Goal: Check status: Check status

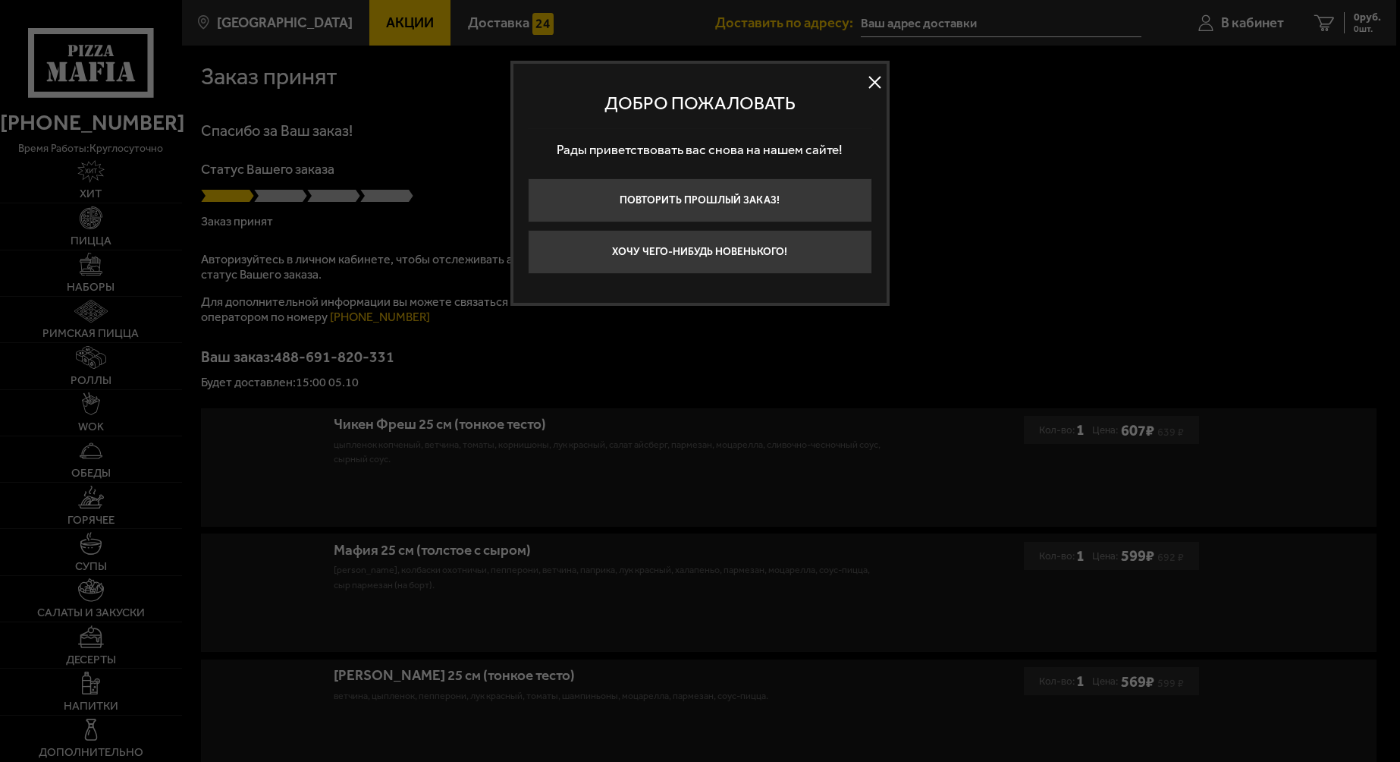
type input "[STREET_ADDRESS]"
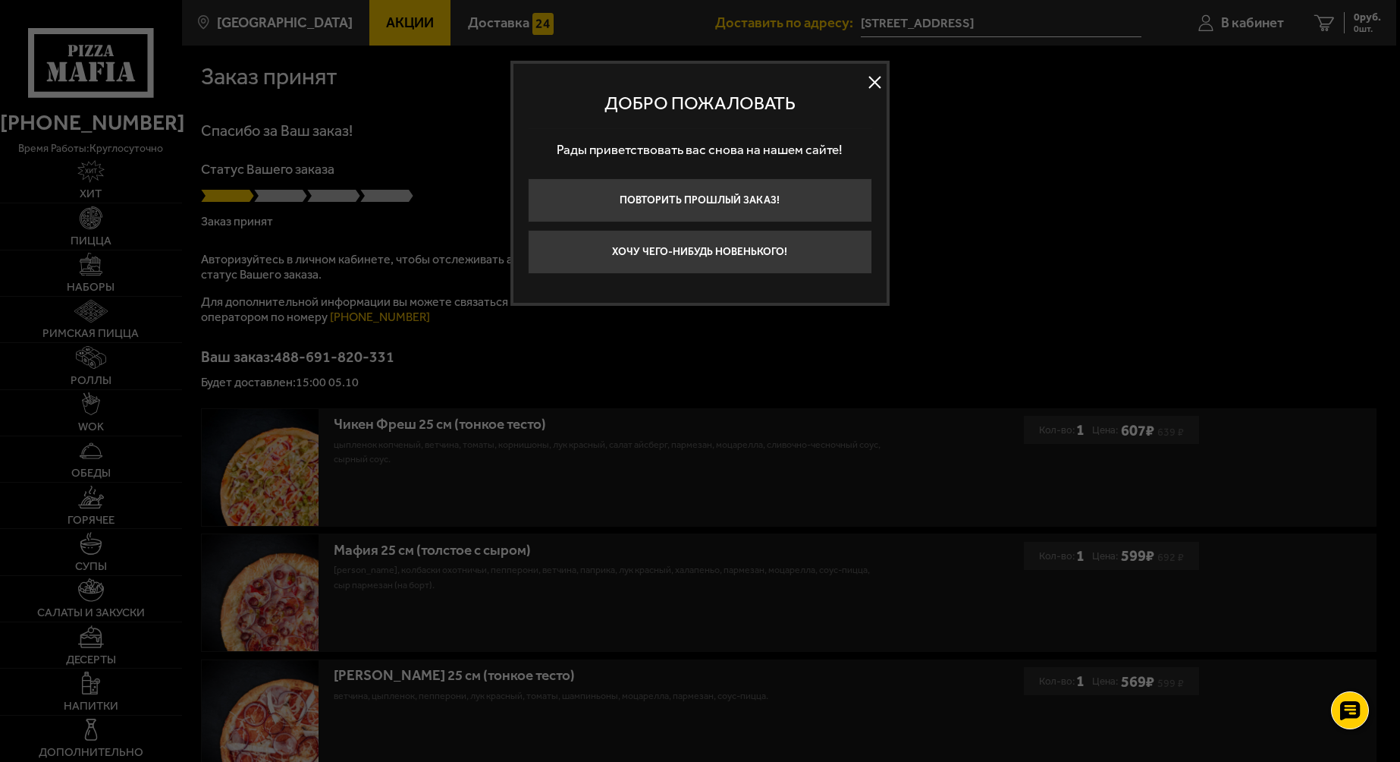
click at [884, 85] on button at bounding box center [875, 82] width 23 height 23
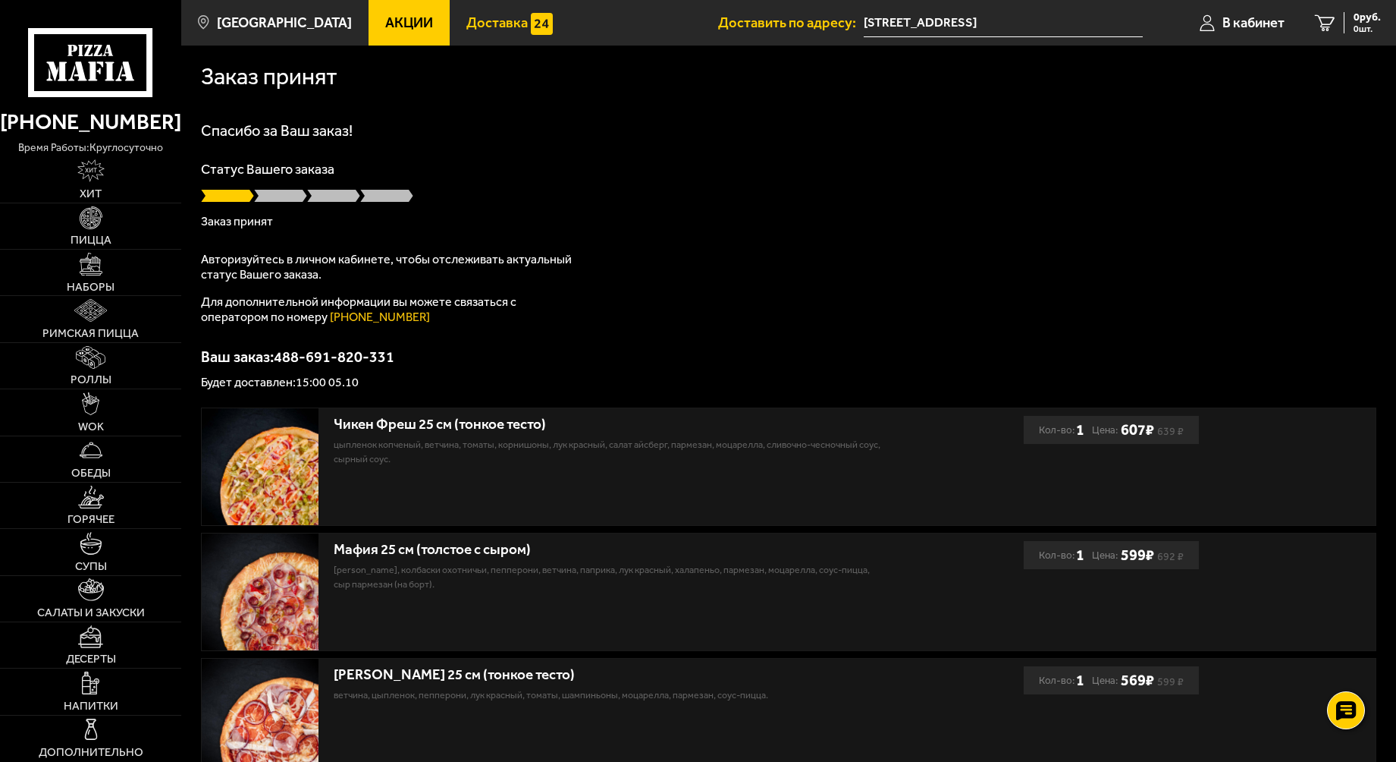
click at [467, 24] on span "Доставка" at bounding box center [497, 23] width 61 height 14
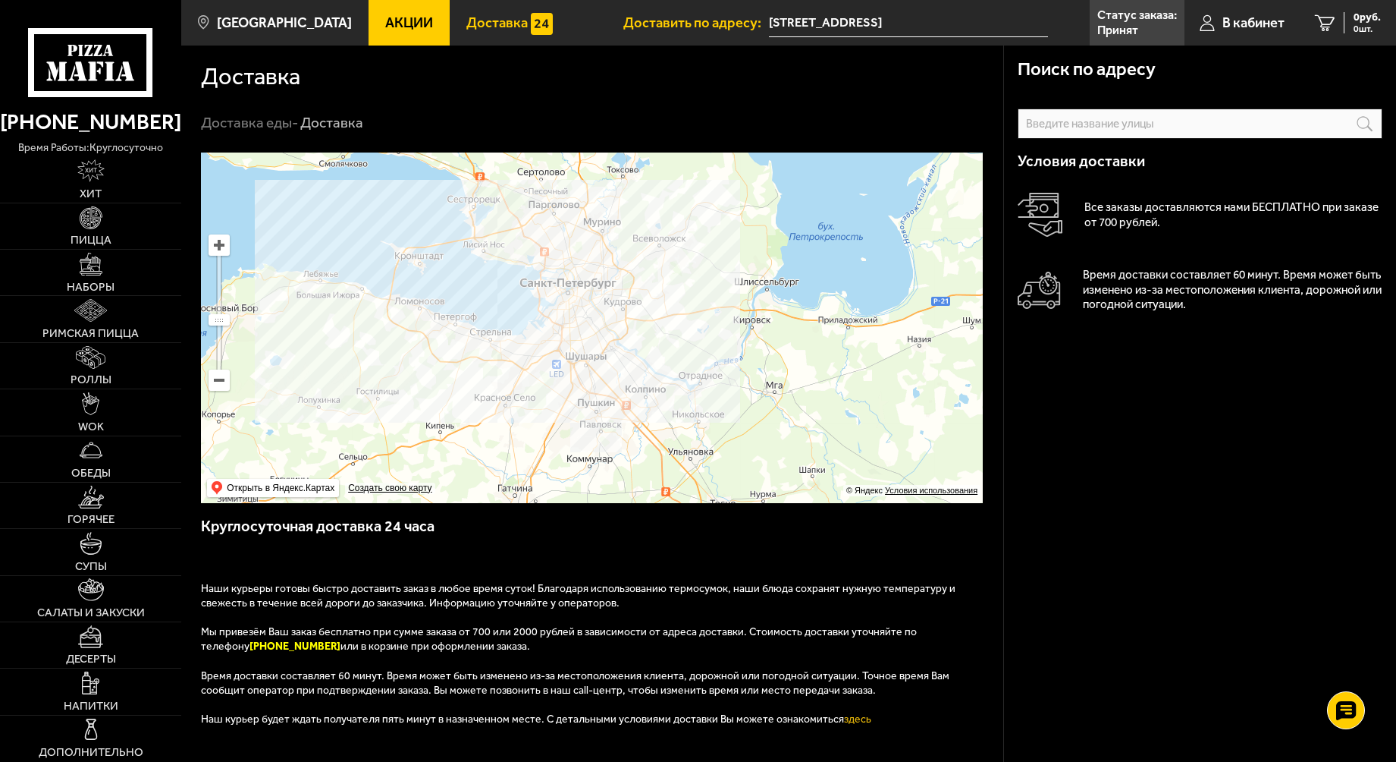
click at [479, 22] on span "Доставка" at bounding box center [497, 23] width 61 height 14
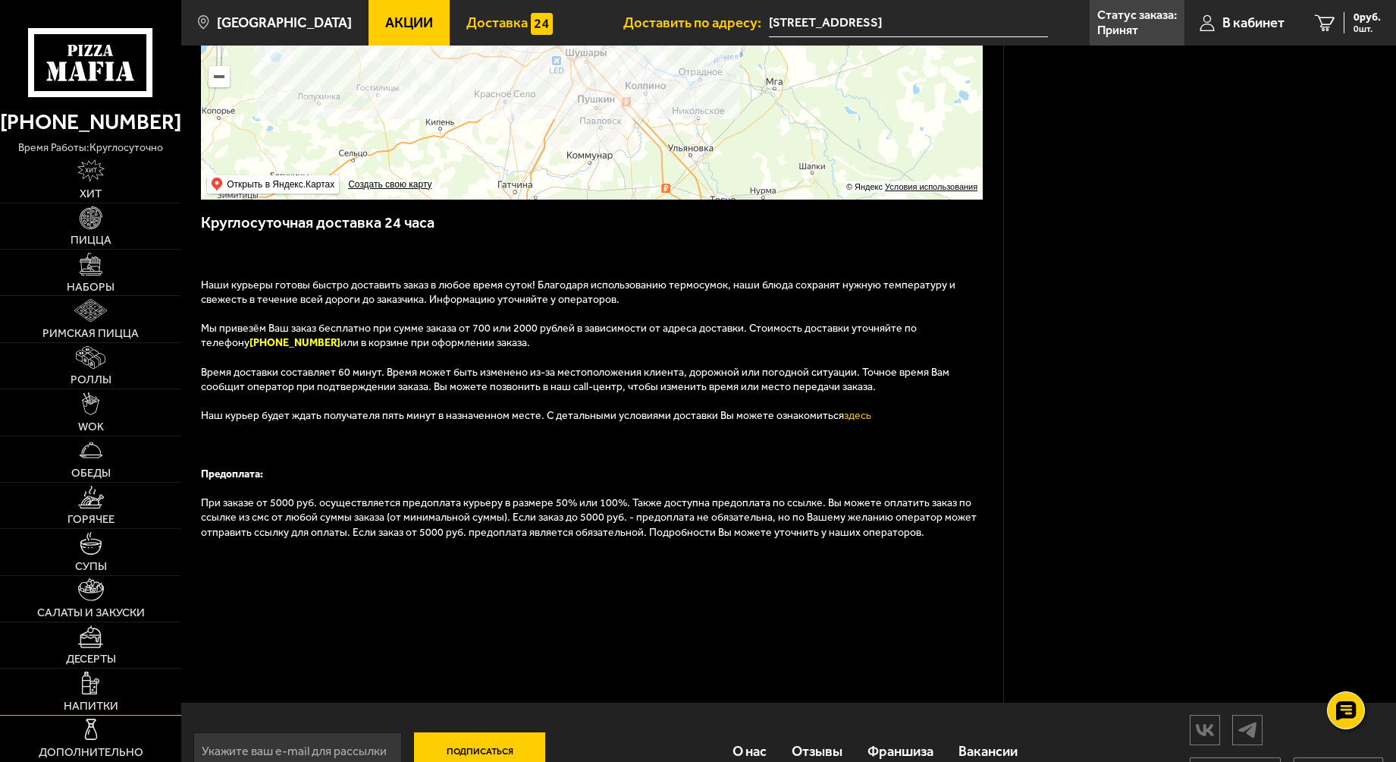
scroll to position [344, 0]
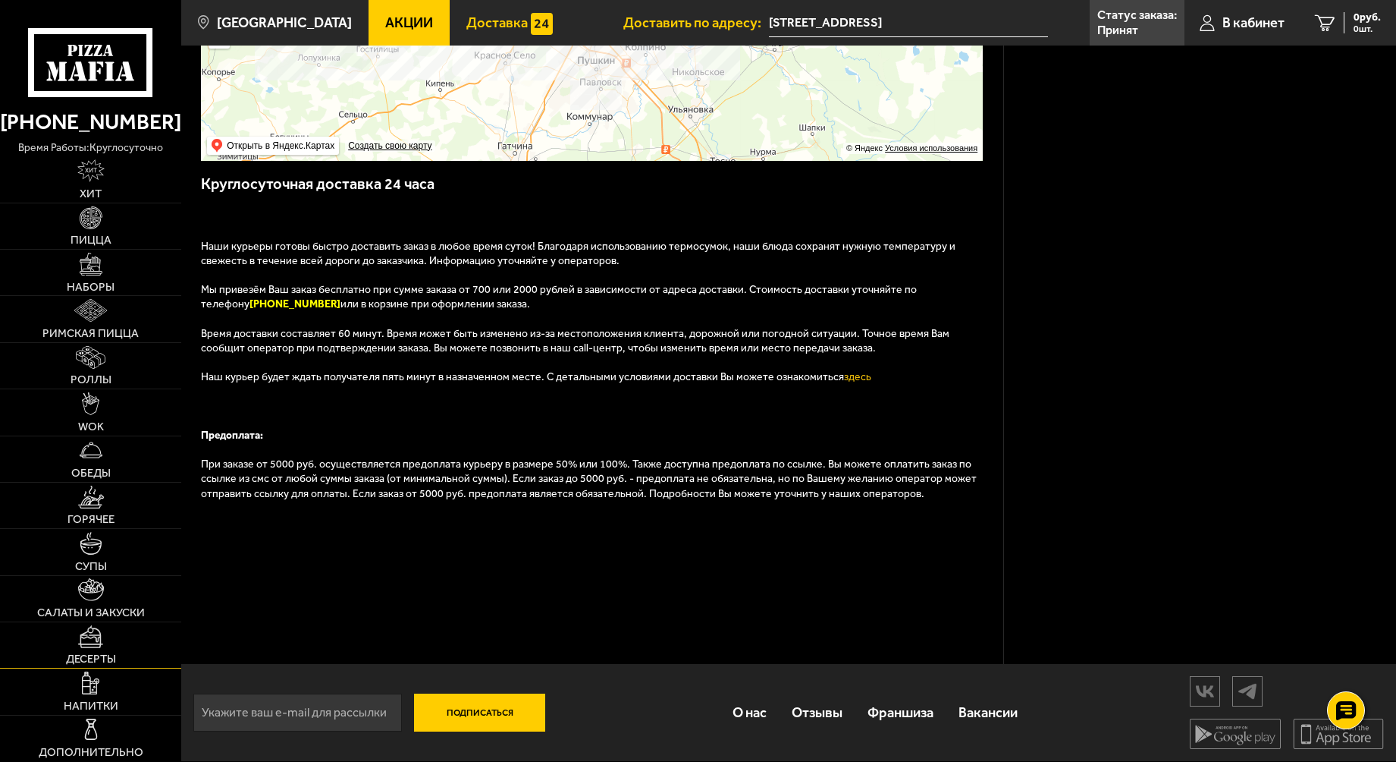
click at [80, 642] on img at bounding box center [91, 636] width 26 height 23
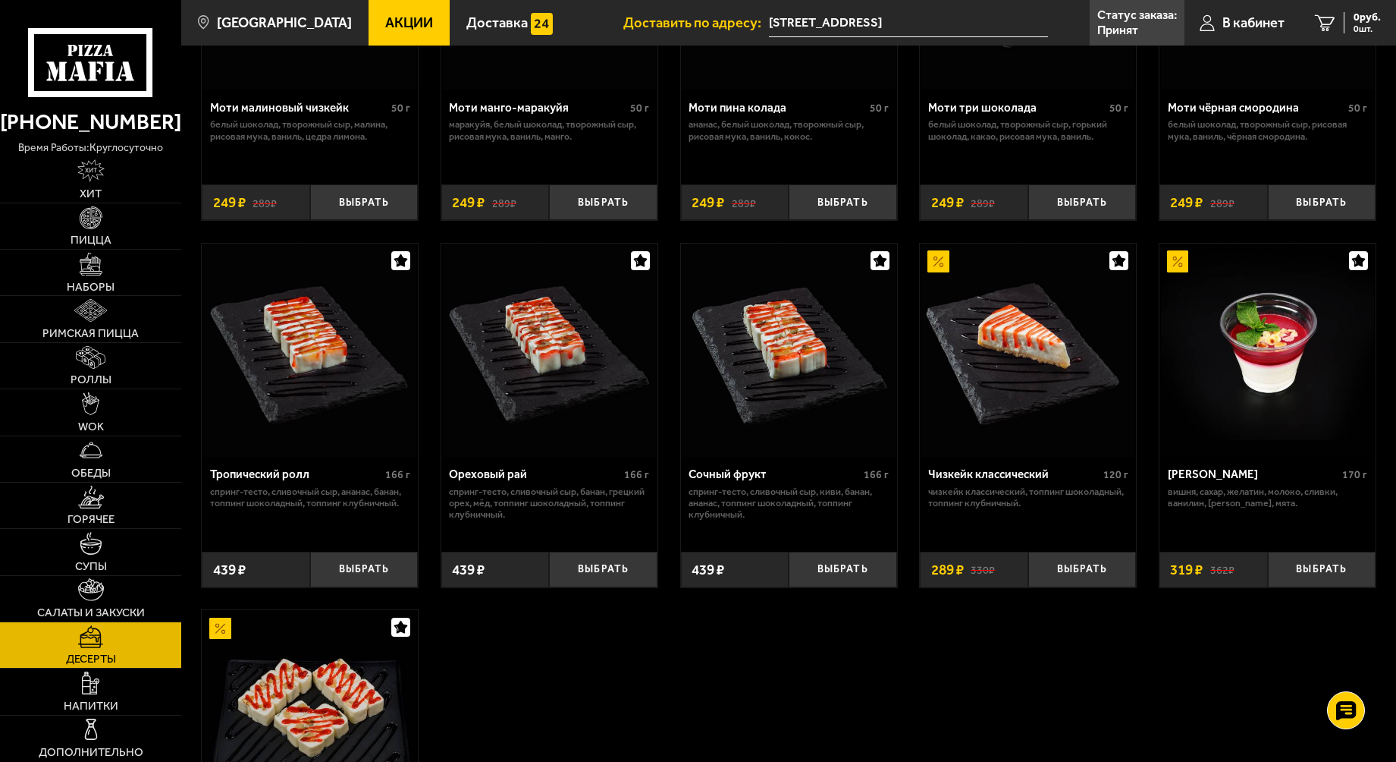
scroll to position [303, 0]
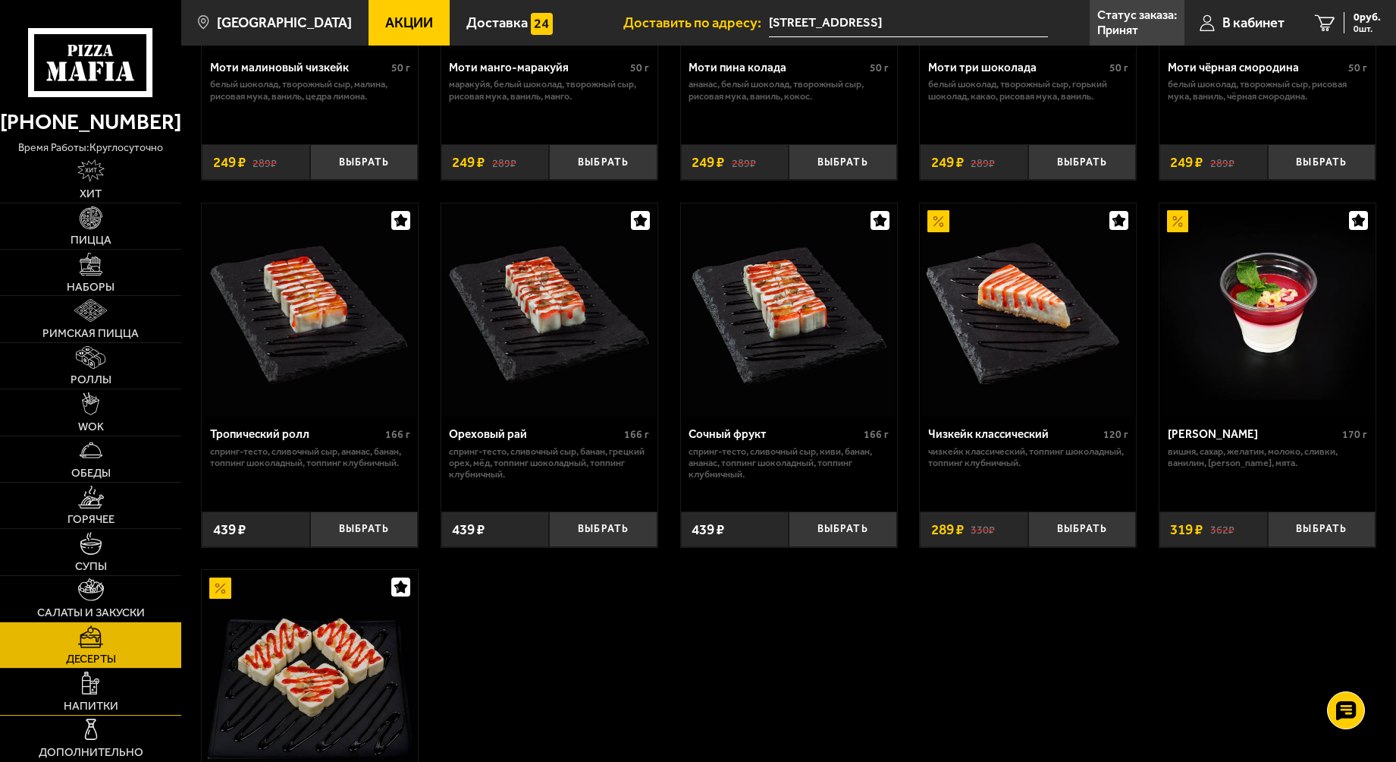
click at [75, 693] on link "Напитки" at bounding box center [90, 691] width 181 height 46
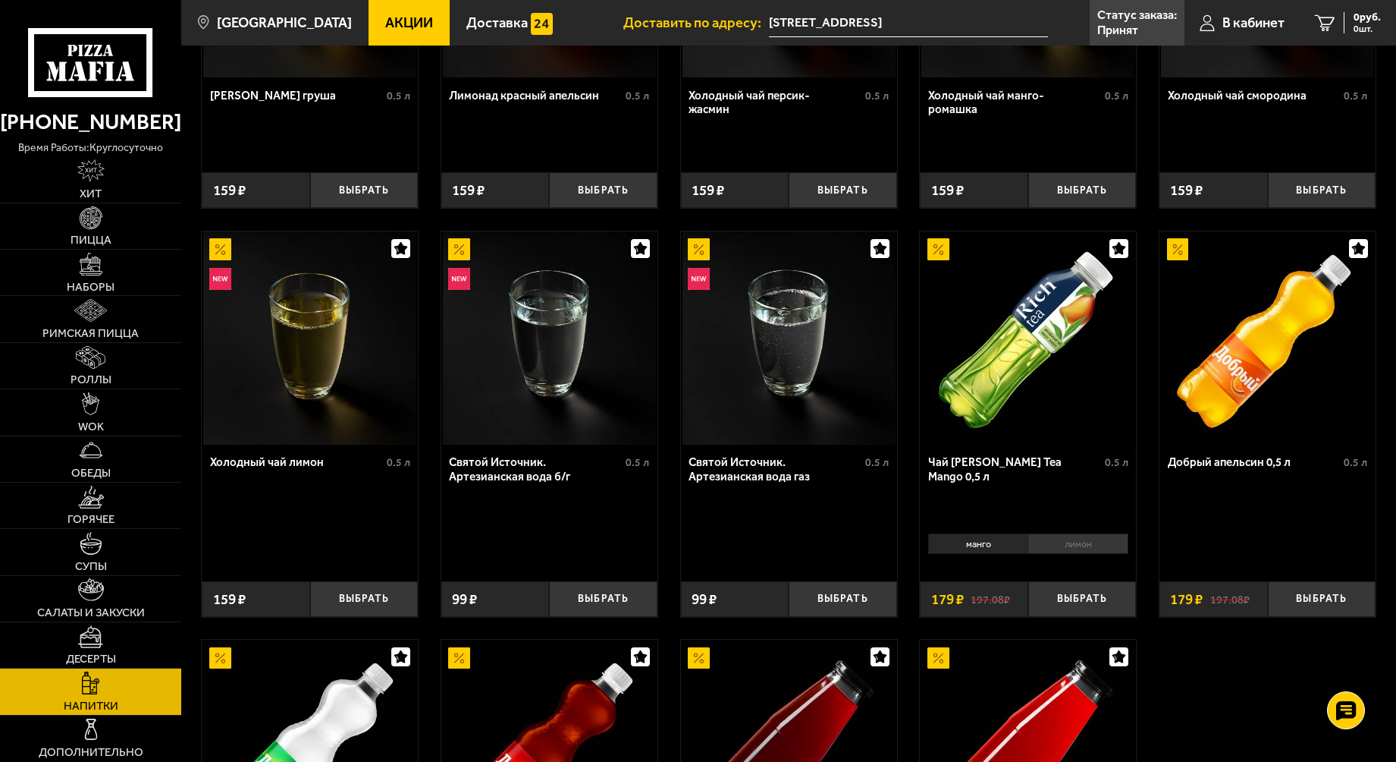
scroll to position [303, 0]
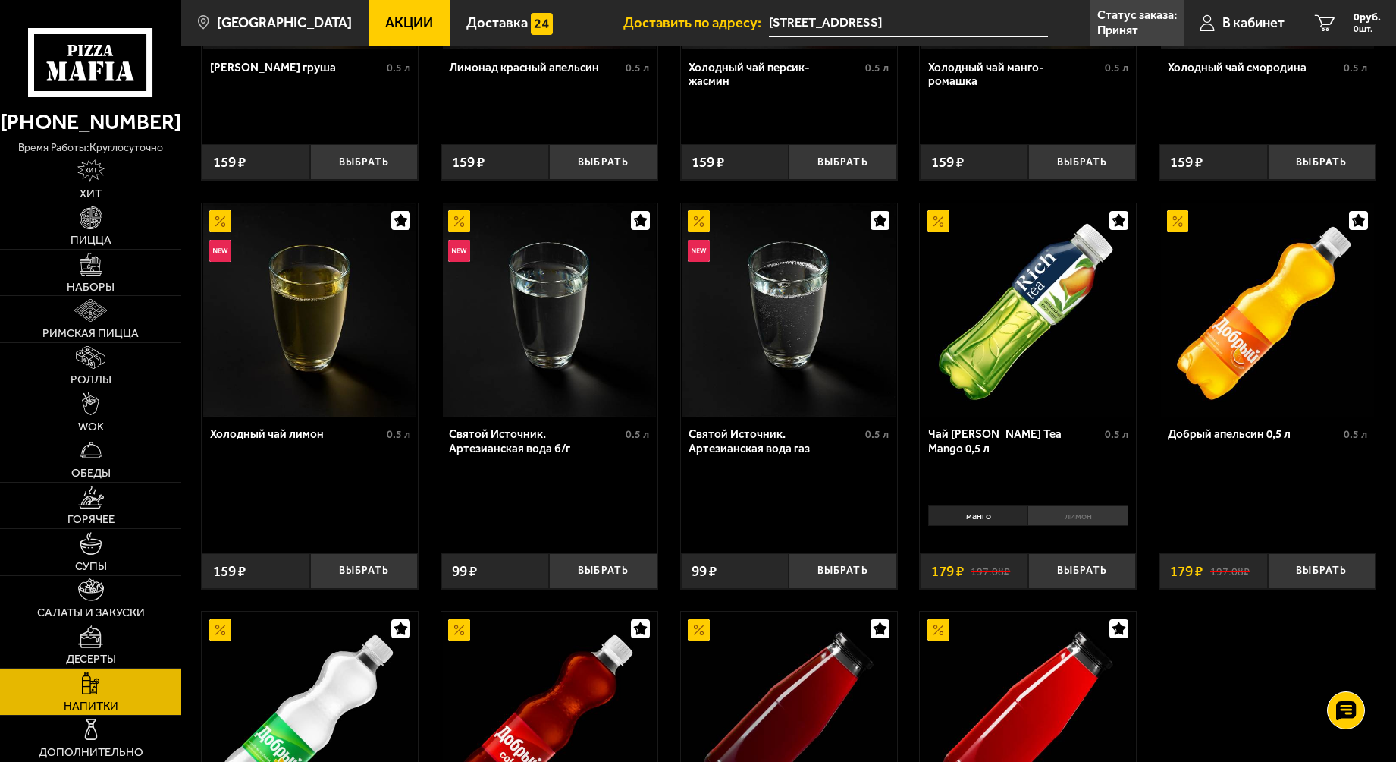
click at [78, 576] on link "Салаты и закуски" at bounding box center [90, 599] width 181 height 46
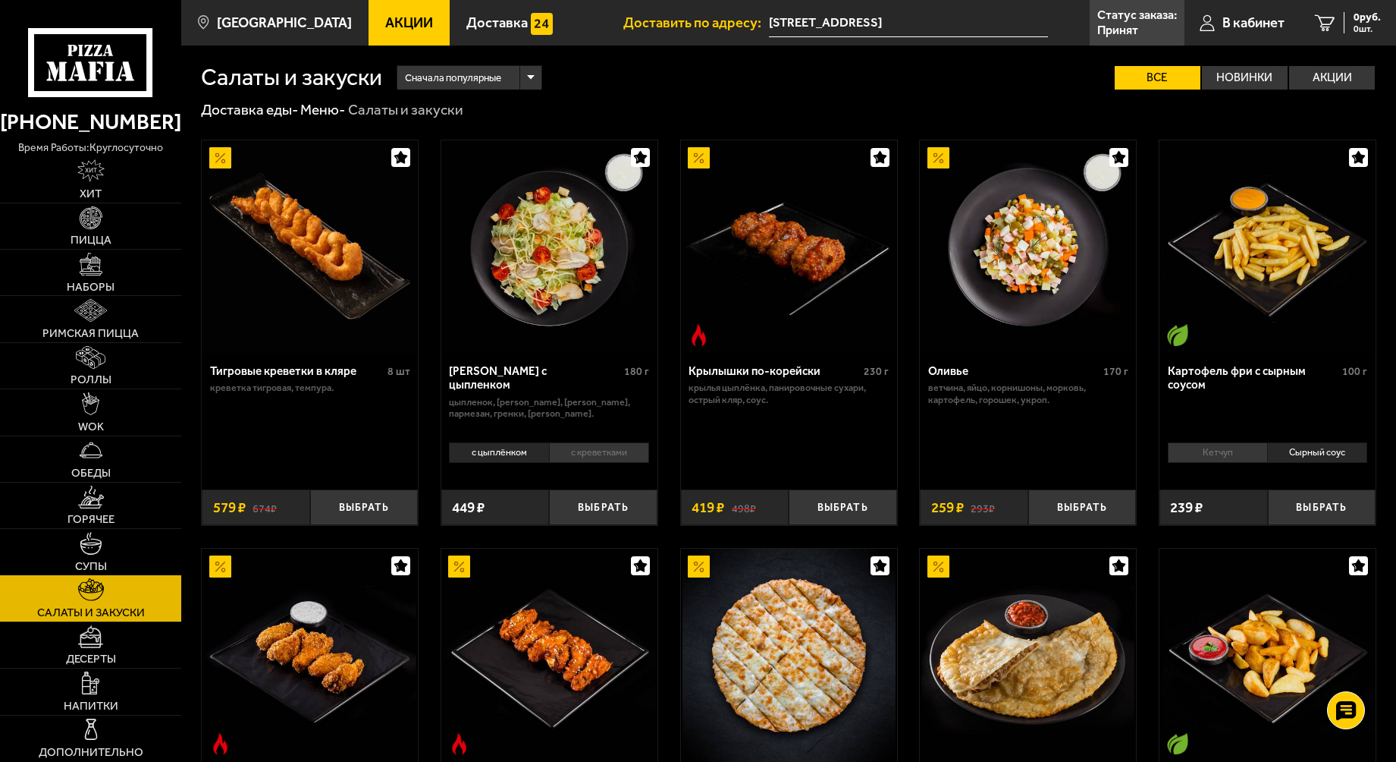
click at [90, 538] on img at bounding box center [91, 543] width 23 height 23
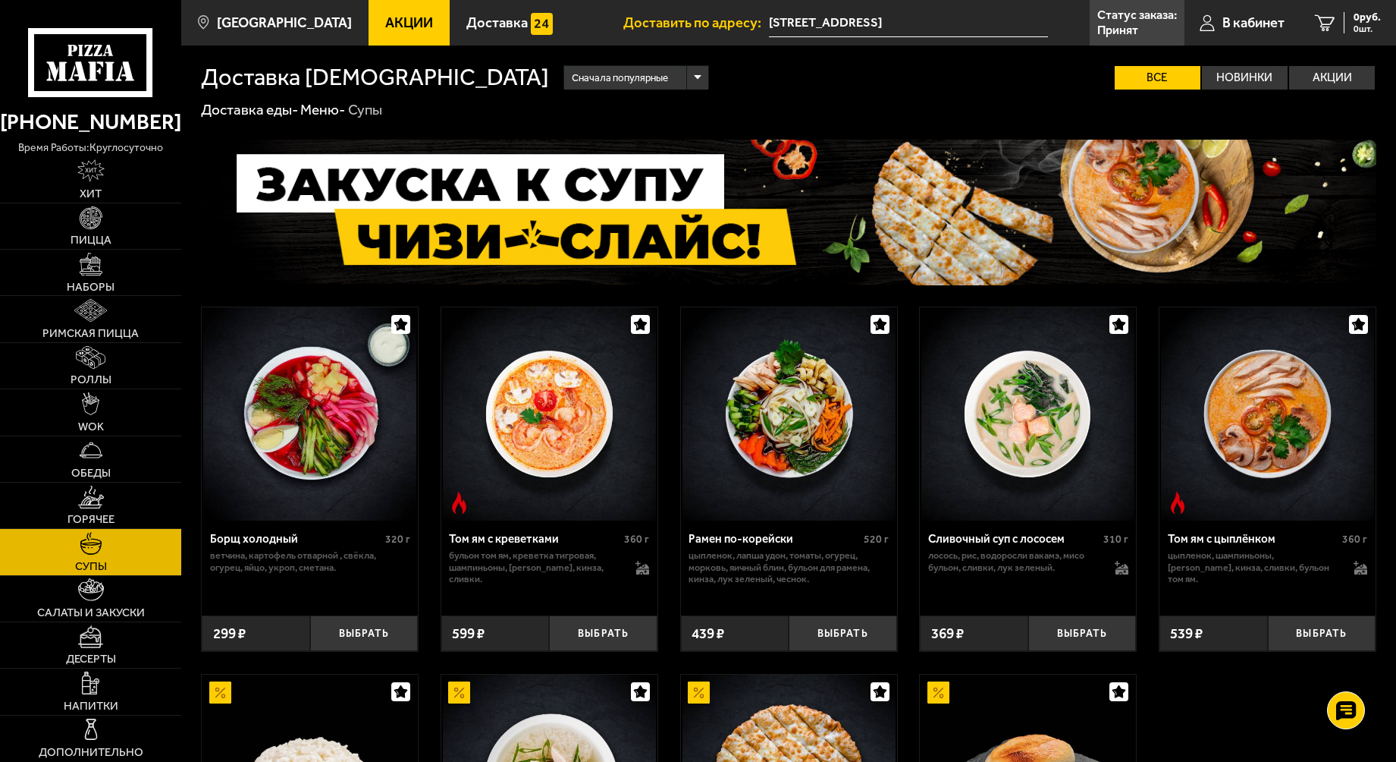
click at [1165, 71] on label "Все" at bounding box center [1158, 78] width 86 height 24
click at [0, 0] on input "Все" at bounding box center [0, 0] width 0 height 0
click at [1137, 26] on link "Статус заказа: Принят" at bounding box center [1137, 23] width 95 height 46
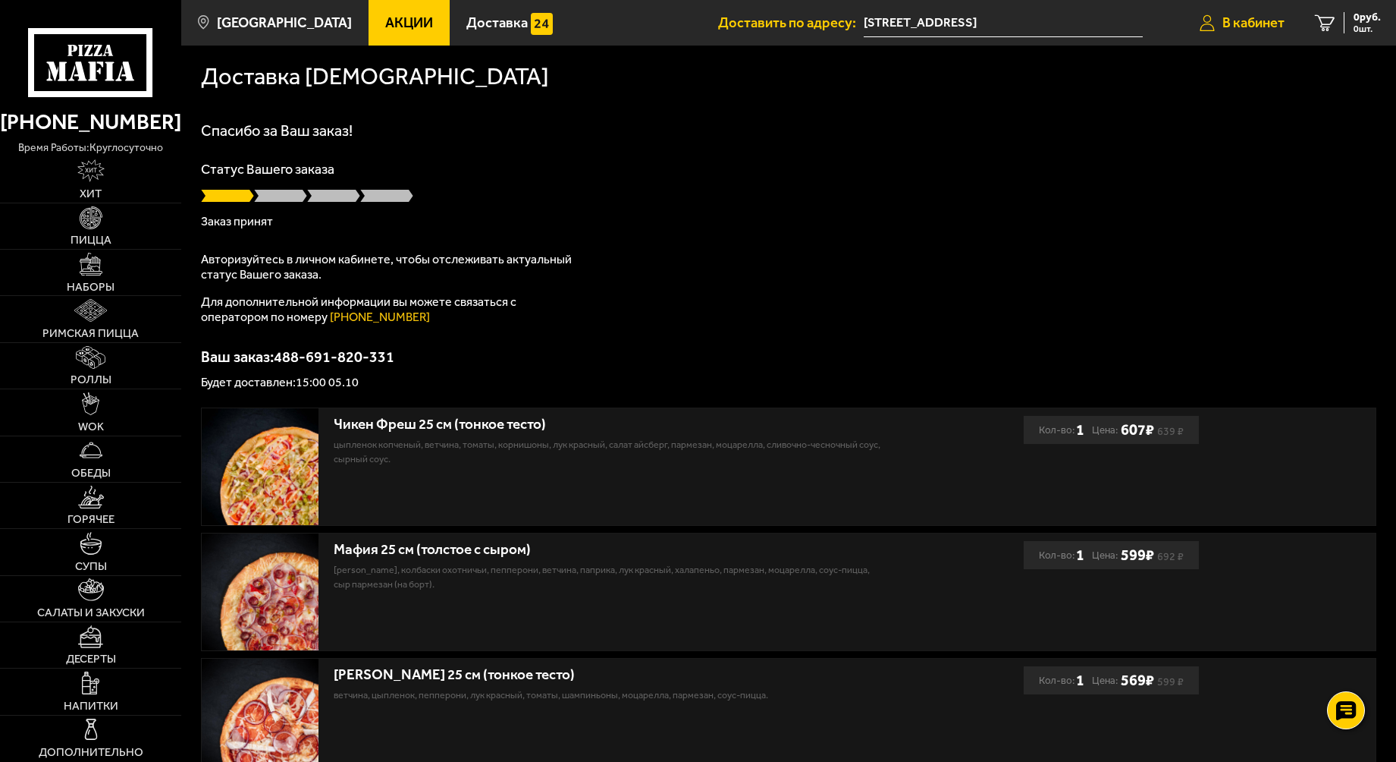
click at [1233, 20] on span "В кабинет" at bounding box center [1254, 23] width 62 height 14
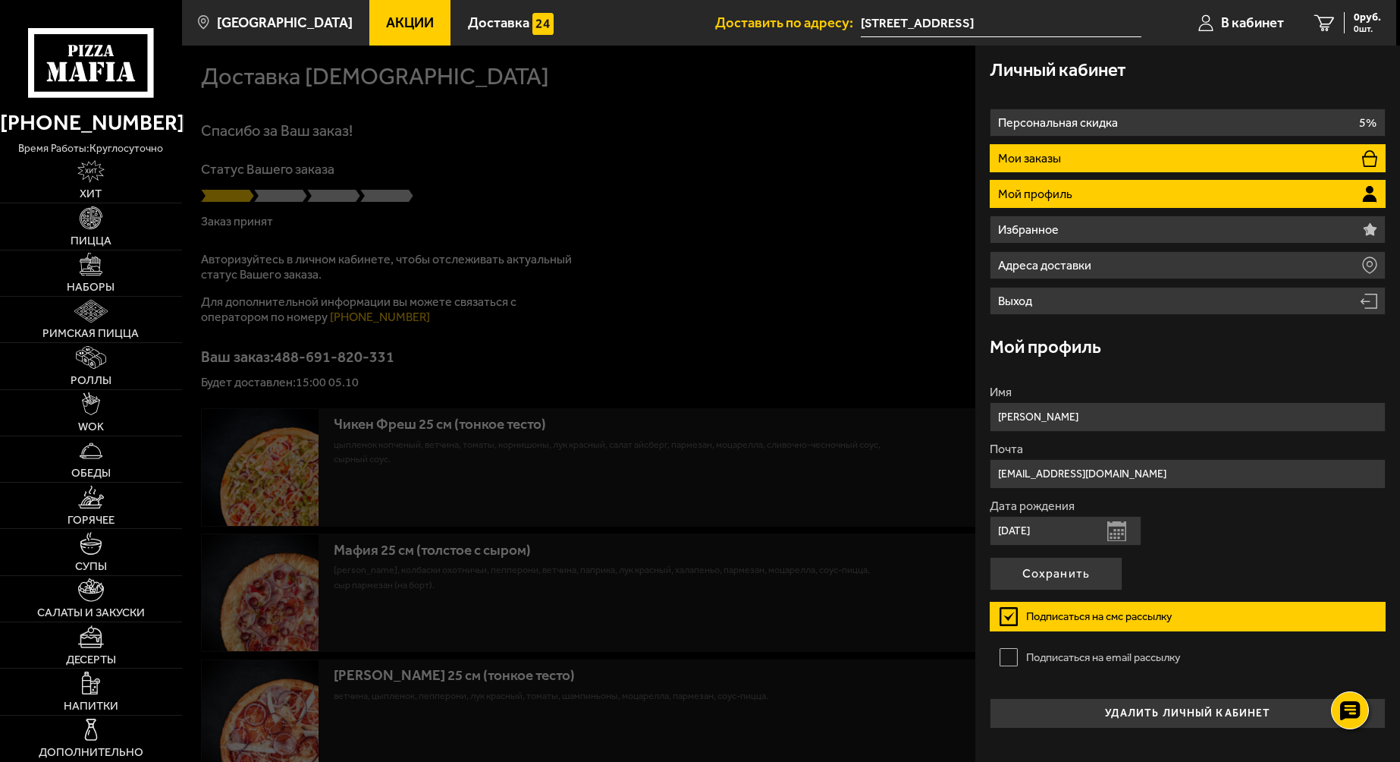
click at [1051, 158] on p "Мои заказы" at bounding box center [1031, 158] width 67 height 12
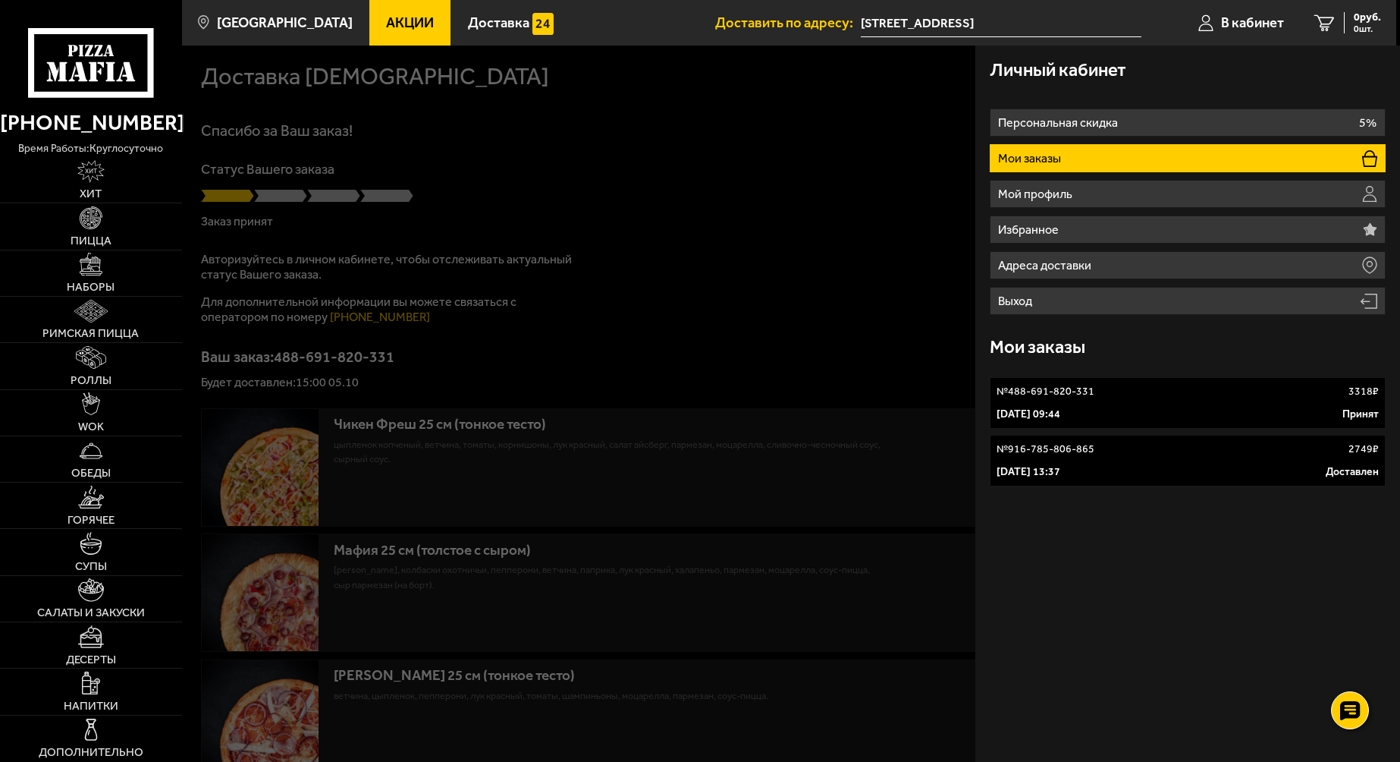
click at [1040, 400] on link "№ 488-691-820-331 3318 ₽ 5 октября 2025 г. 09:44 Принят" at bounding box center [1188, 403] width 396 height 52
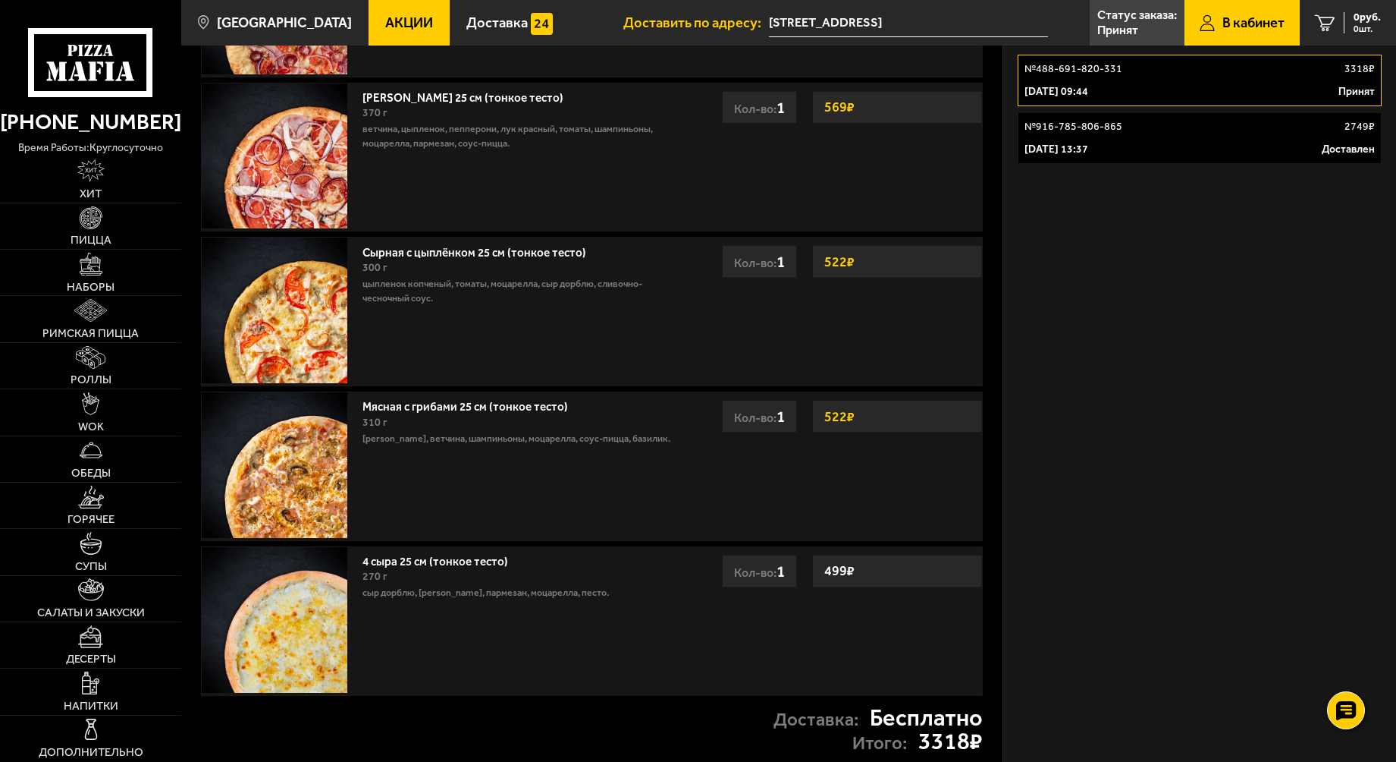
scroll to position [379, 0]
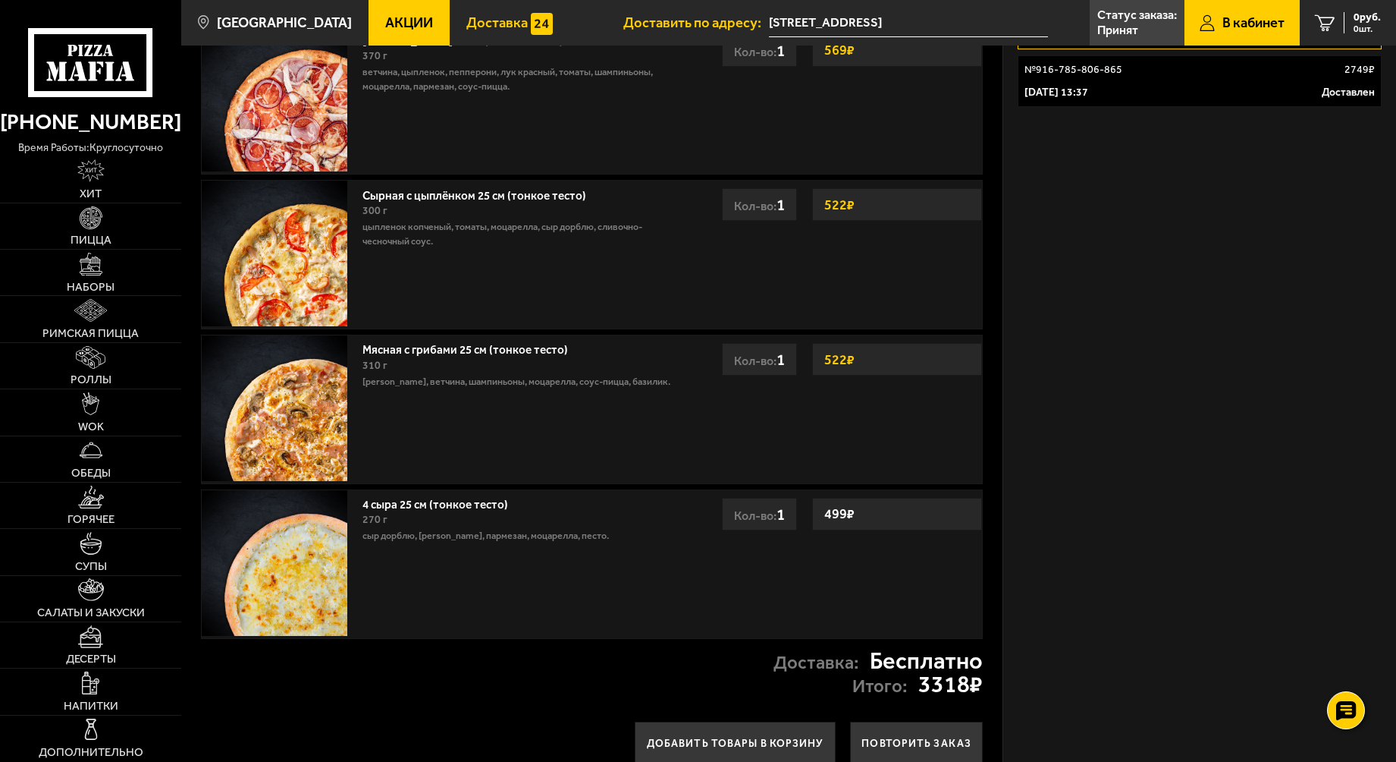
click at [467, 29] on span "Доставка" at bounding box center [497, 23] width 61 height 14
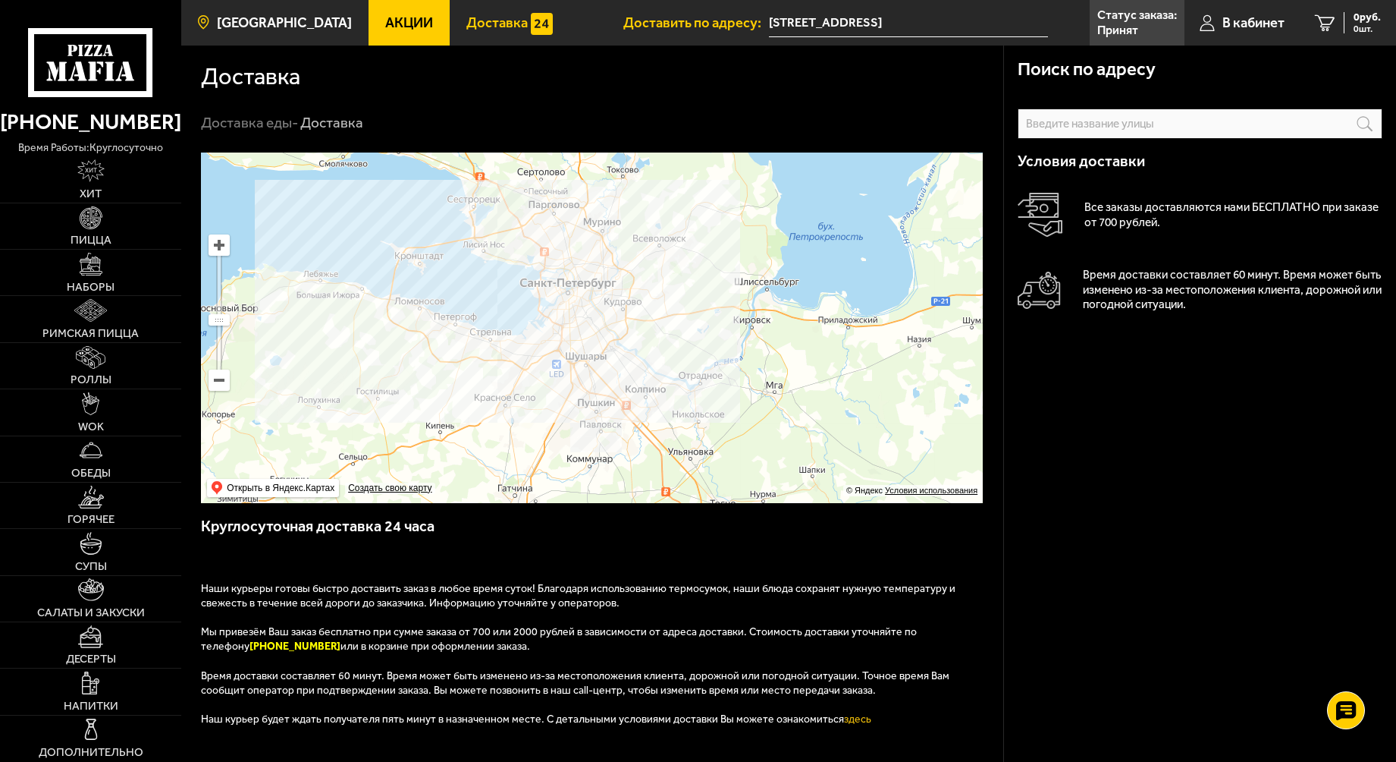
click at [234, 30] on span "[GEOGRAPHIC_DATA]" at bounding box center [284, 23] width 135 height 14
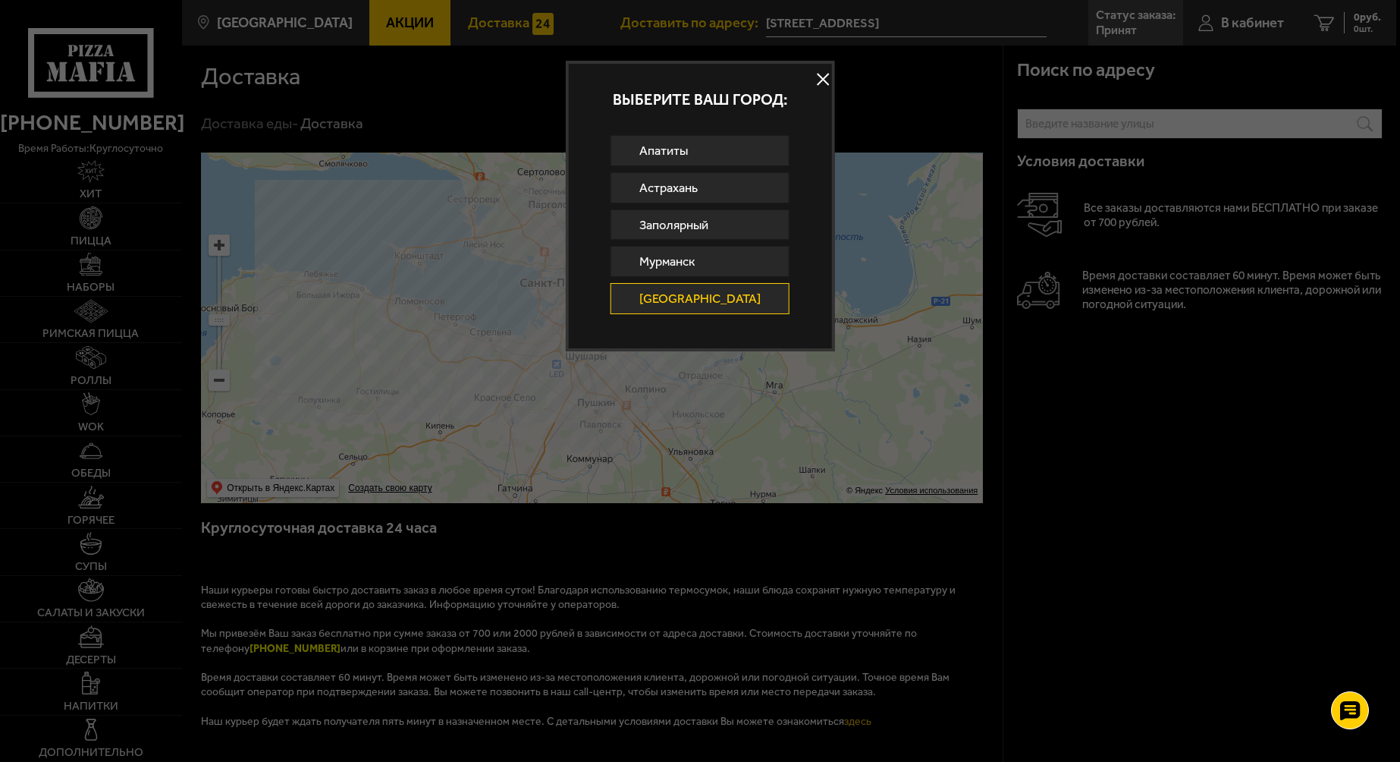
click at [825, 67] on div at bounding box center [700, 381] width 1400 height 762
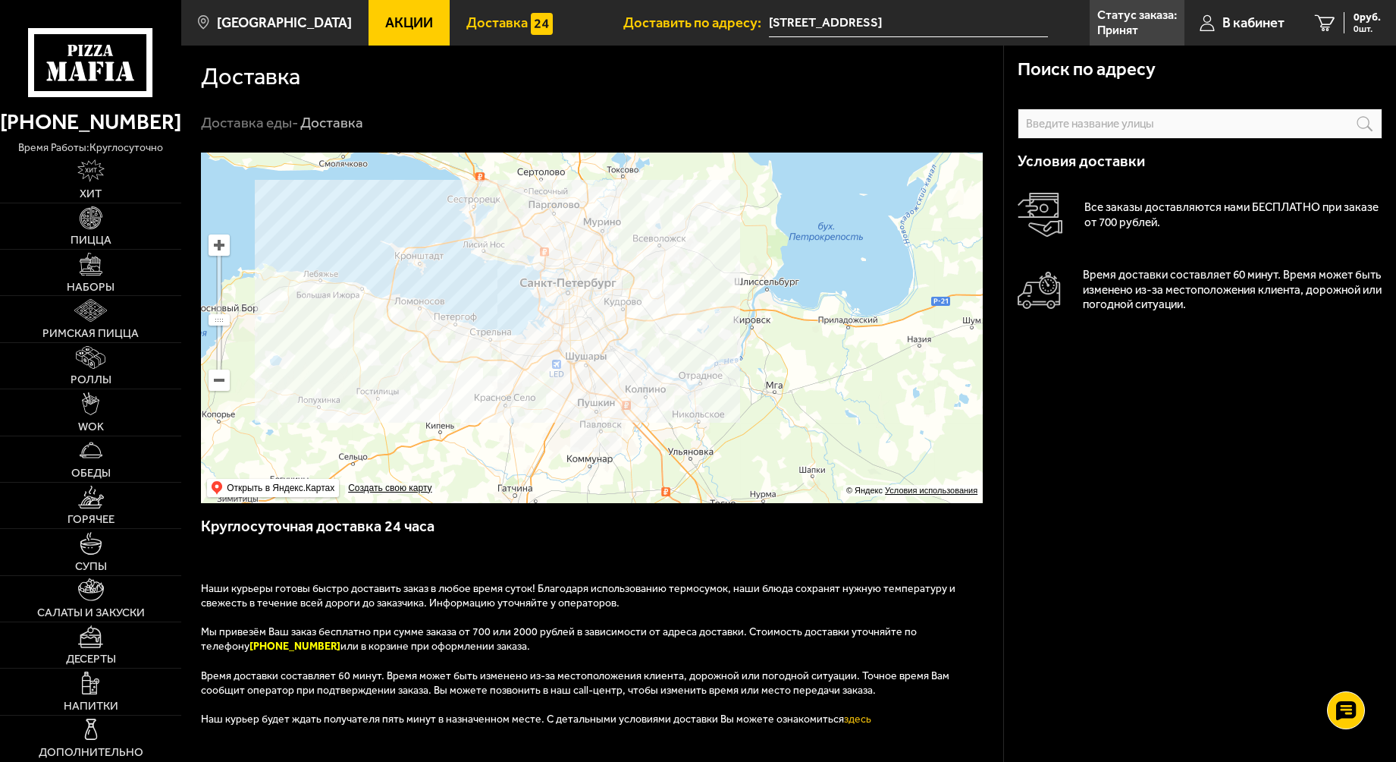
click at [467, 24] on span "Доставка" at bounding box center [497, 23] width 61 height 14
click at [697, 20] on span "Доставить по адресу:" at bounding box center [697, 23] width 146 height 14
click at [1134, 27] on p "Принят" at bounding box center [1118, 30] width 41 height 12
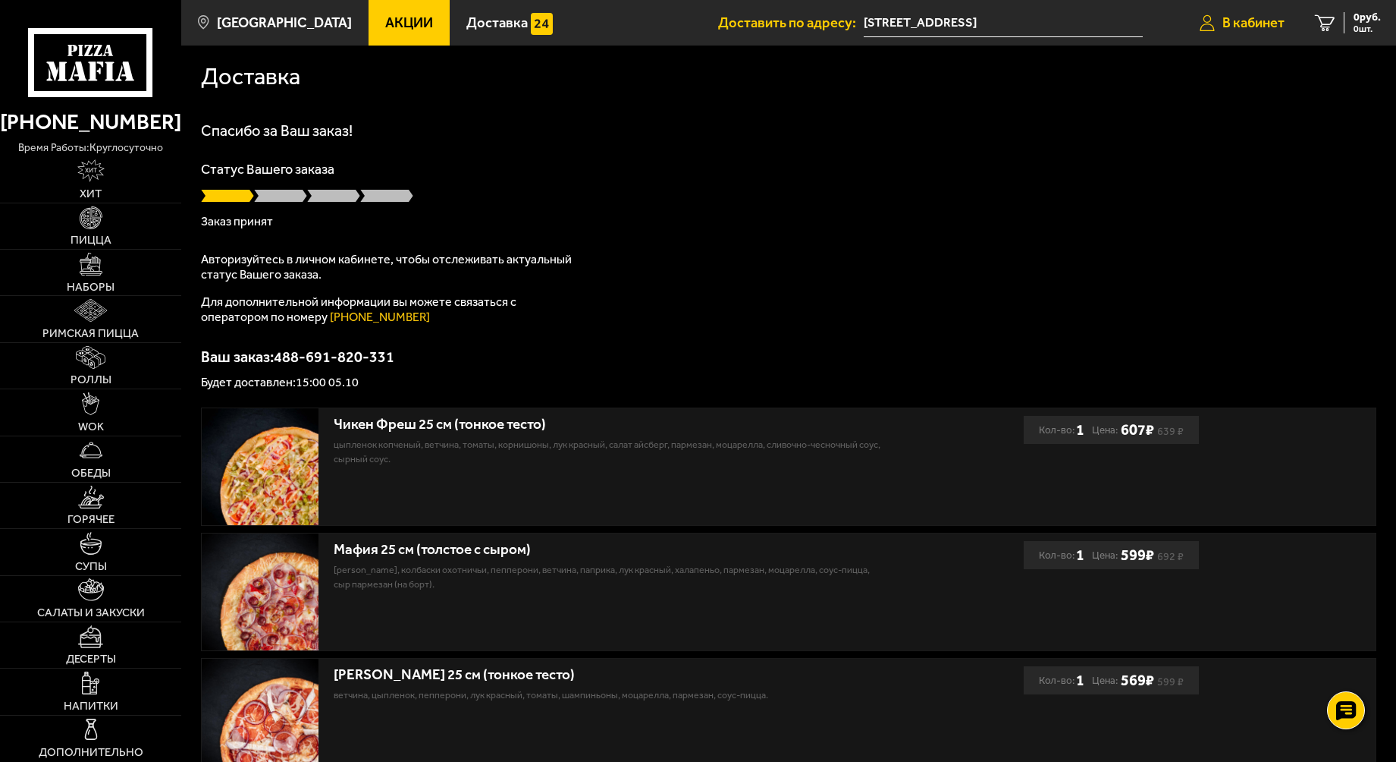
click at [1252, 23] on span "В кабинет" at bounding box center [1254, 23] width 62 height 14
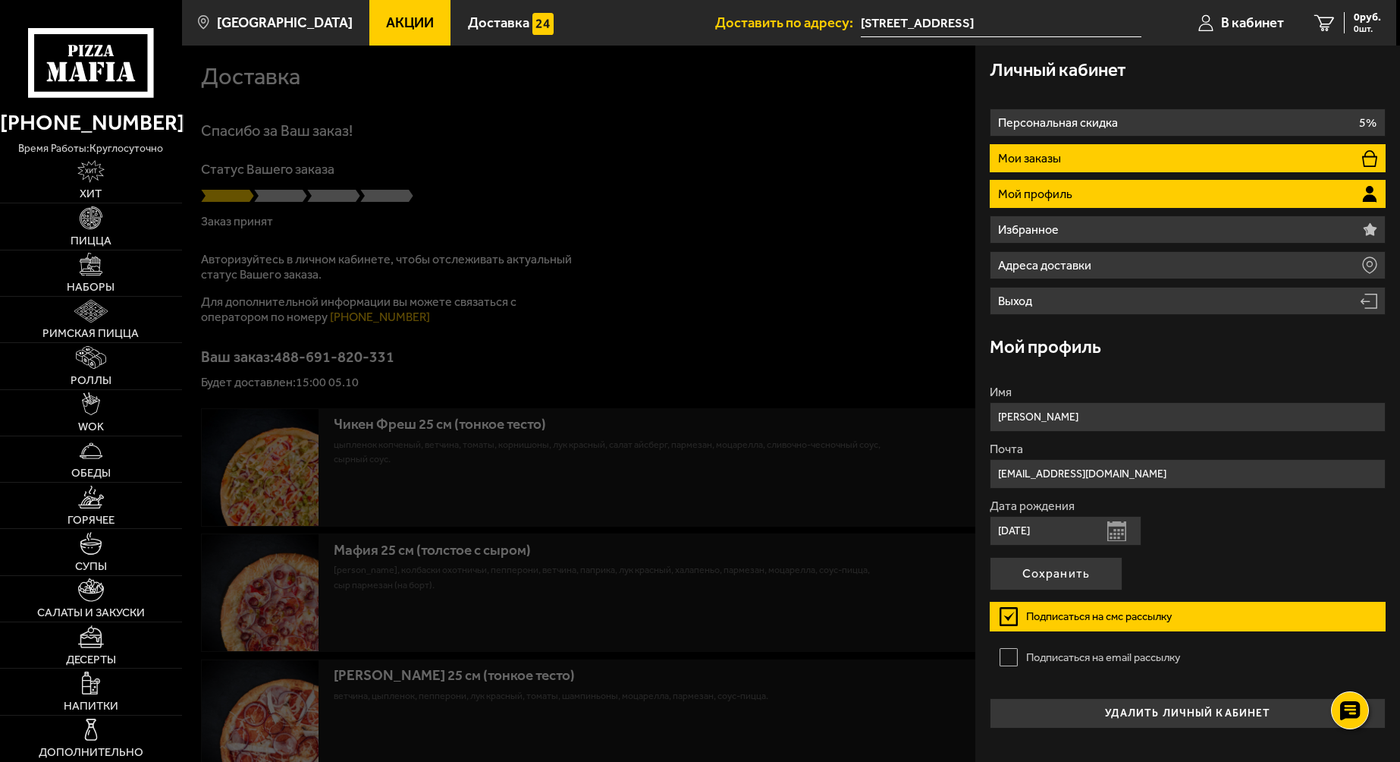
click at [1019, 153] on p "Мои заказы" at bounding box center [1031, 158] width 67 height 12
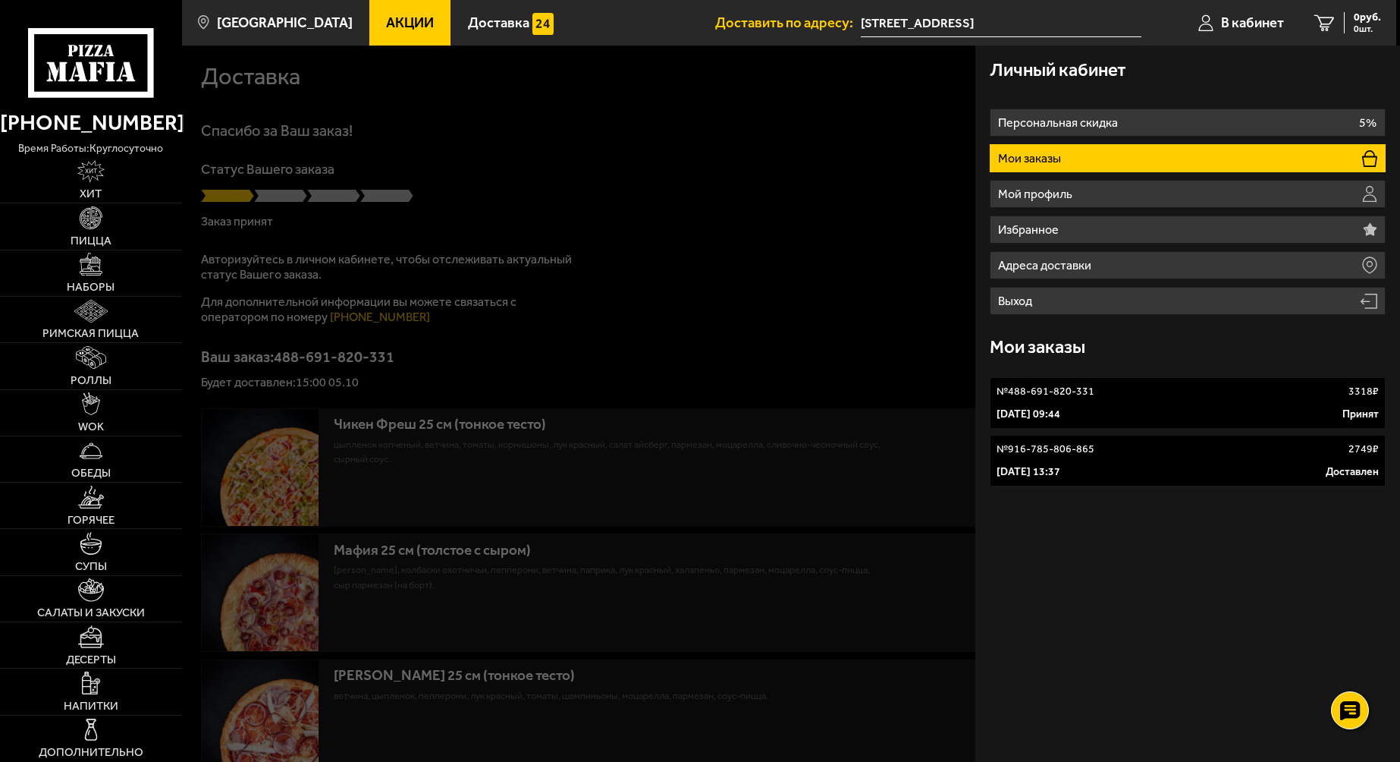
click at [1016, 410] on p "5 октября 2025 г. 09:44" at bounding box center [1029, 414] width 64 height 15
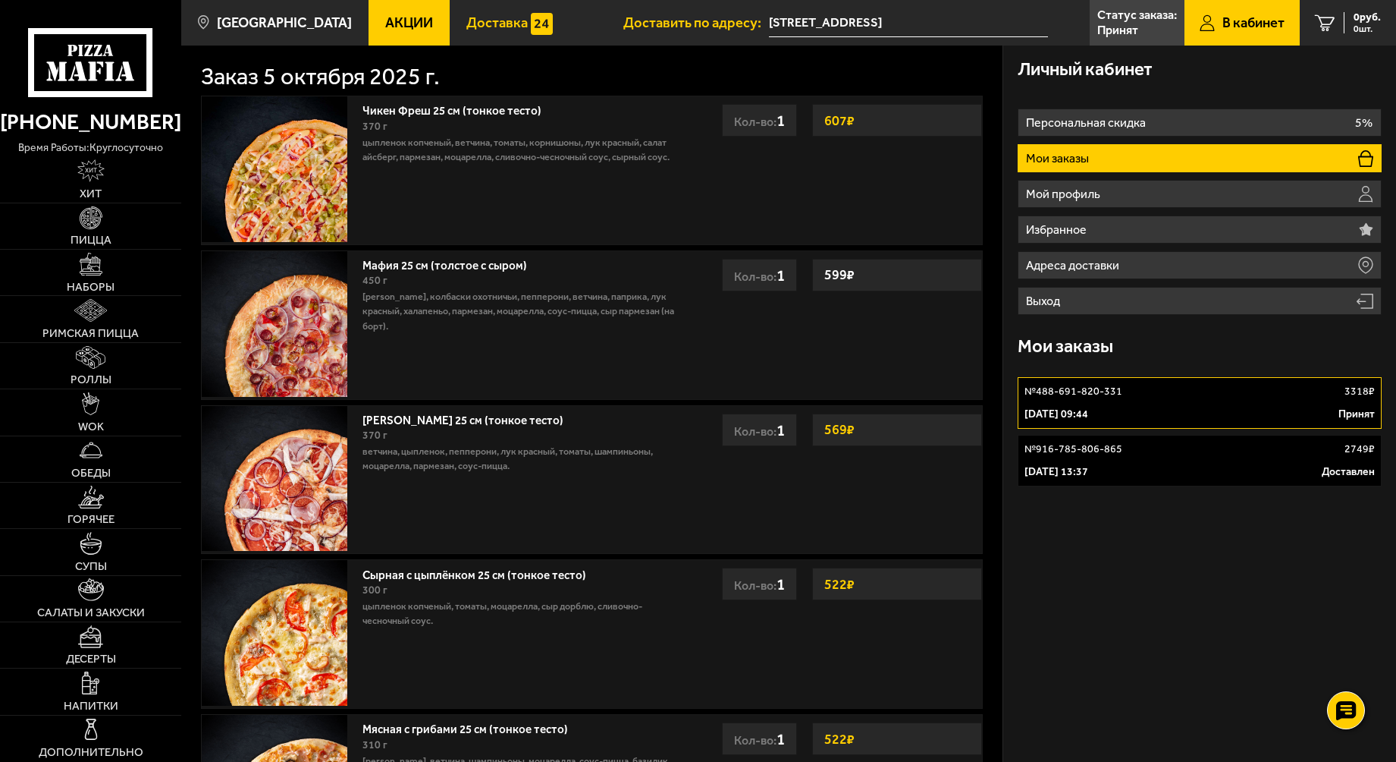
click at [467, 20] on span "Доставка" at bounding box center [497, 23] width 61 height 14
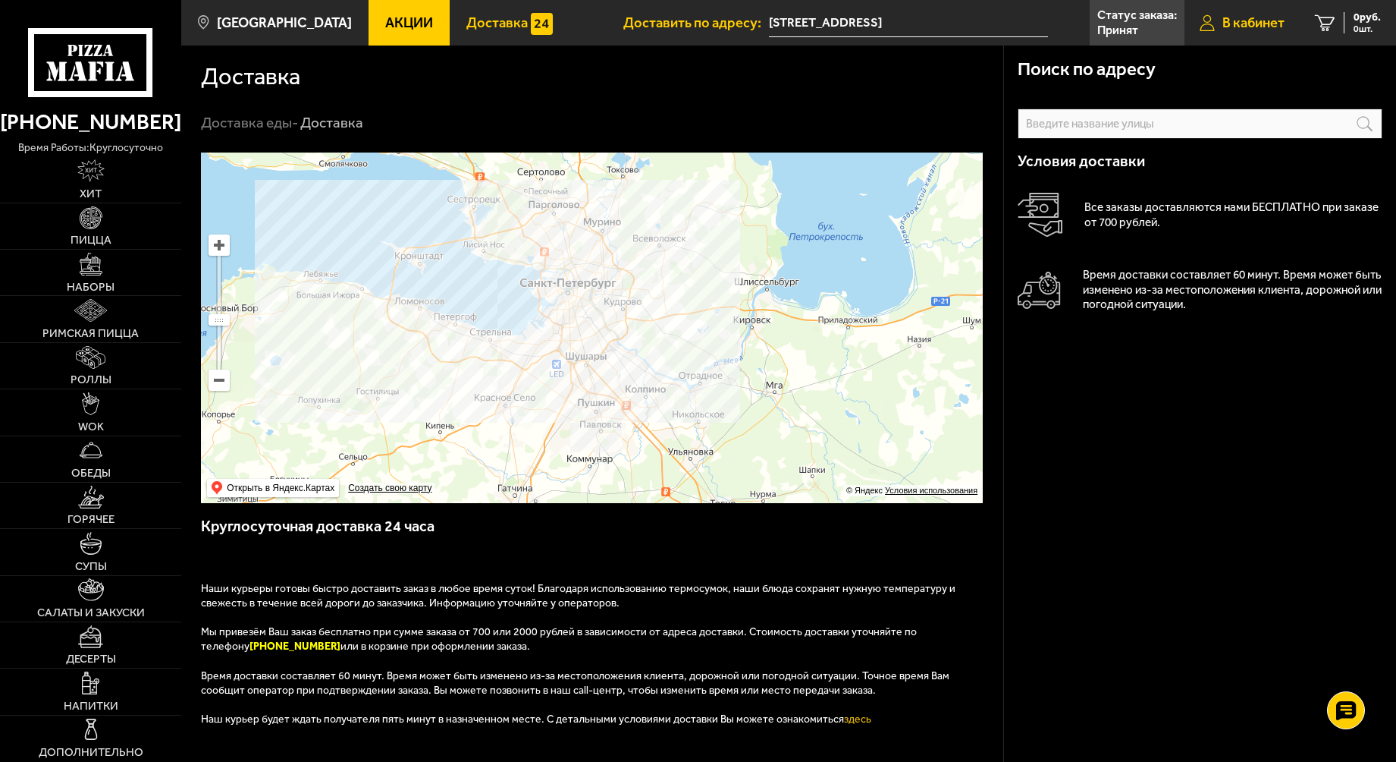
click at [1211, 20] on icon at bounding box center [1207, 22] width 15 height 17
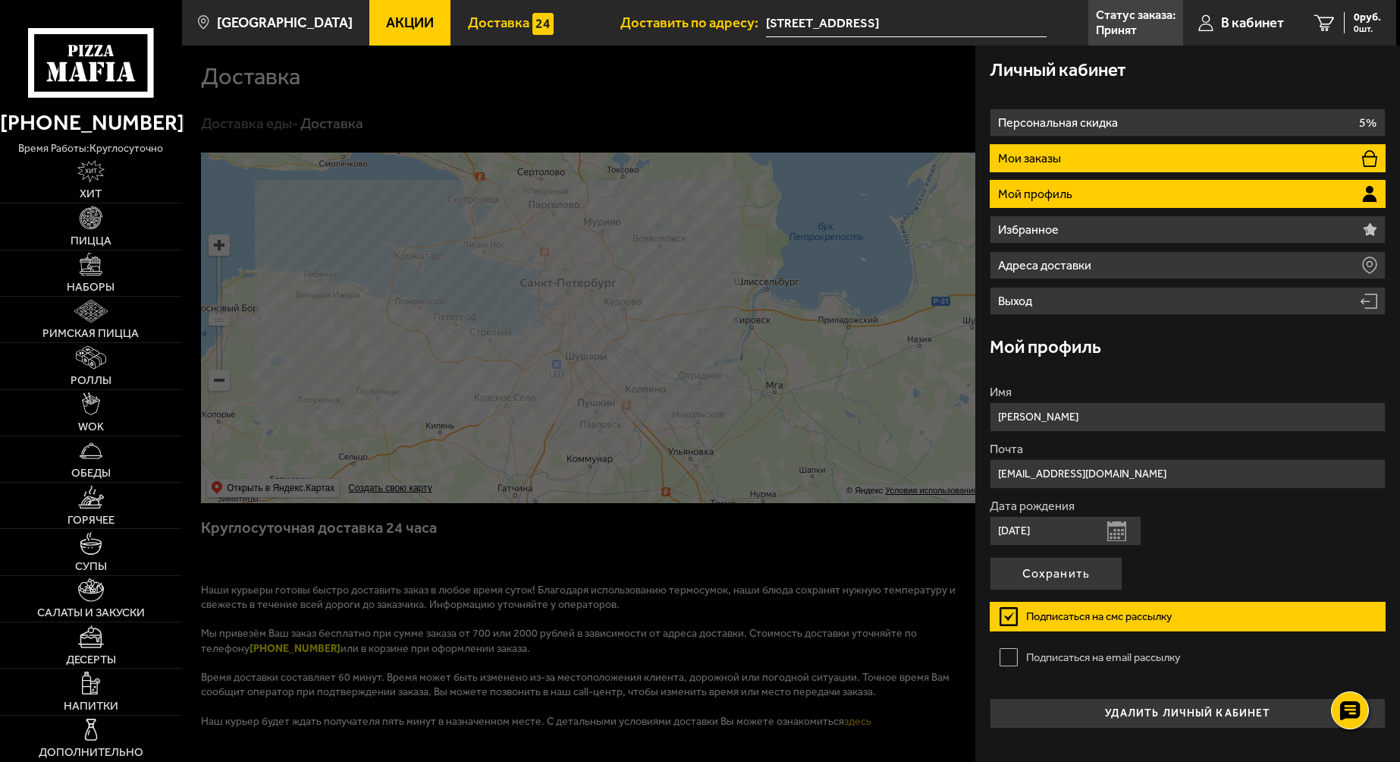
click at [1057, 169] on li "Мои заказы" at bounding box center [1188, 158] width 396 height 28
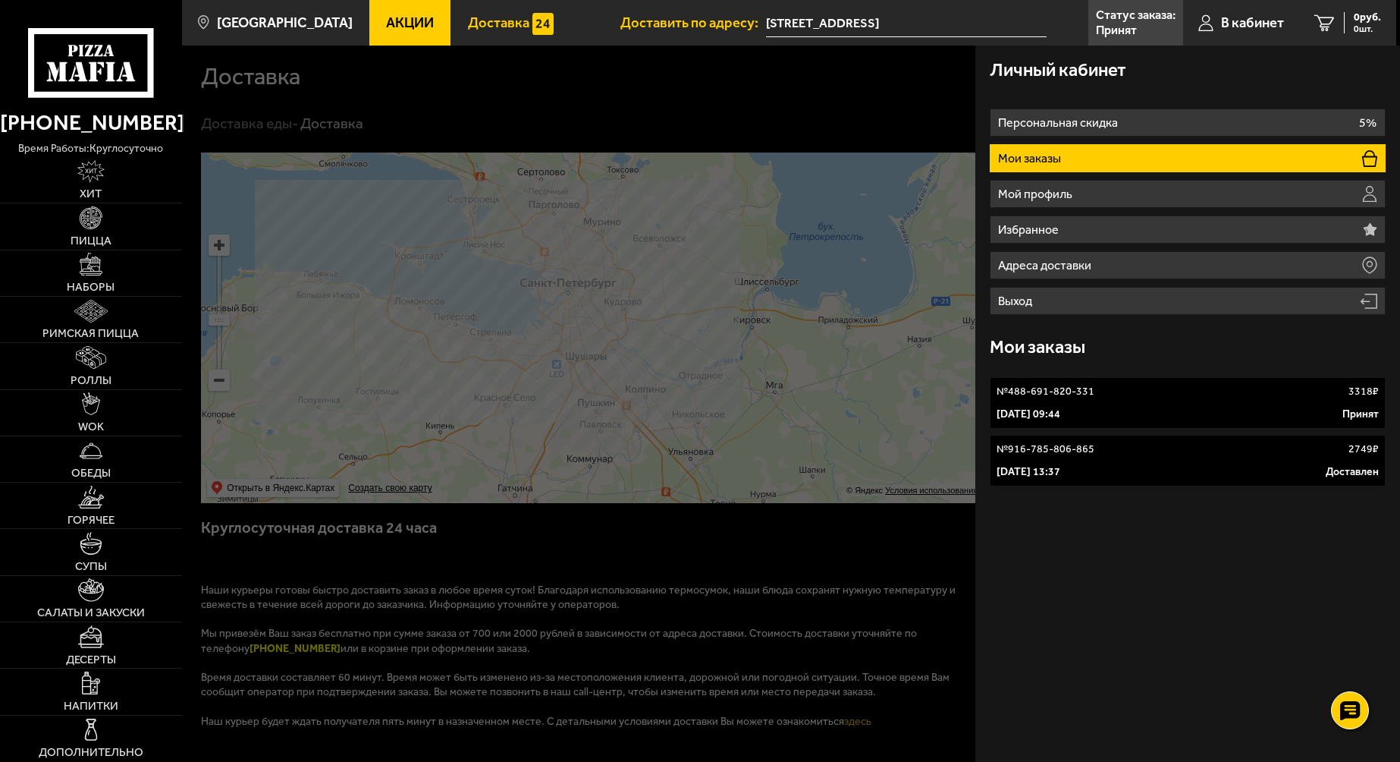
click at [1146, 408] on div "5 октября 2025 г. 09:44 Принят" at bounding box center [1188, 414] width 382 height 15
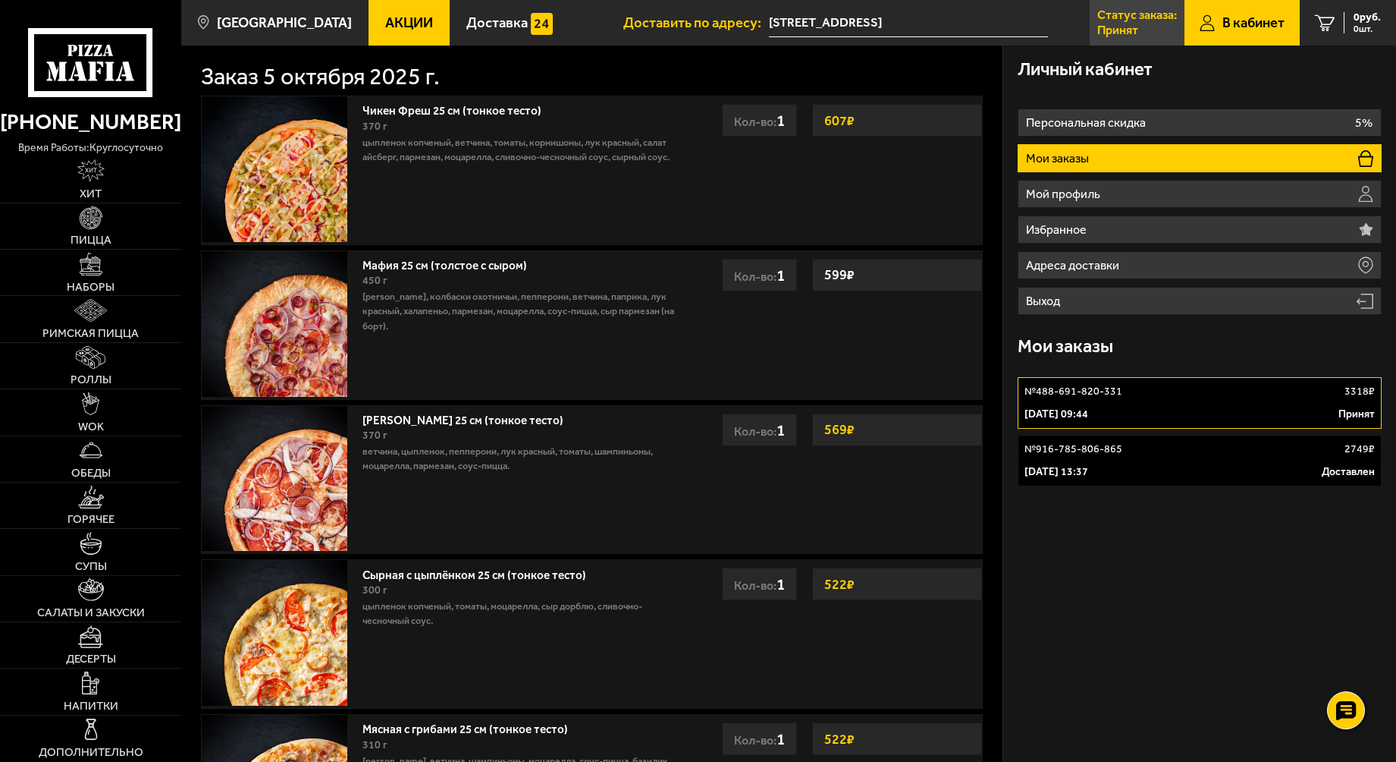
click at [1109, 24] on p "Принят" at bounding box center [1118, 30] width 41 height 12
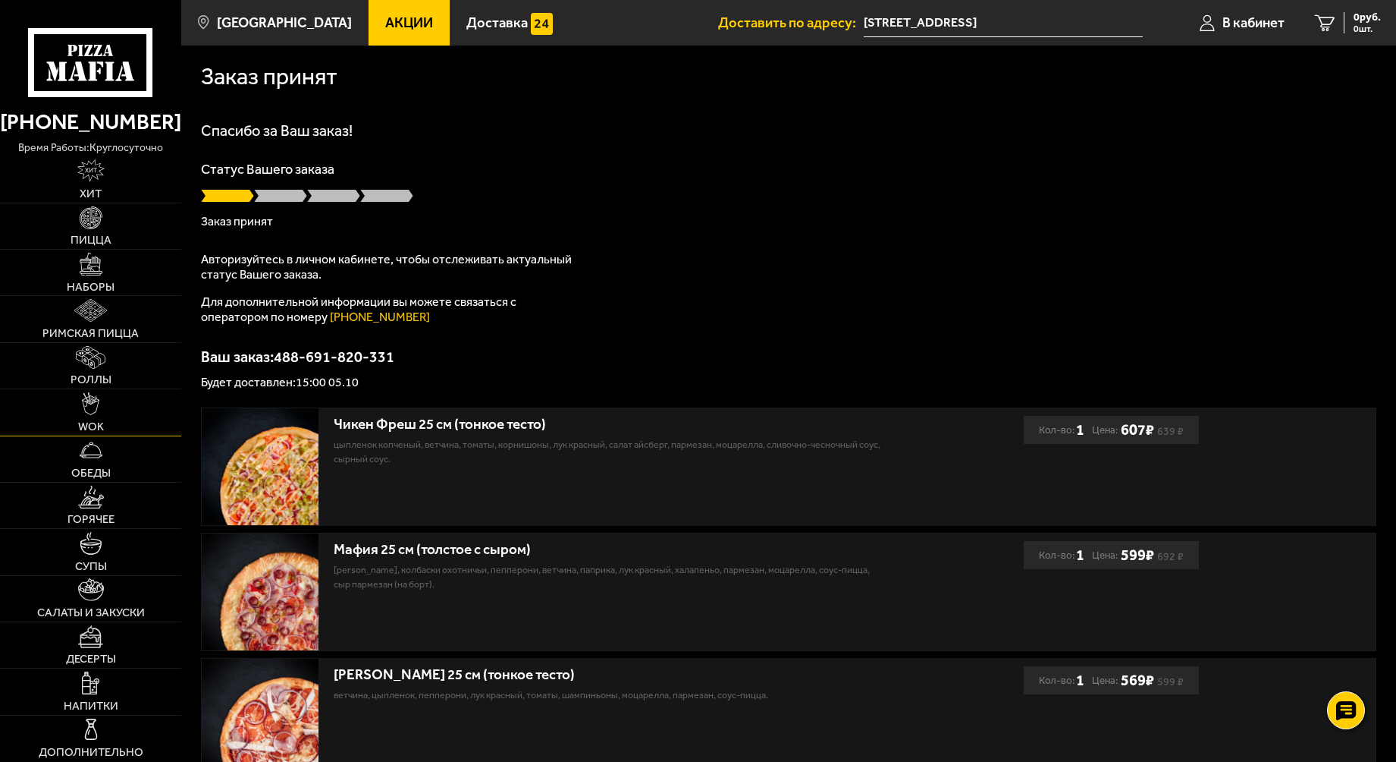
click at [91, 406] on img at bounding box center [91, 403] width 18 height 23
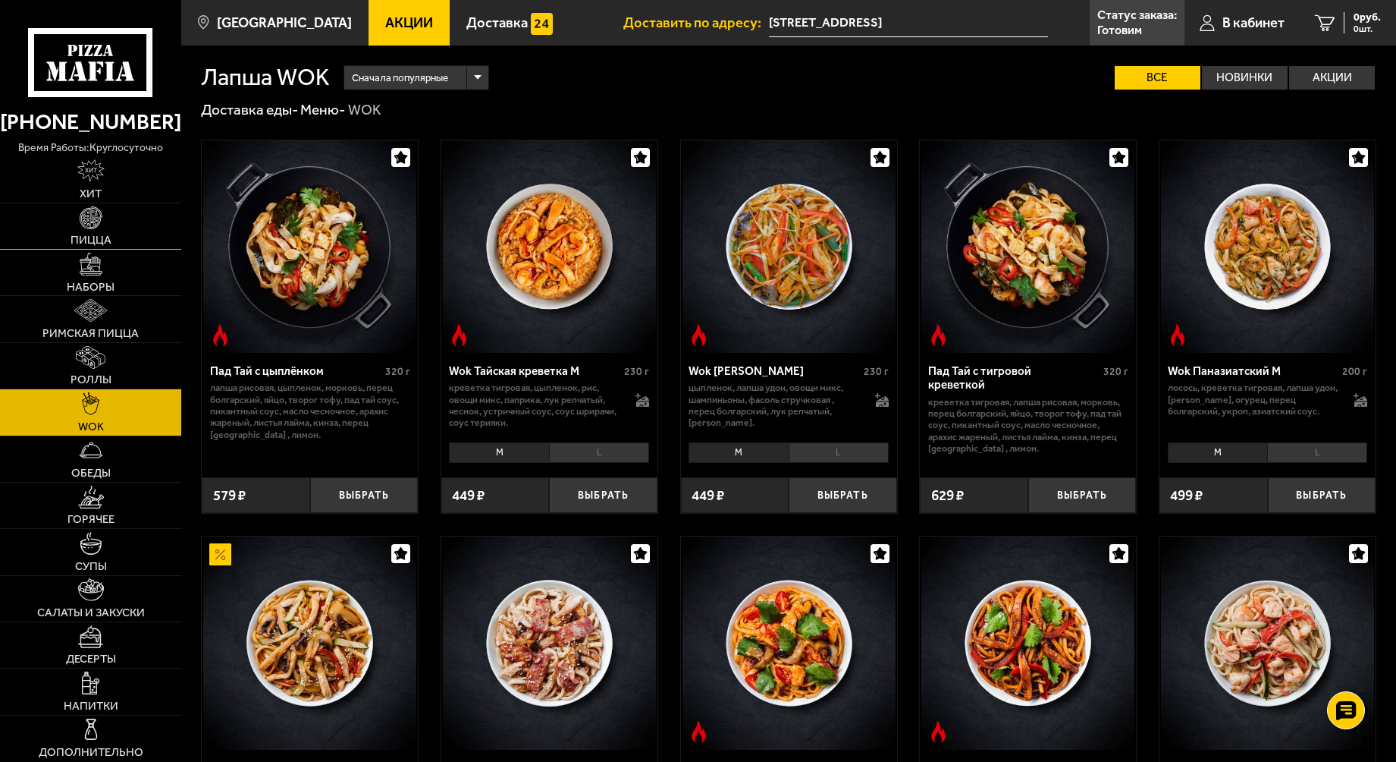
click at [78, 221] on link "Пицца" at bounding box center [90, 226] width 181 height 46
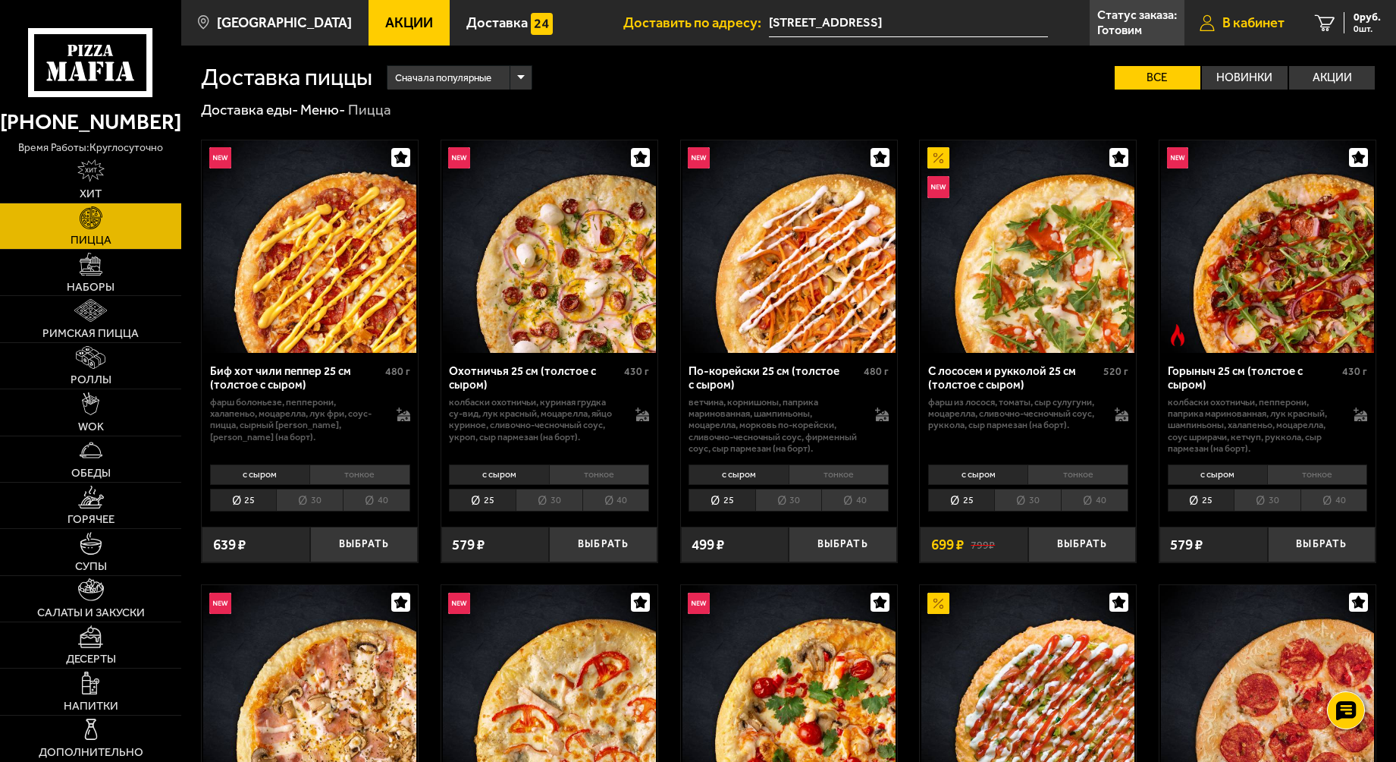
click at [1223, 20] on span "В кабинет" at bounding box center [1254, 23] width 62 height 14
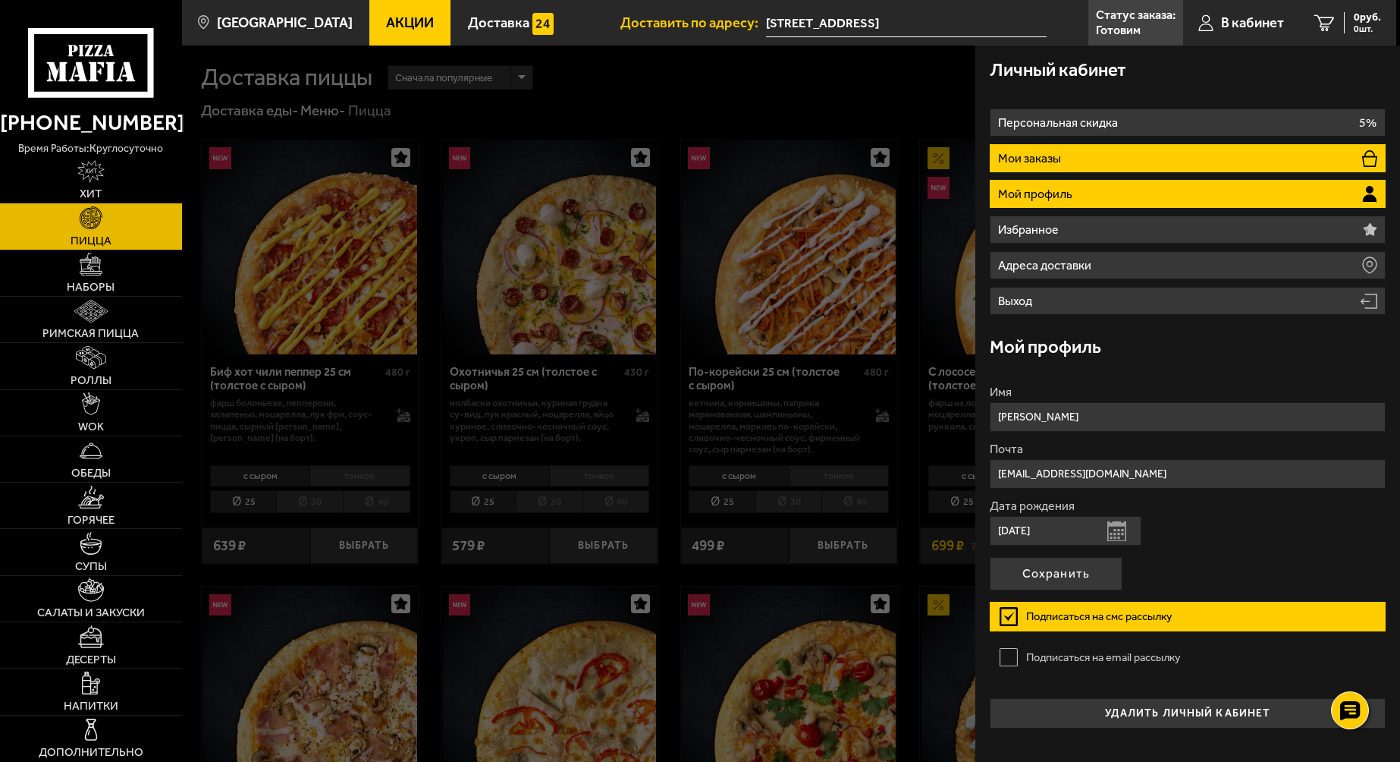
click at [1024, 155] on p "Мои заказы" at bounding box center [1031, 158] width 67 height 12
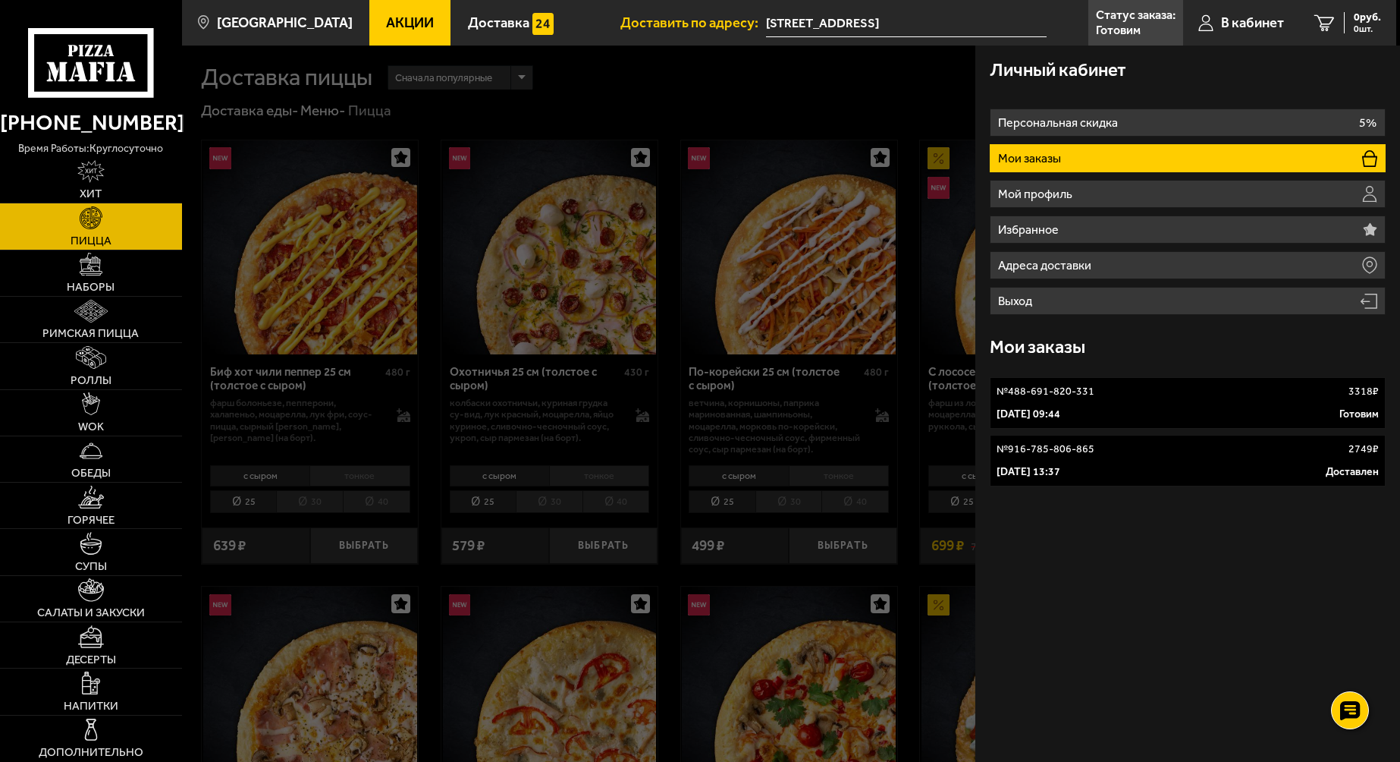
click at [1041, 388] on p "№ 488-691-820-331" at bounding box center [1046, 391] width 98 height 15
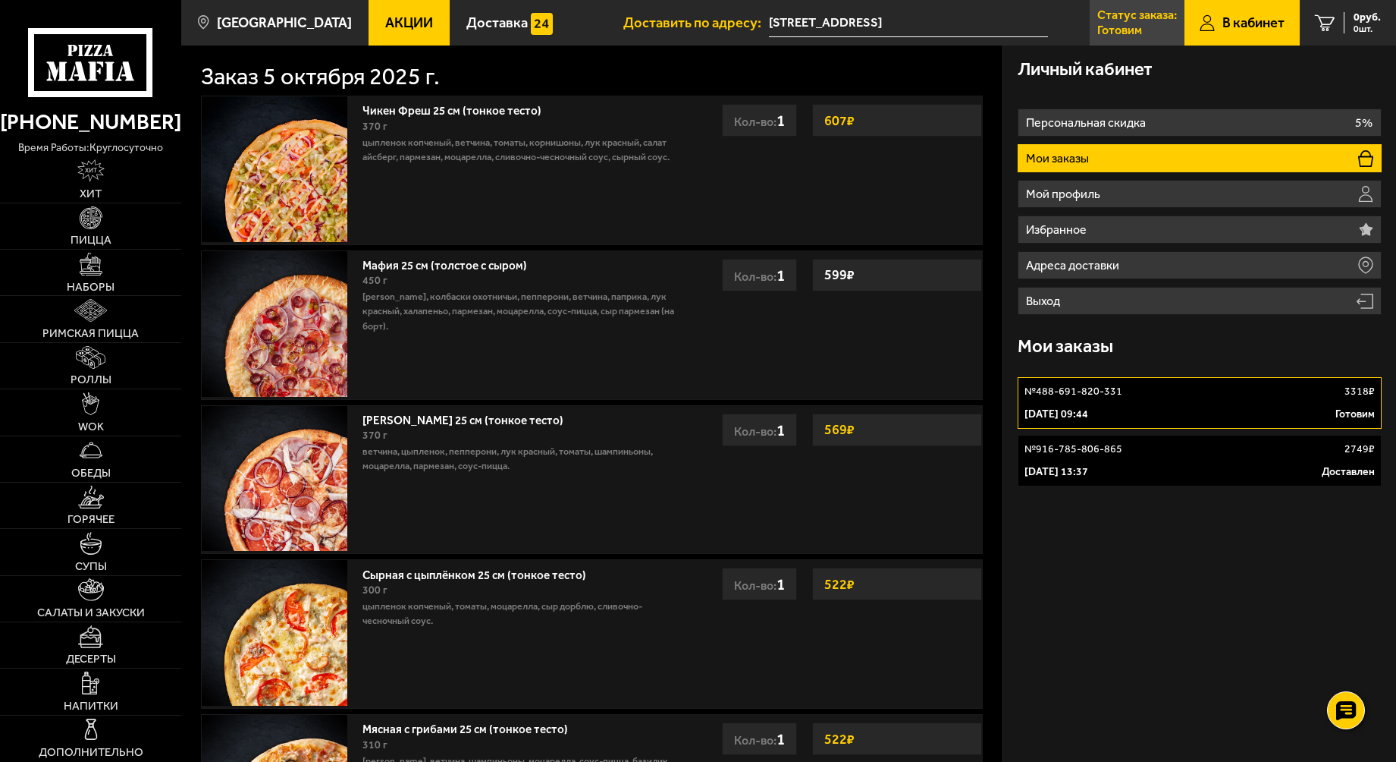
click at [1123, 24] on p "Готовим" at bounding box center [1120, 30] width 45 height 12
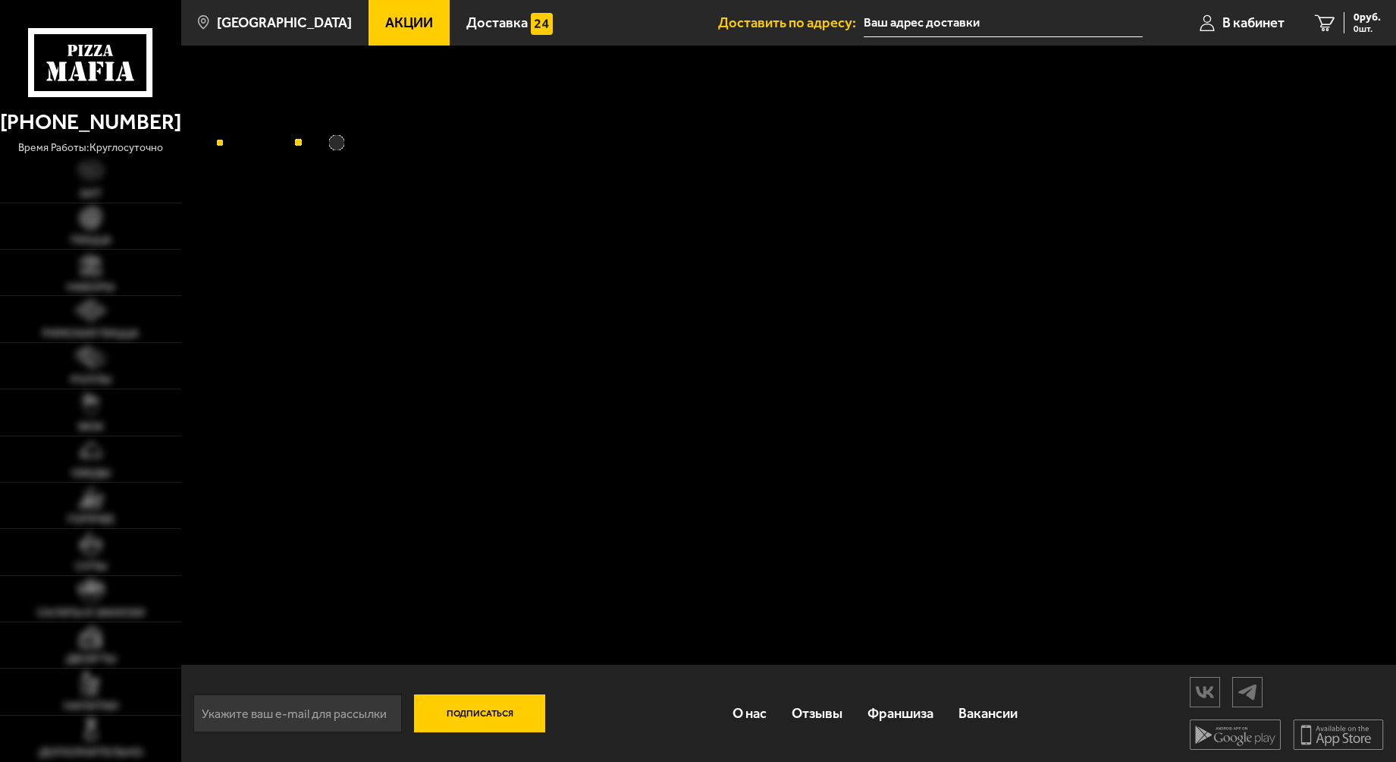
type input "[STREET_ADDRESS]"
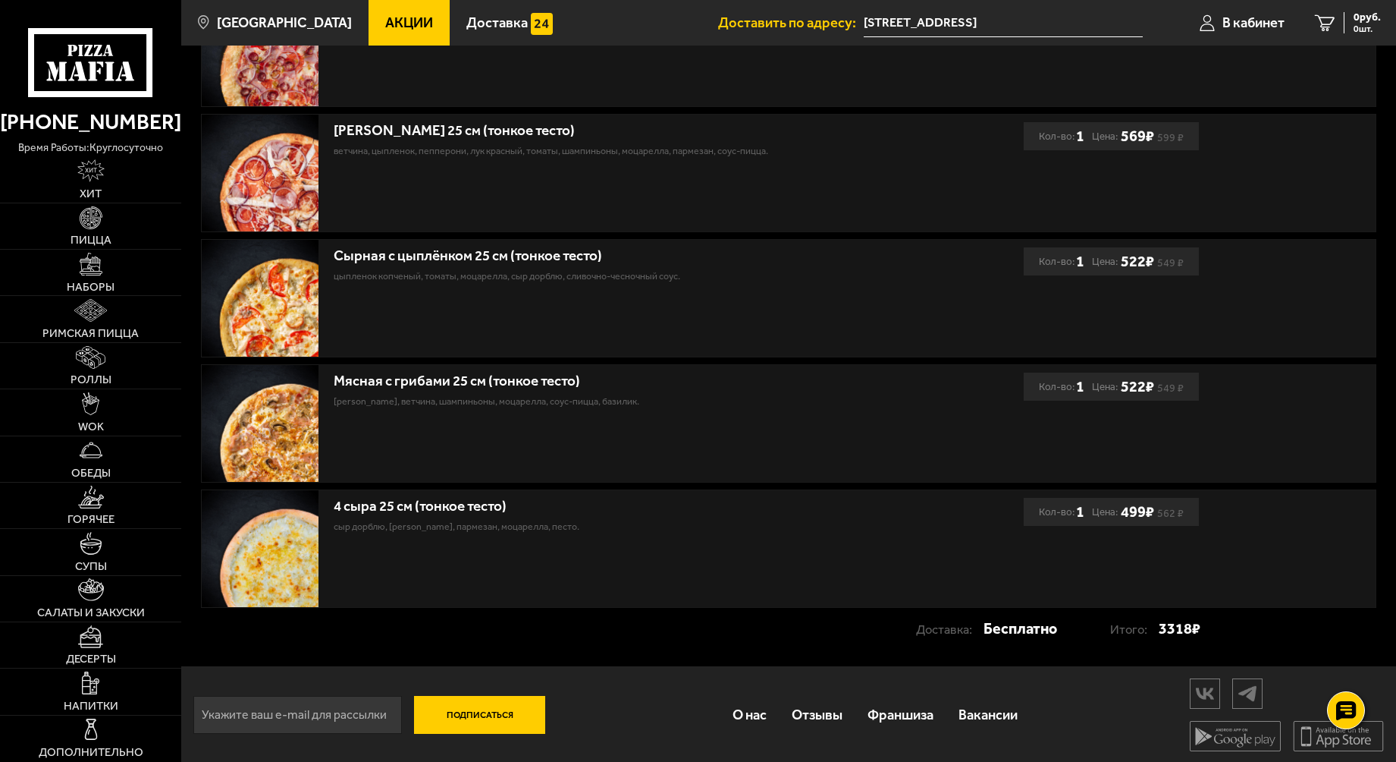
scroll to position [548, 0]
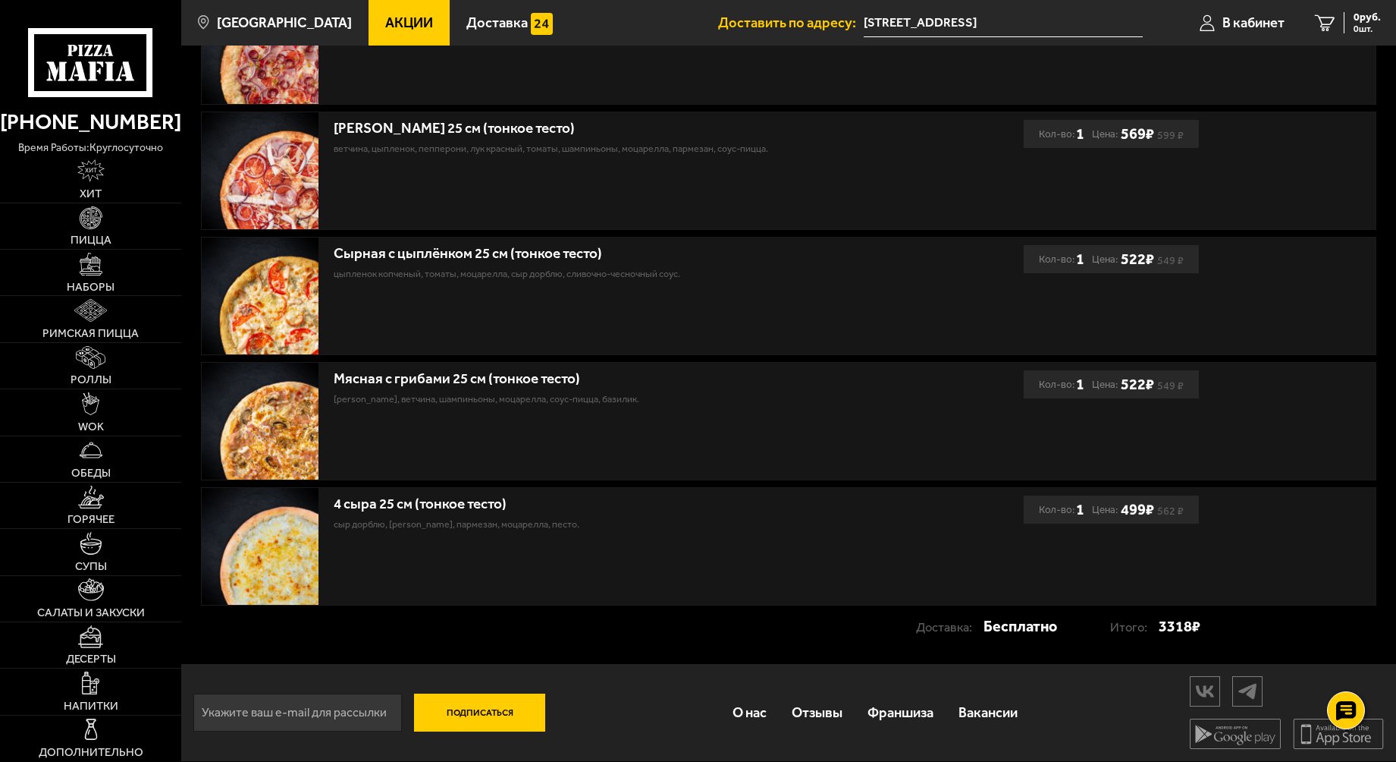
click at [327, 715] on input "email" at bounding box center [297, 712] width 209 height 38
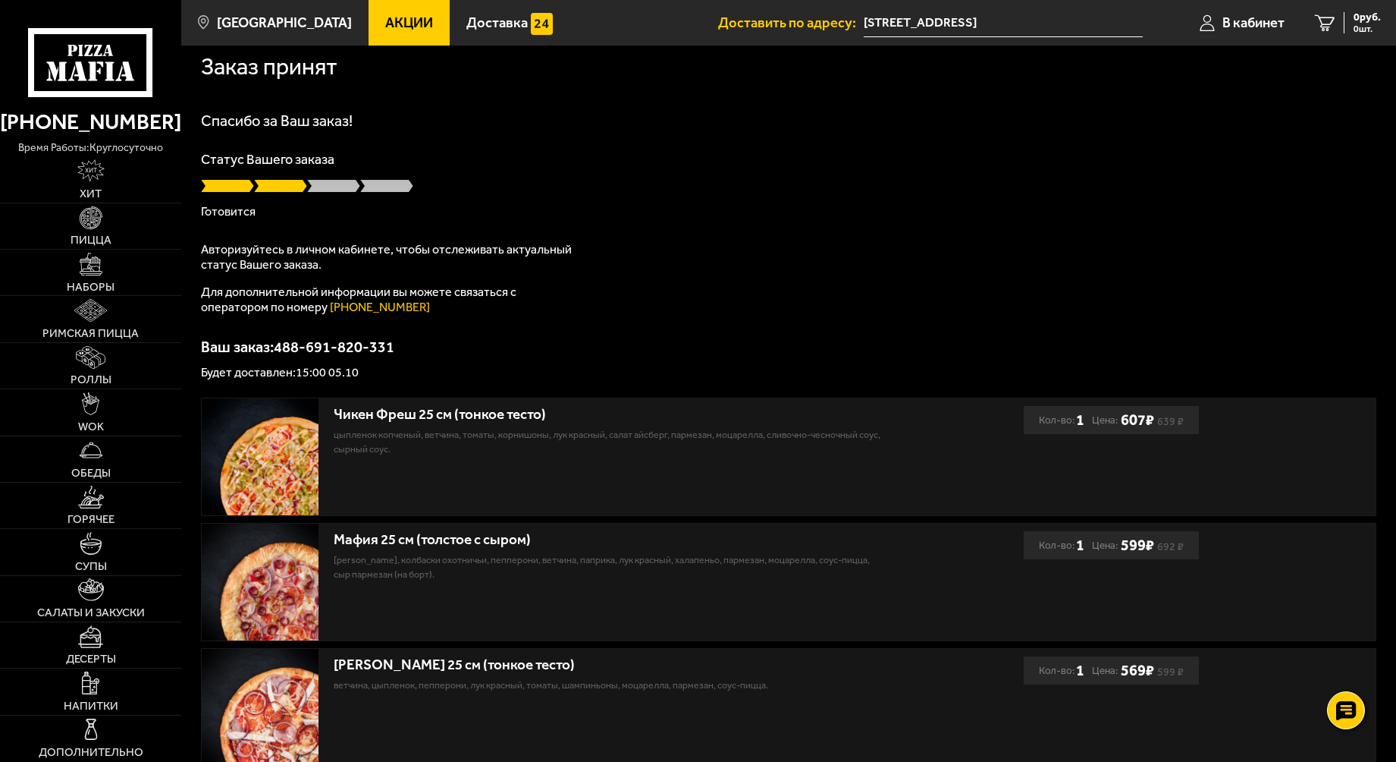
scroll to position [0, 0]
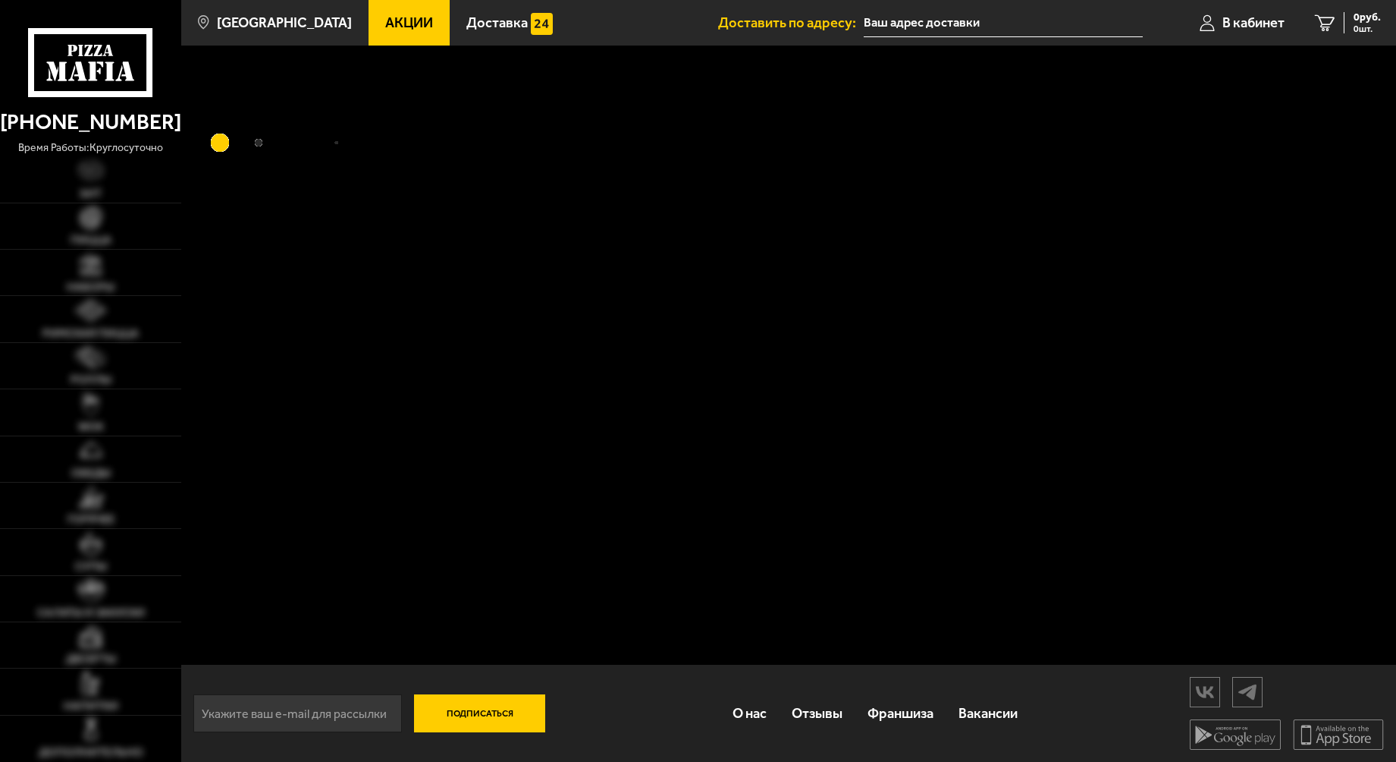
type input "[STREET_ADDRESS]"
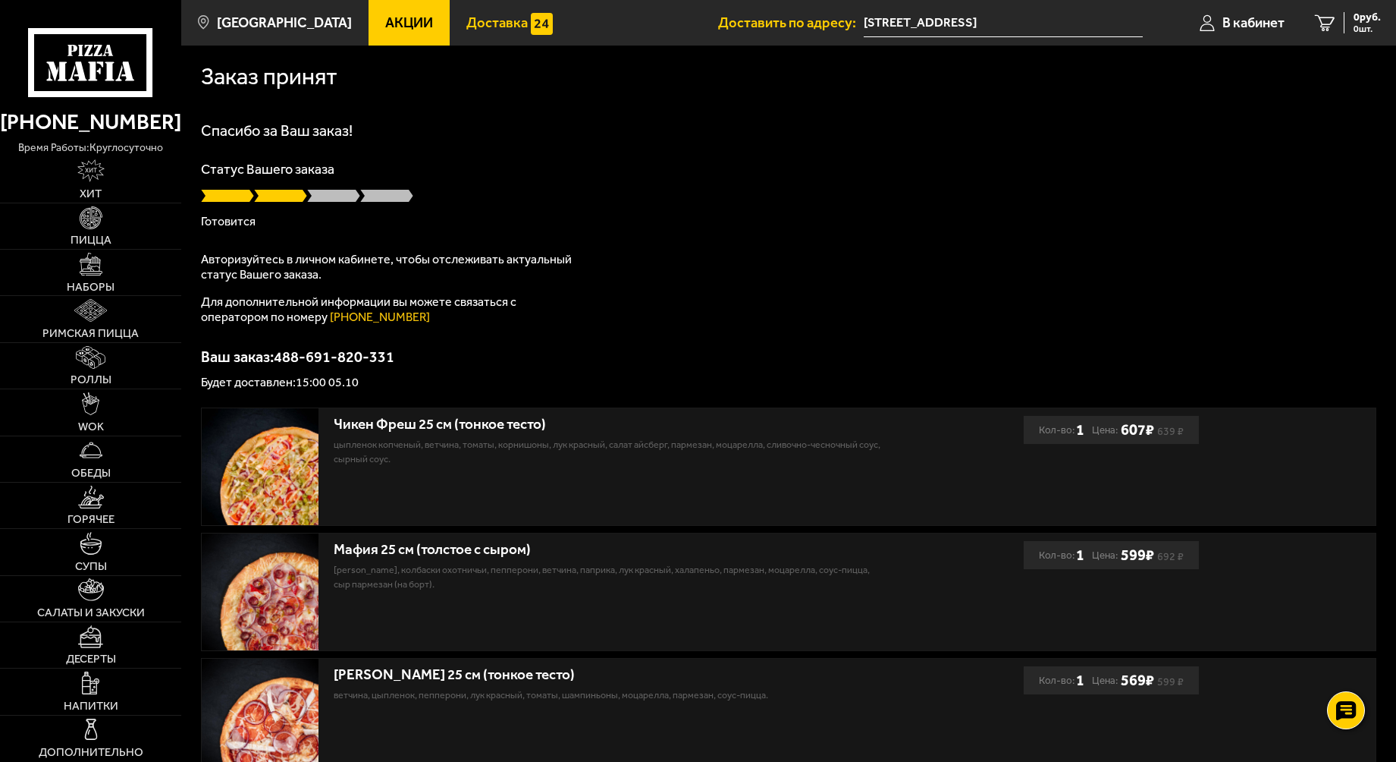
click at [467, 17] on span "Доставка" at bounding box center [497, 23] width 61 height 14
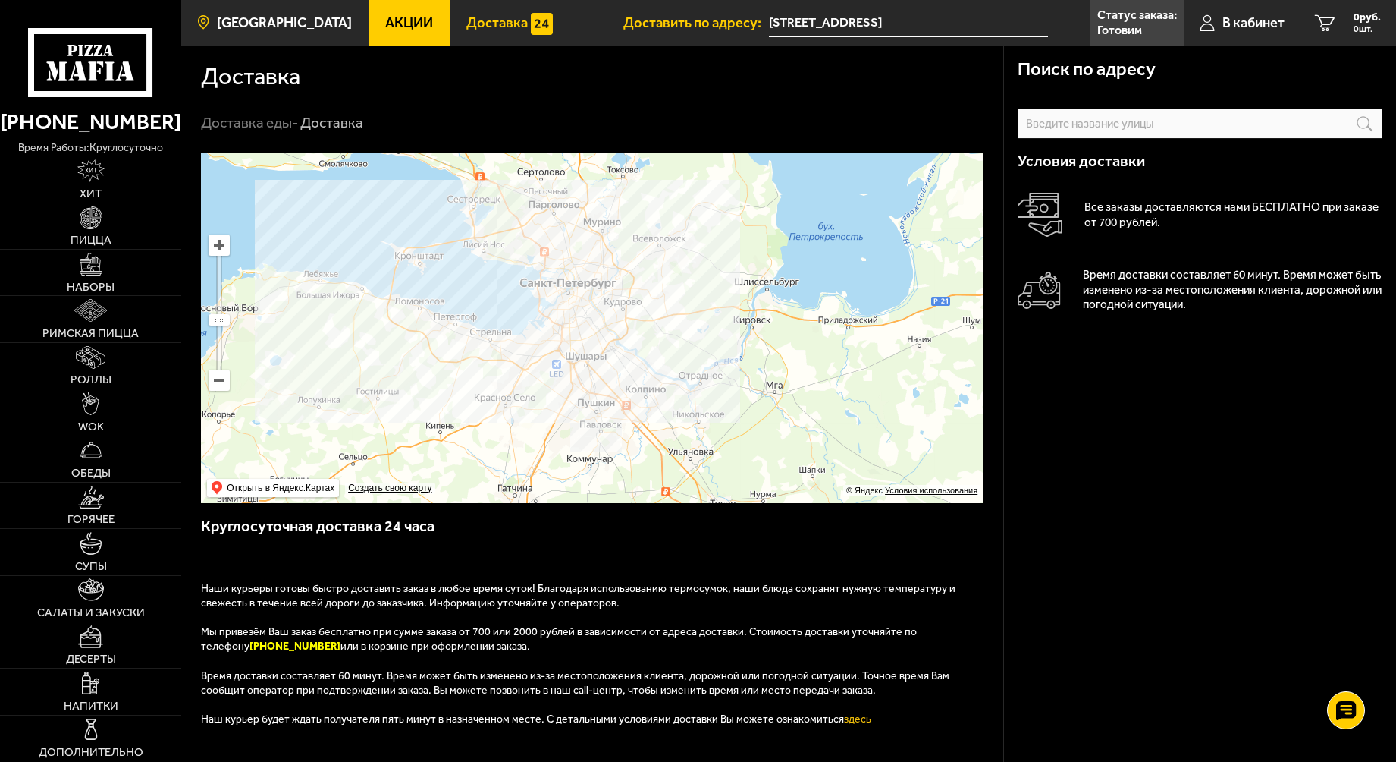
click at [234, 22] on span "[GEOGRAPHIC_DATA]" at bounding box center [284, 23] width 135 height 14
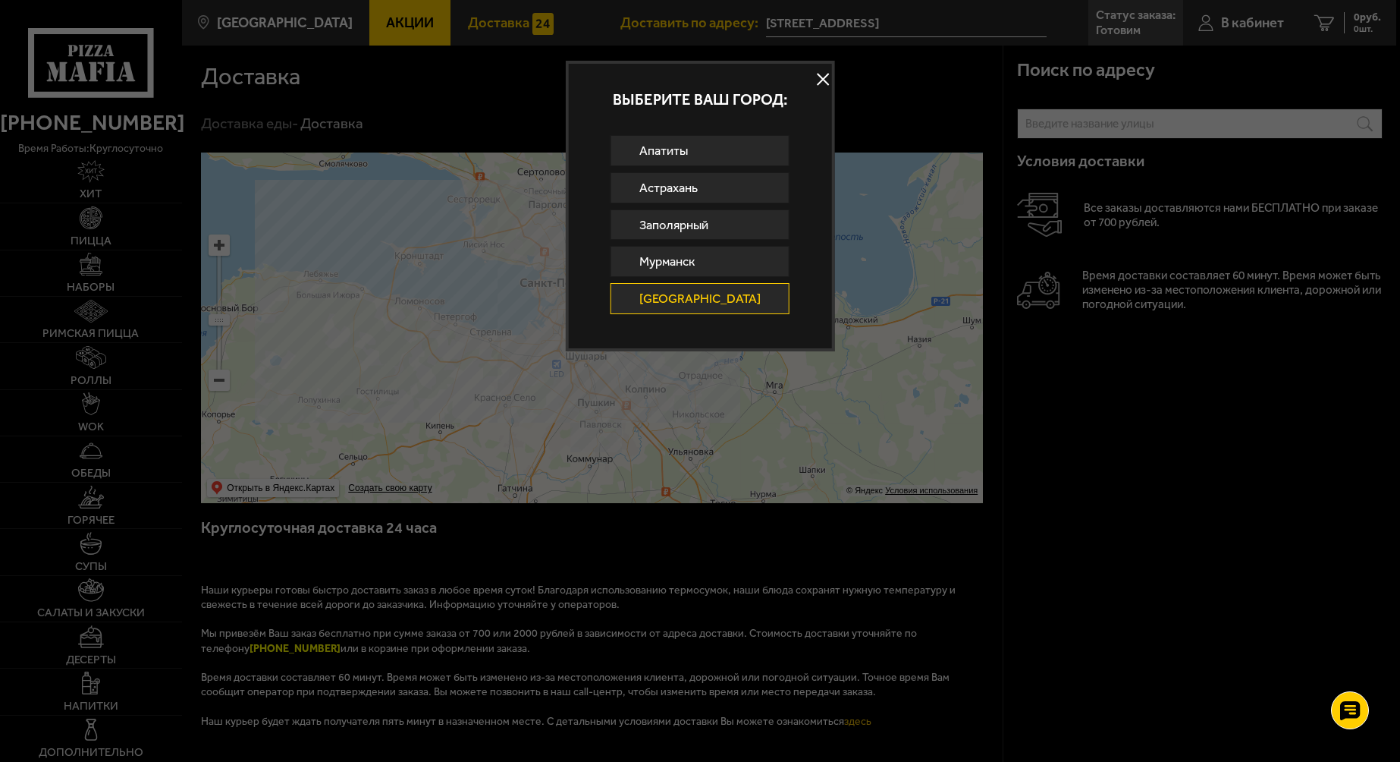
click at [521, 262] on div at bounding box center [700, 381] width 1400 height 762
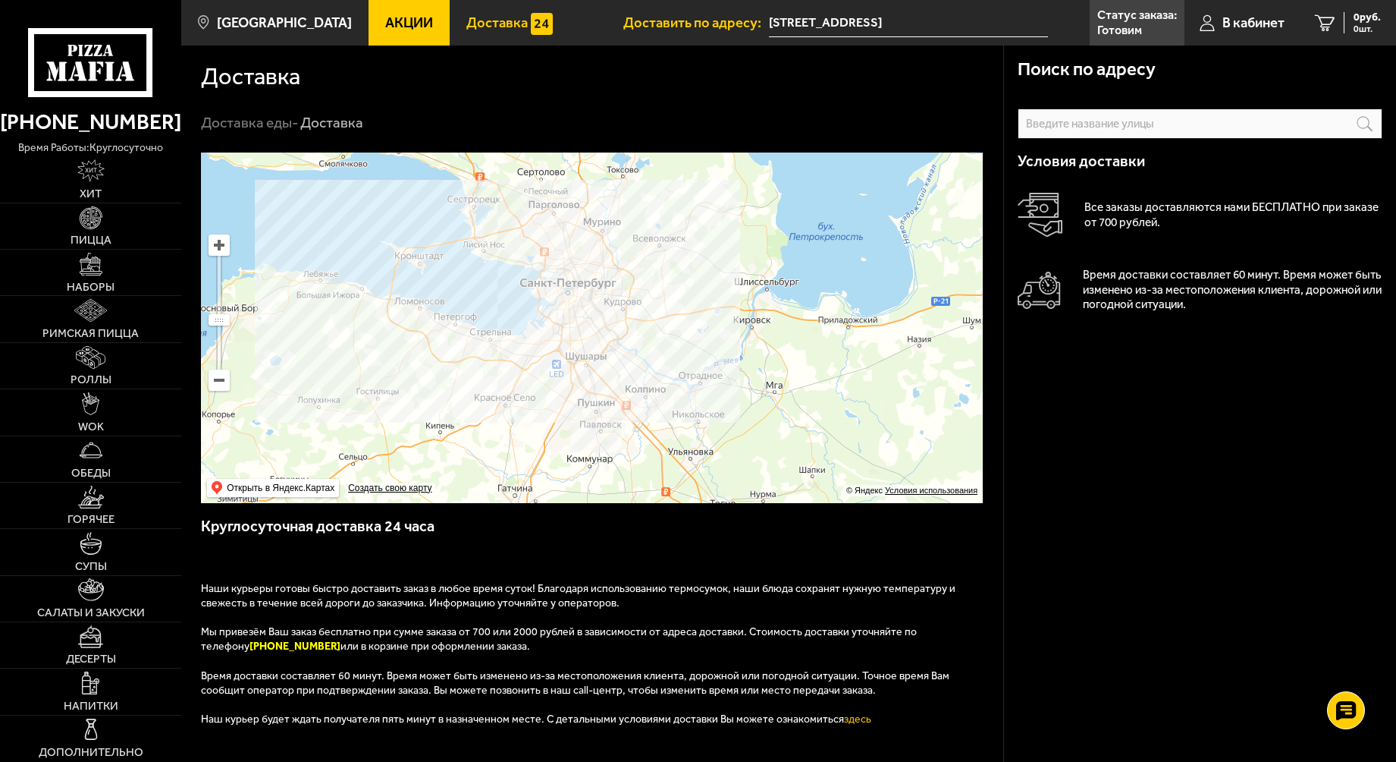
click at [385, 22] on span "Акции" at bounding box center [409, 23] width 48 height 14
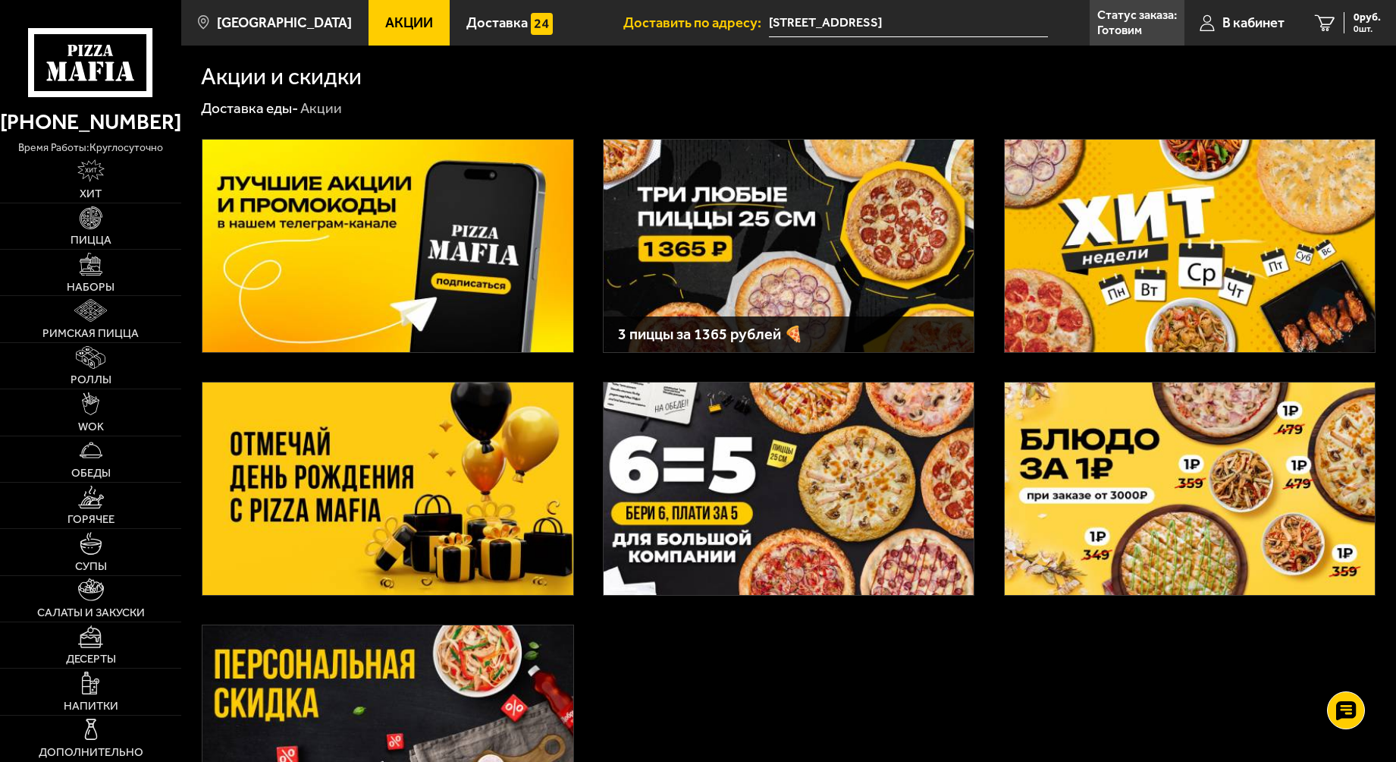
click at [712, 20] on span "Доставить по адресу:" at bounding box center [697, 23] width 146 height 14
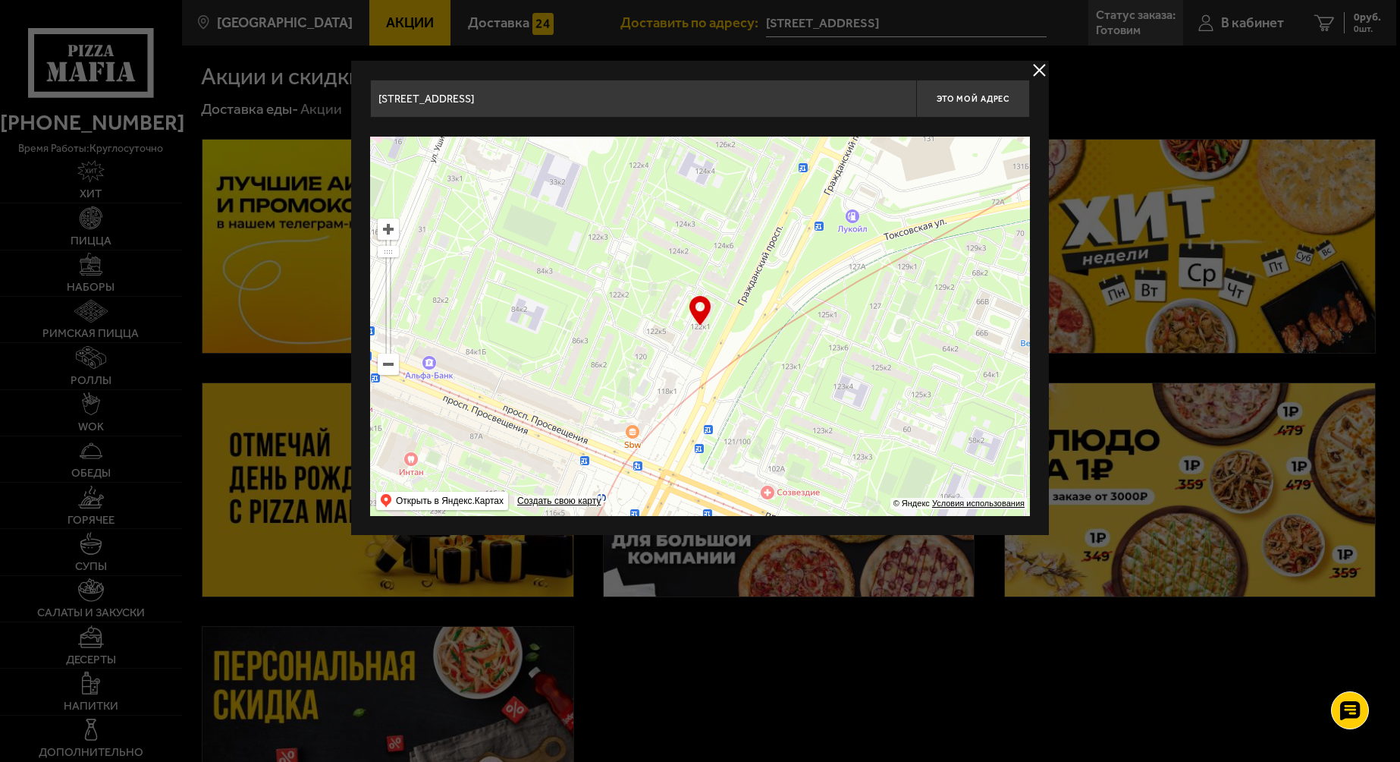
click at [1106, 68] on div at bounding box center [700, 381] width 1400 height 762
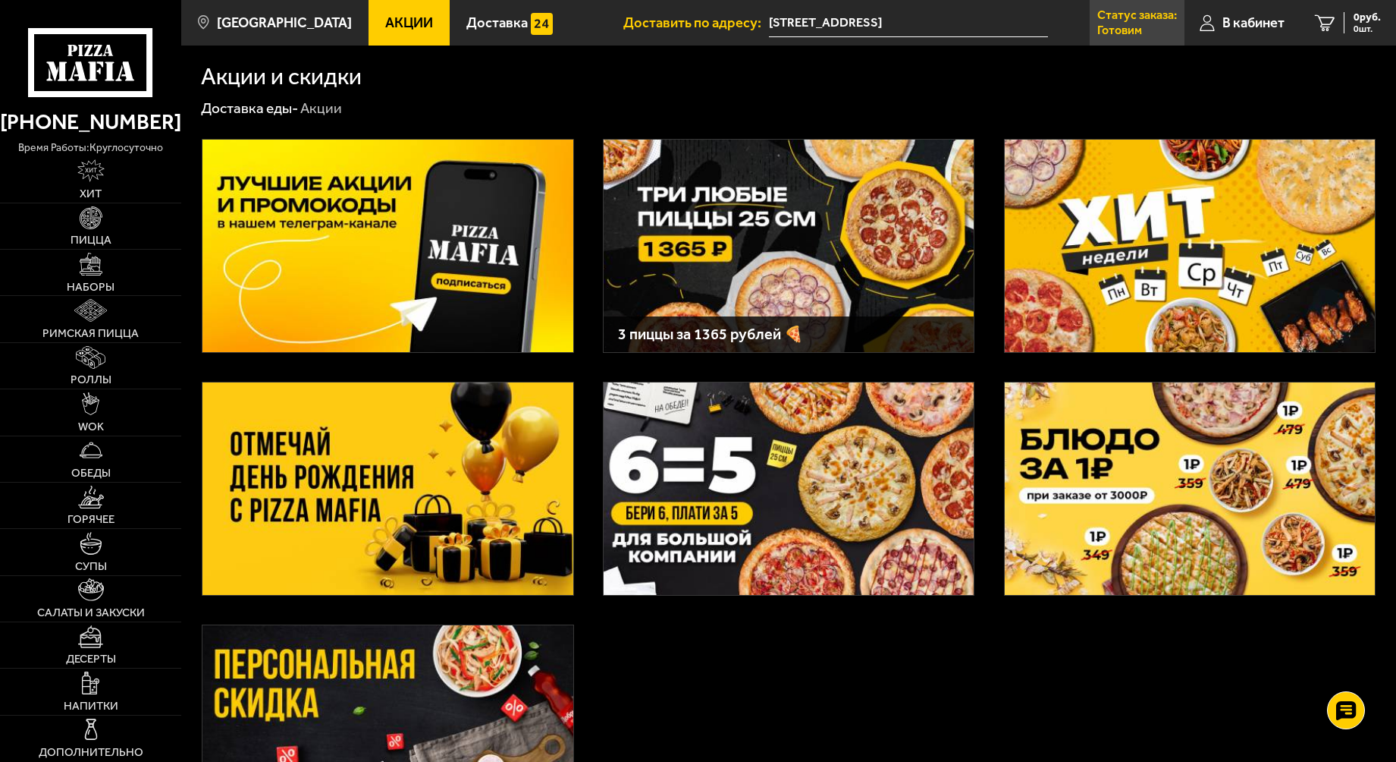
click at [1117, 18] on p "Статус заказа:" at bounding box center [1138, 15] width 80 height 12
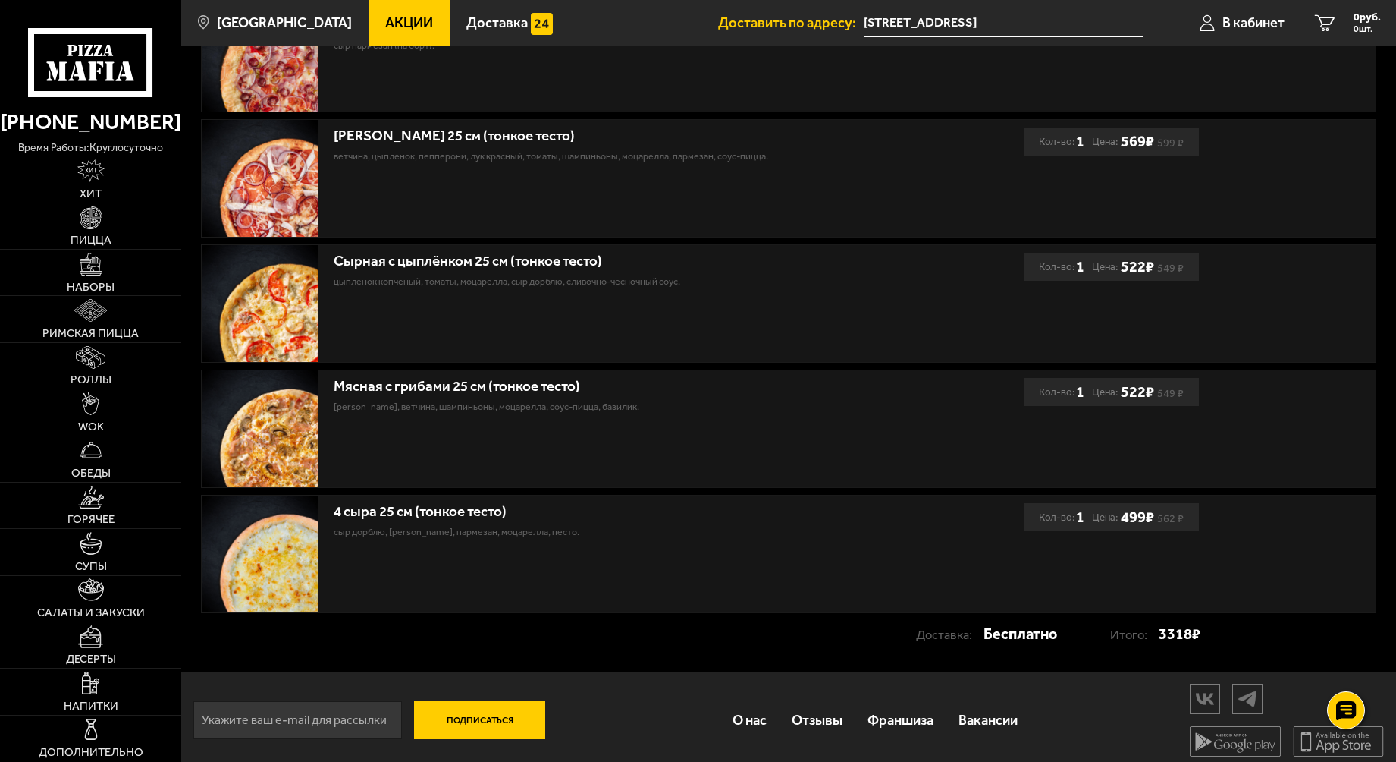
scroll to position [548, 0]
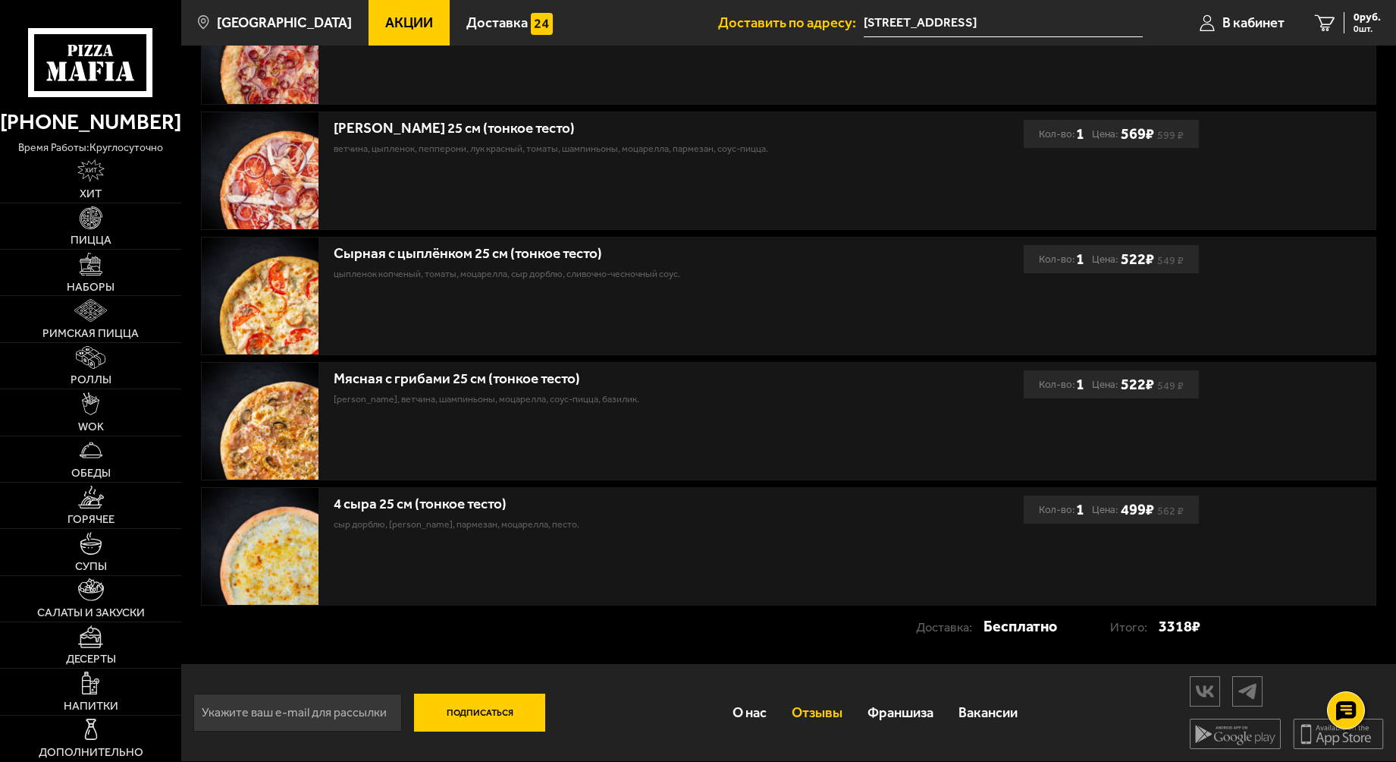
click at [812, 706] on link "Отзывы" at bounding box center [817, 713] width 76 height 48
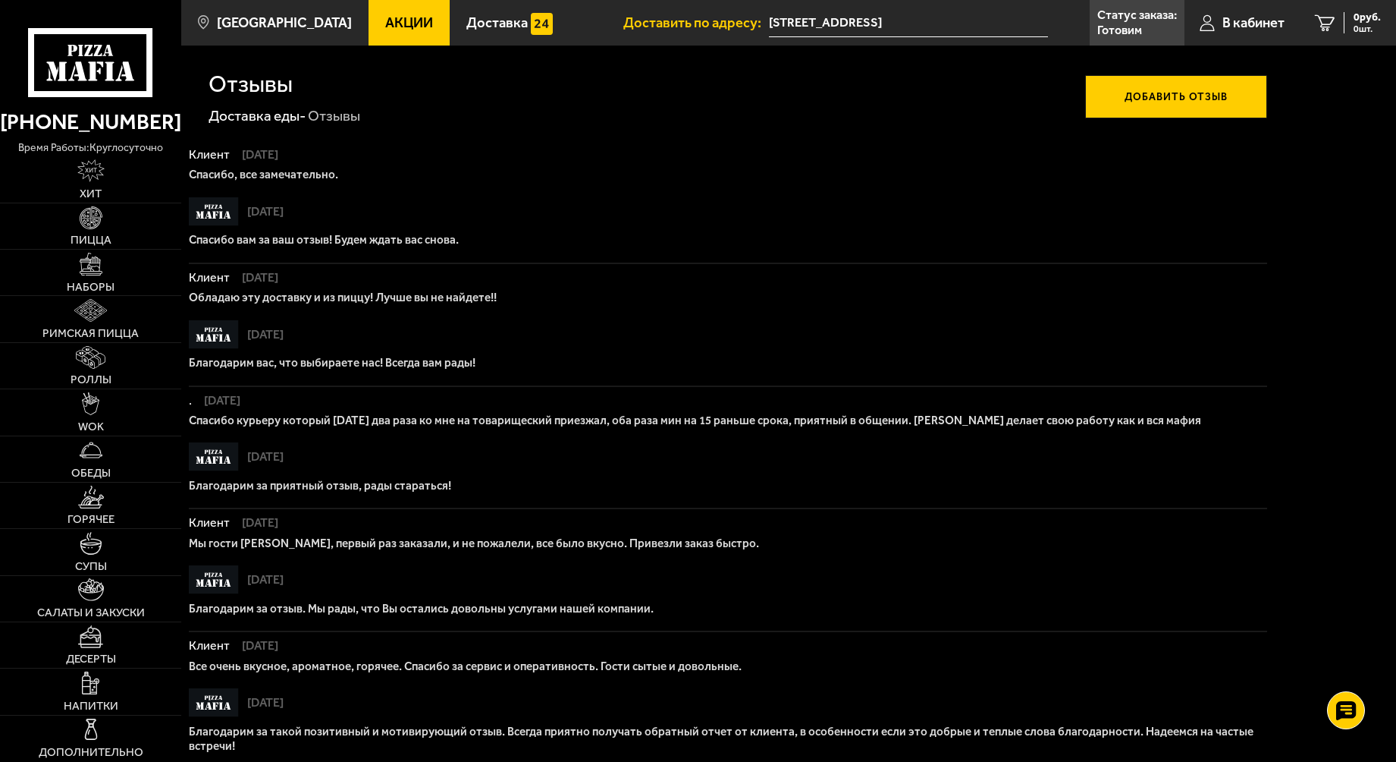
click at [1152, 94] on button "Добавить отзыв" at bounding box center [1176, 97] width 182 height 44
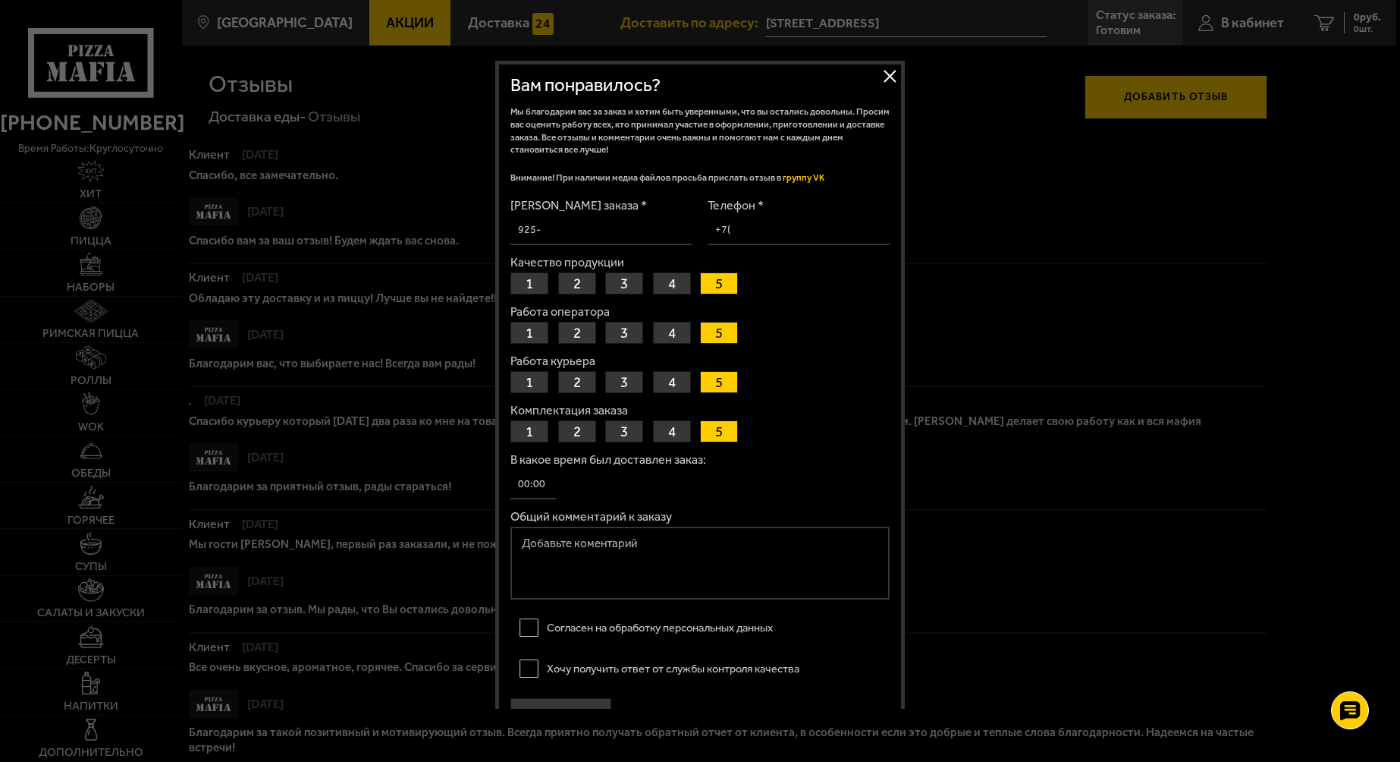
click at [530, 335] on button "1" at bounding box center [530, 333] width 38 height 22
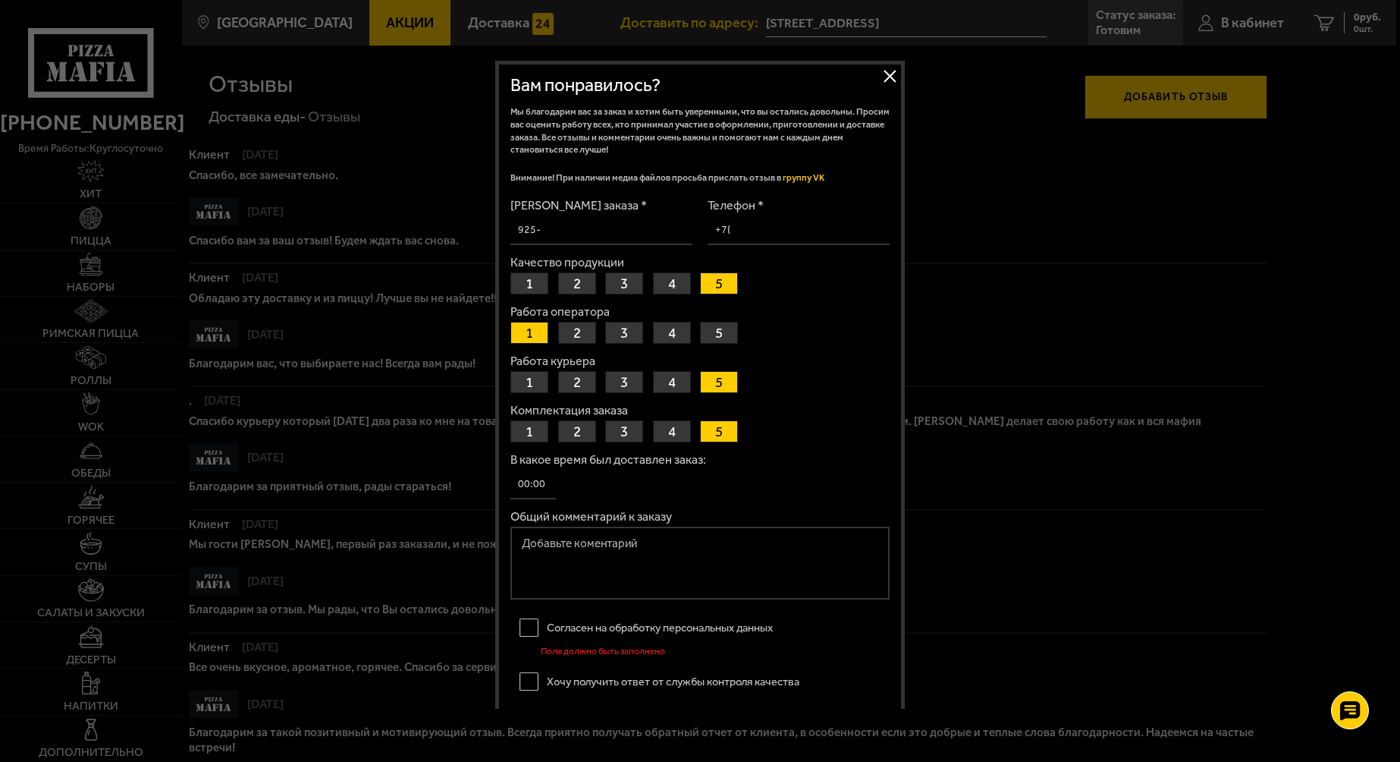
click at [526, 378] on button "1" at bounding box center [530, 382] width 38 height 22
click at [547, 479] on input "В какое время был доставлен заказ:" at bounding box center [534, 485] width 46 height 30
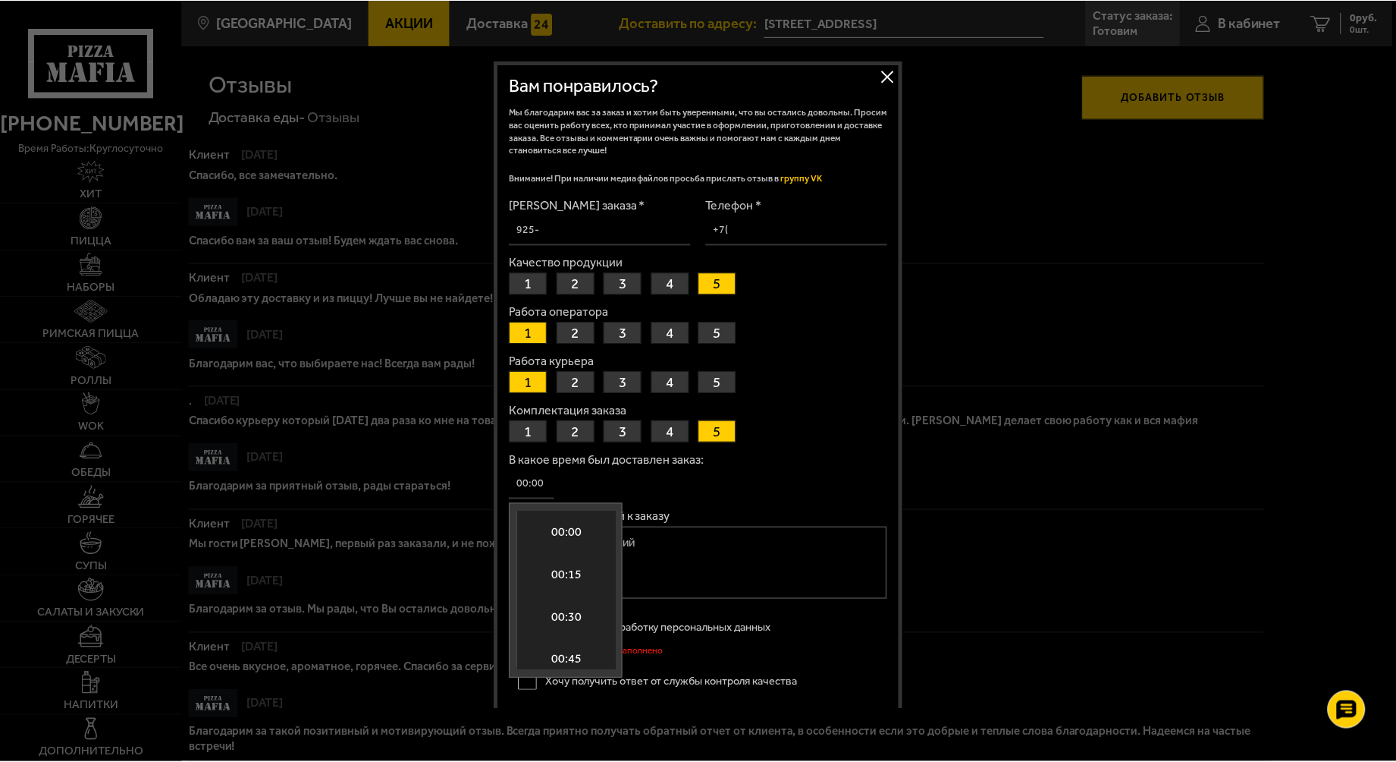
scroll to position [2576, 0]
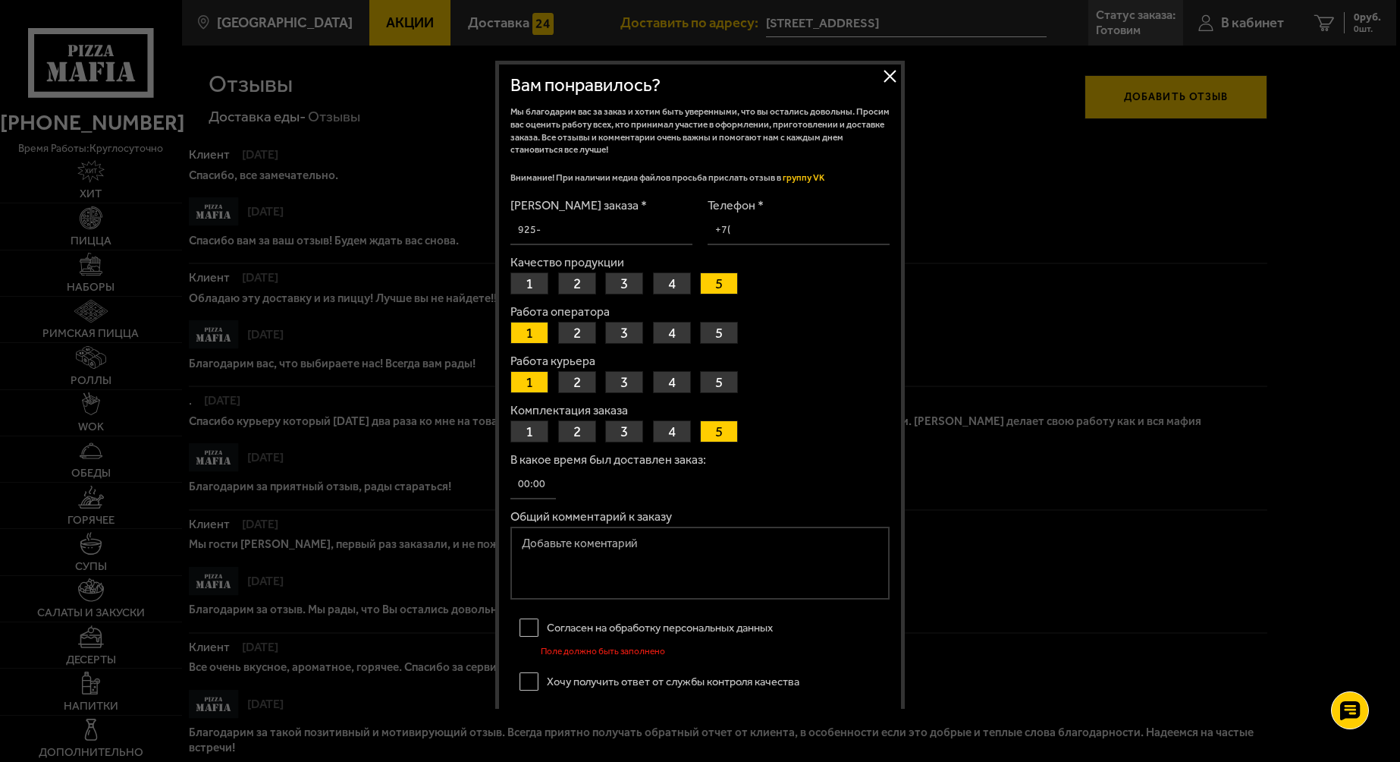
click at [572, 485] on div "В какое время был доставлен заказ:" at bounding box center [700, 477] width 379 height 46
click at [548, 230] on input "Номер заказа *" at bounding box center [602, 230] width 182 height 30
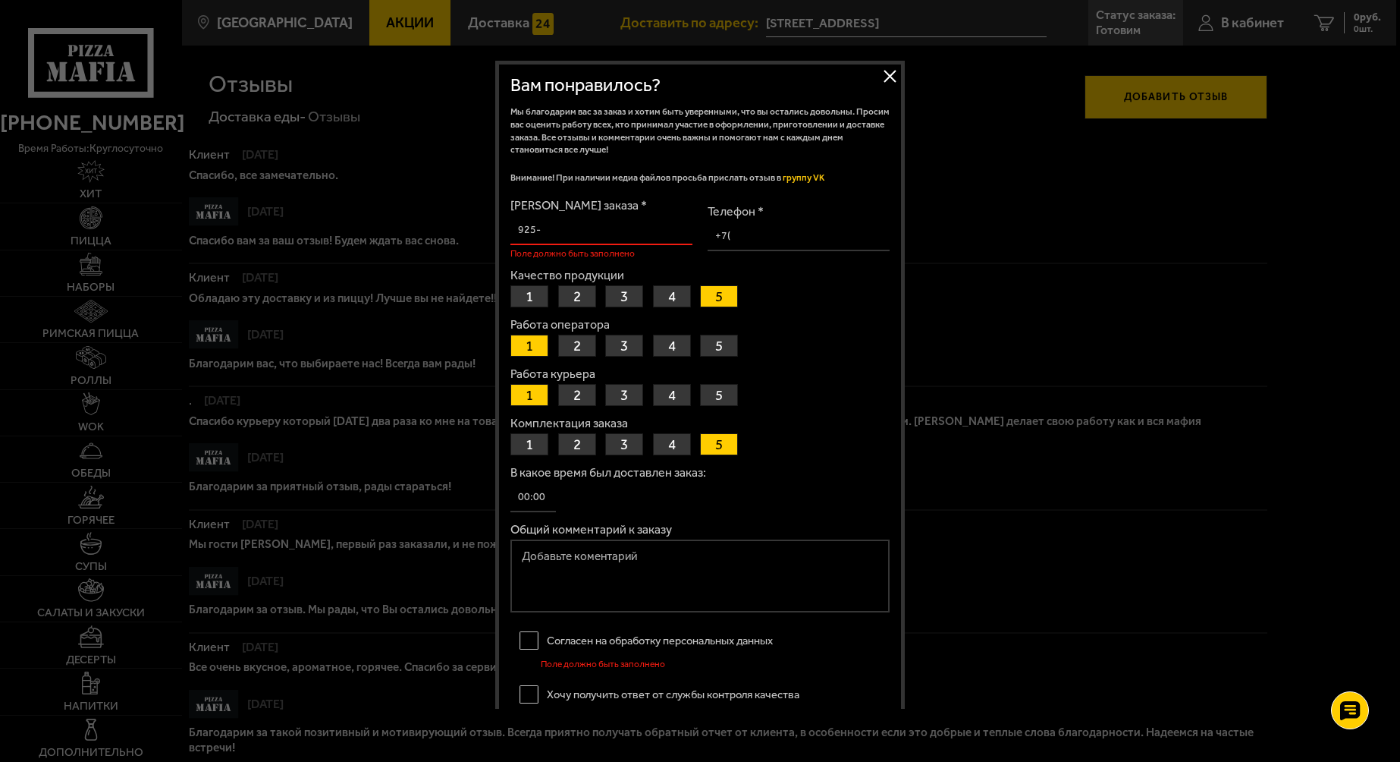
click at [744, 228] on input "Телефон *" at bounding box center [799, 236] width 182 height 30
click at [544, 233] on input "Номер заказа *" at bounding box center [602, 230] width 182 height 30
click at [521, 557] on textarea "Общий комментарий к заказу" at bounding box center [700, 575] width 379 height 73
click at [888, 75] on button "Закрыть" at bounding box center [889, 75] width 23 height 23
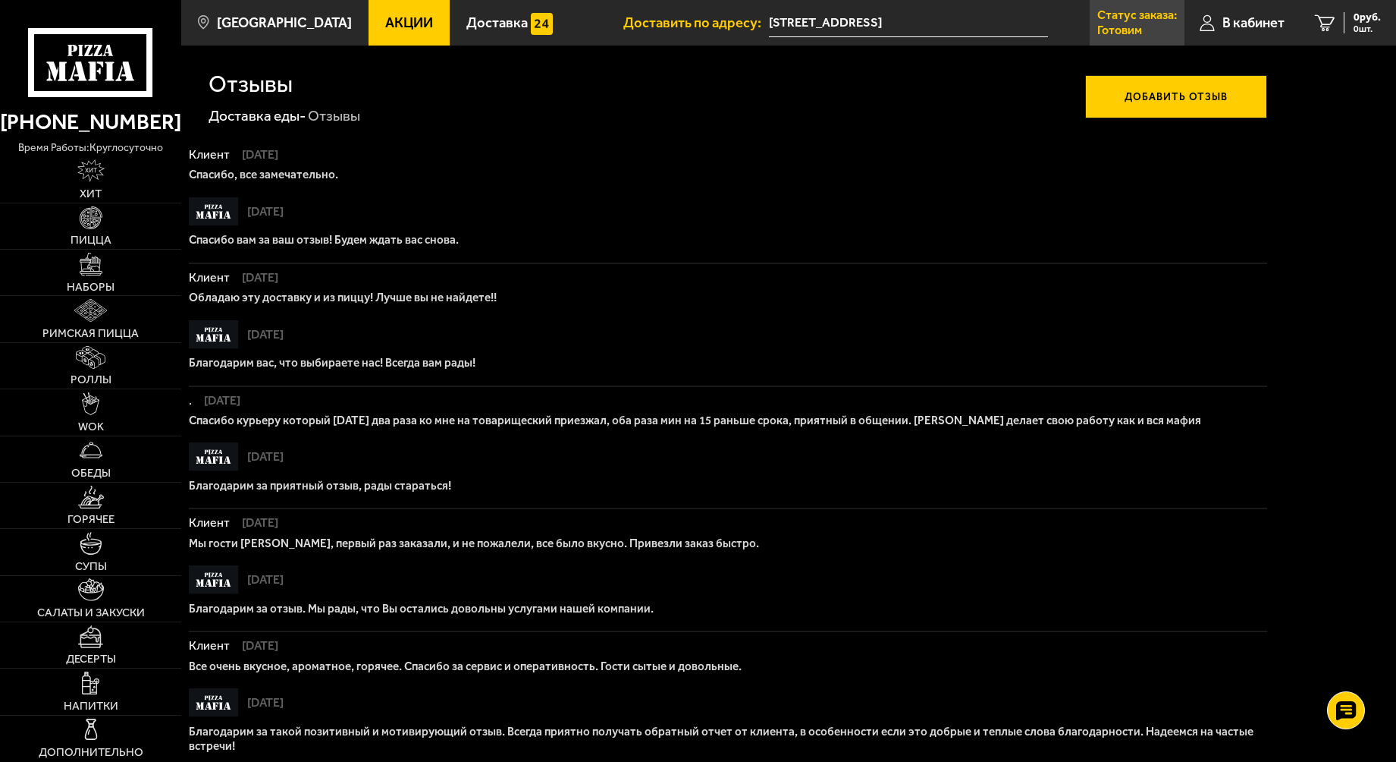
click at [1114, 36] on p "Готовим" at bounding box center [1120, 30] width 45 height 12
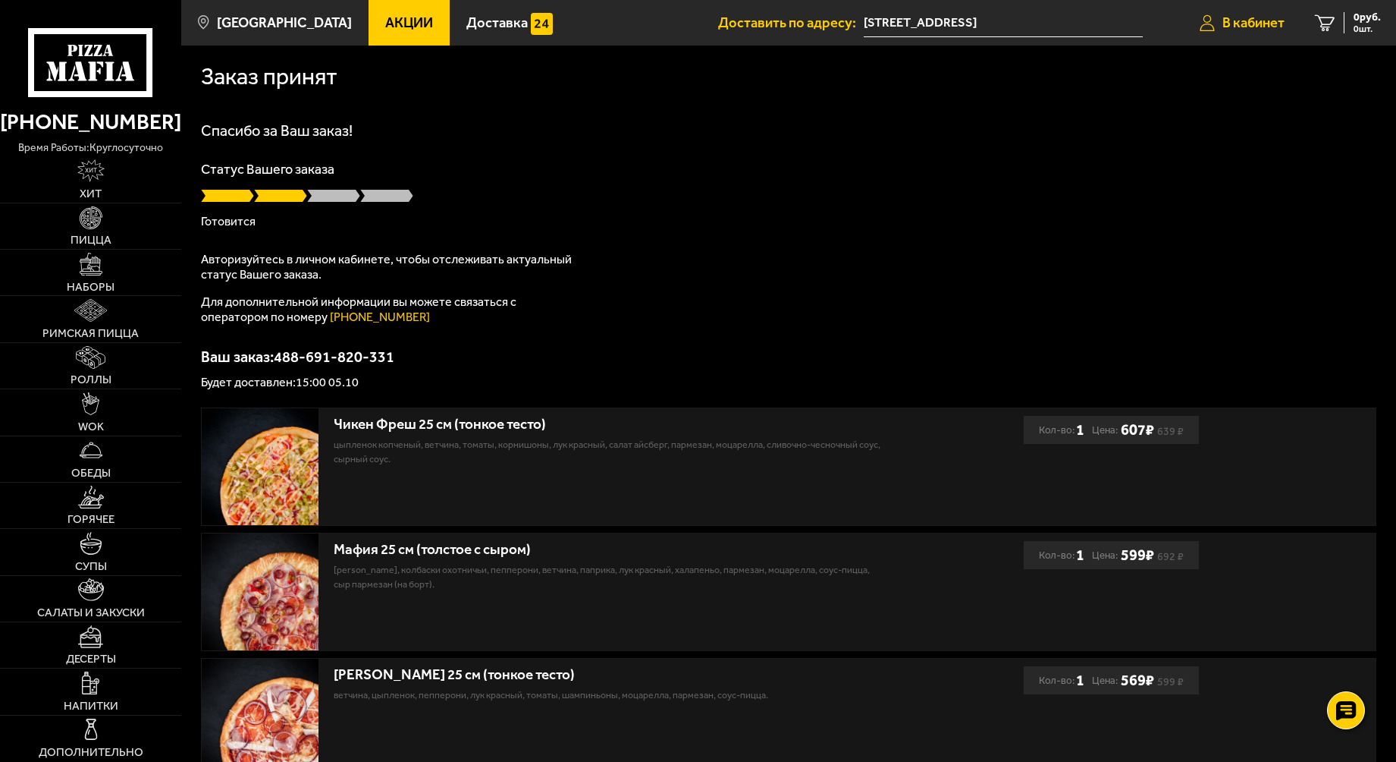
click at [1239, 27] on span "В кабинет" at bounding box center [1254, 23] width 62 height 14
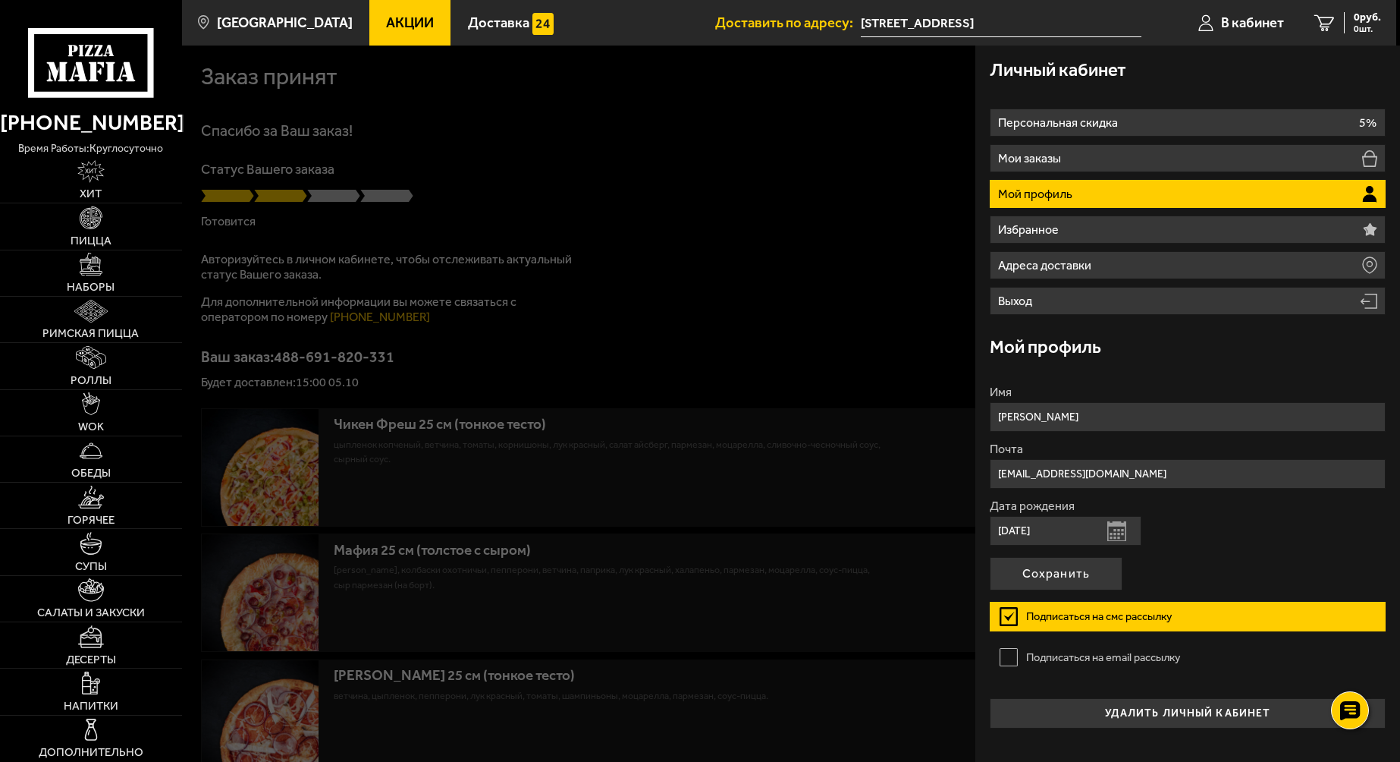
click at [319, 197] on div at bounding box center [882, 427] width 1400 height 762
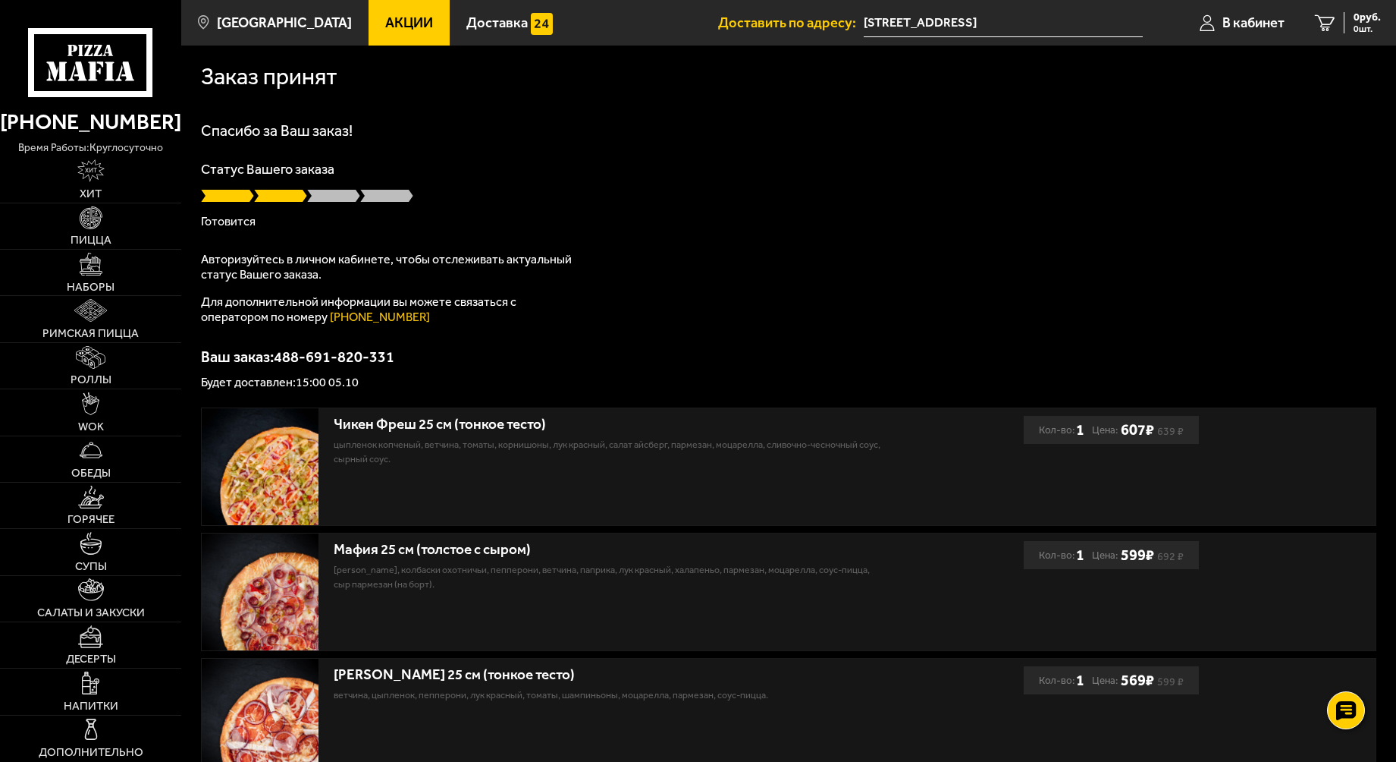
click at [319, 197] on span at bounding box center [333, 195] width 53 height 15
drag, startPoint x: 277, startPoint y: 361, endPoint x: 394, endPoint y: 351, distance: 117.2
click at [394, 351] on p "Ваш заказ: 488-691-820-331" at bounding box center [789, 356] width 1176 height 15
copy p "488-691-820-331"
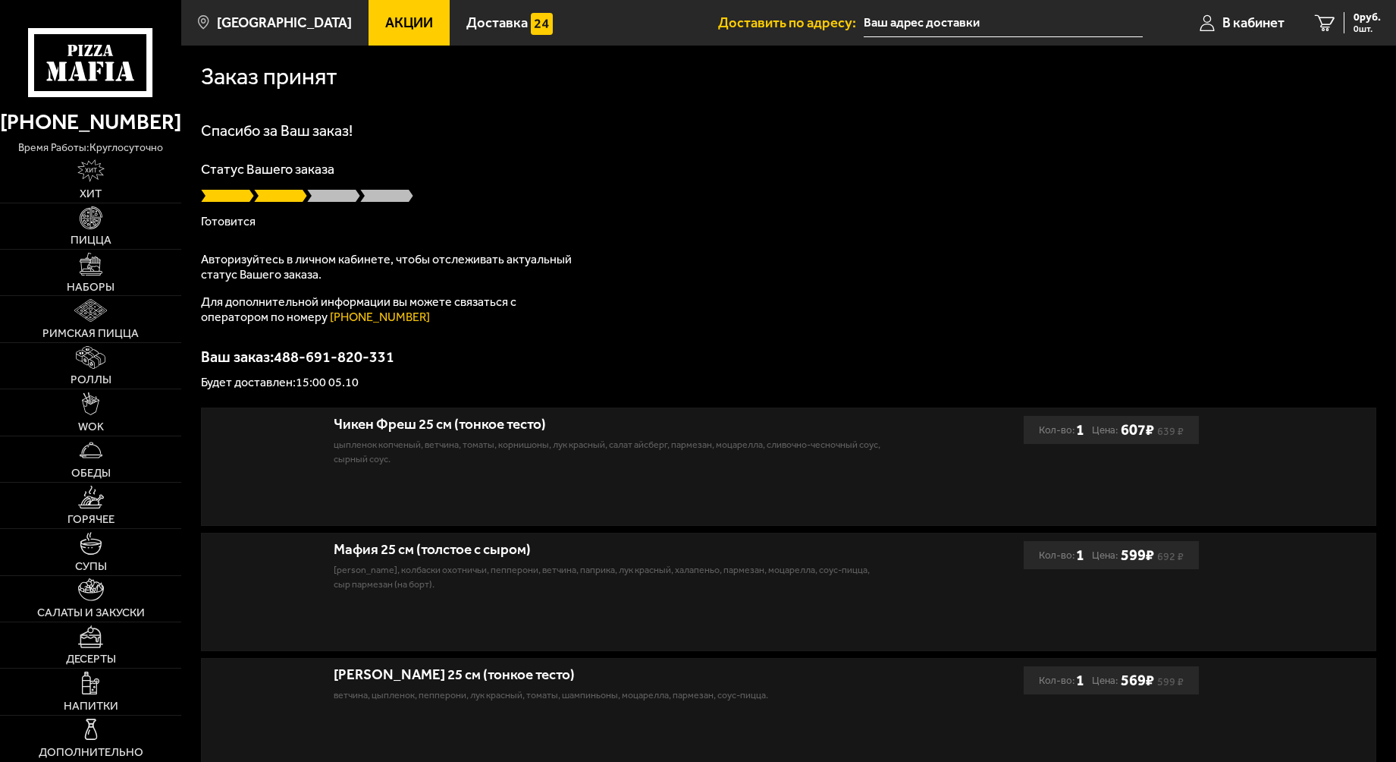
type input "[STREET_ADDRESS]"
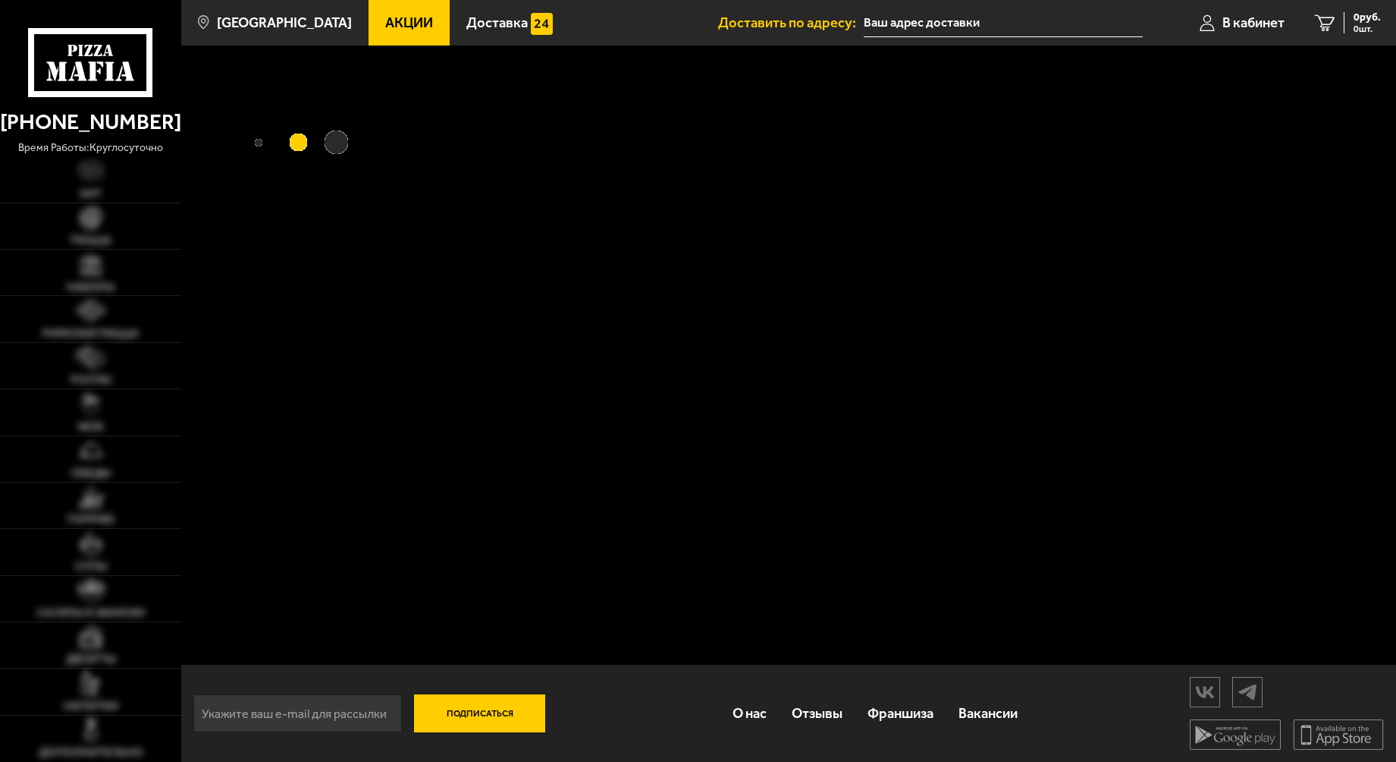
type input "[STREET_ADDRESS]"
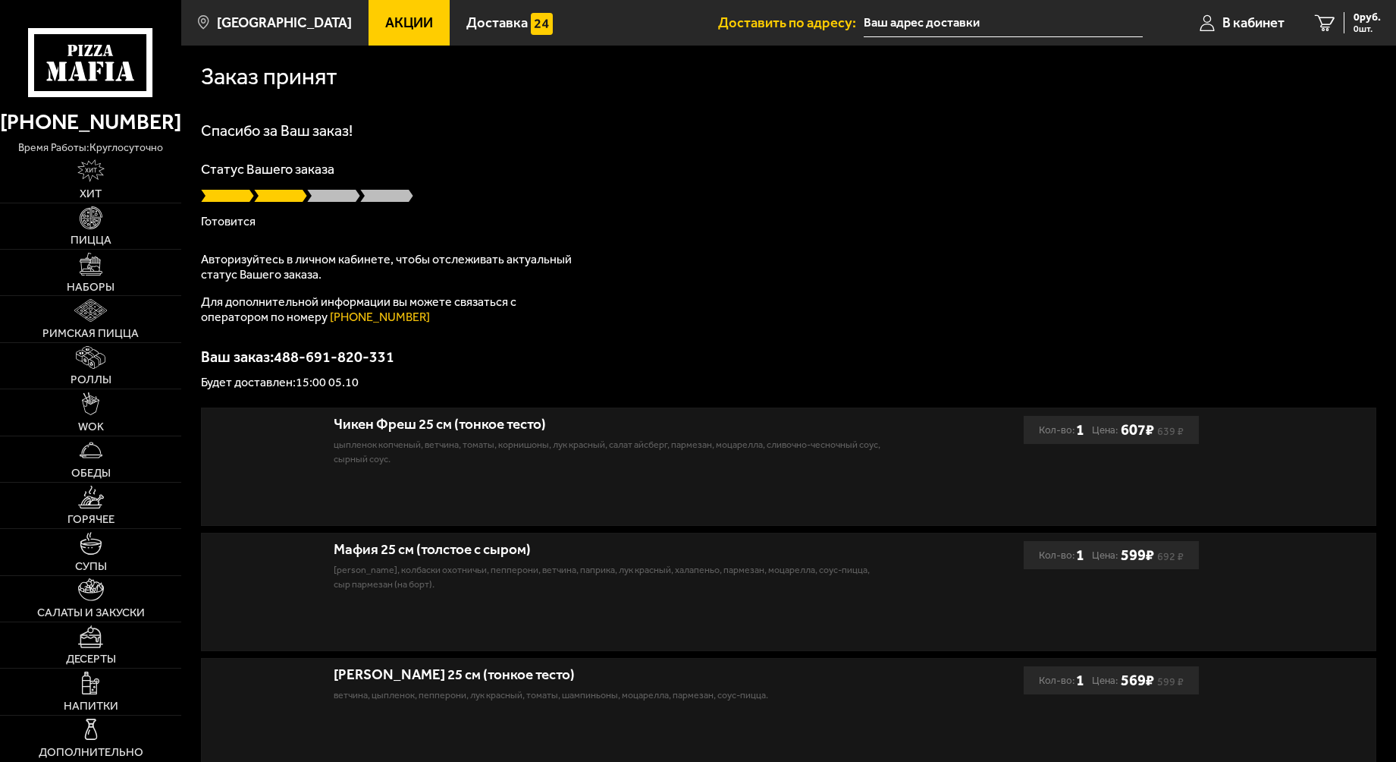
type input "[STREET_ADDRESS]"
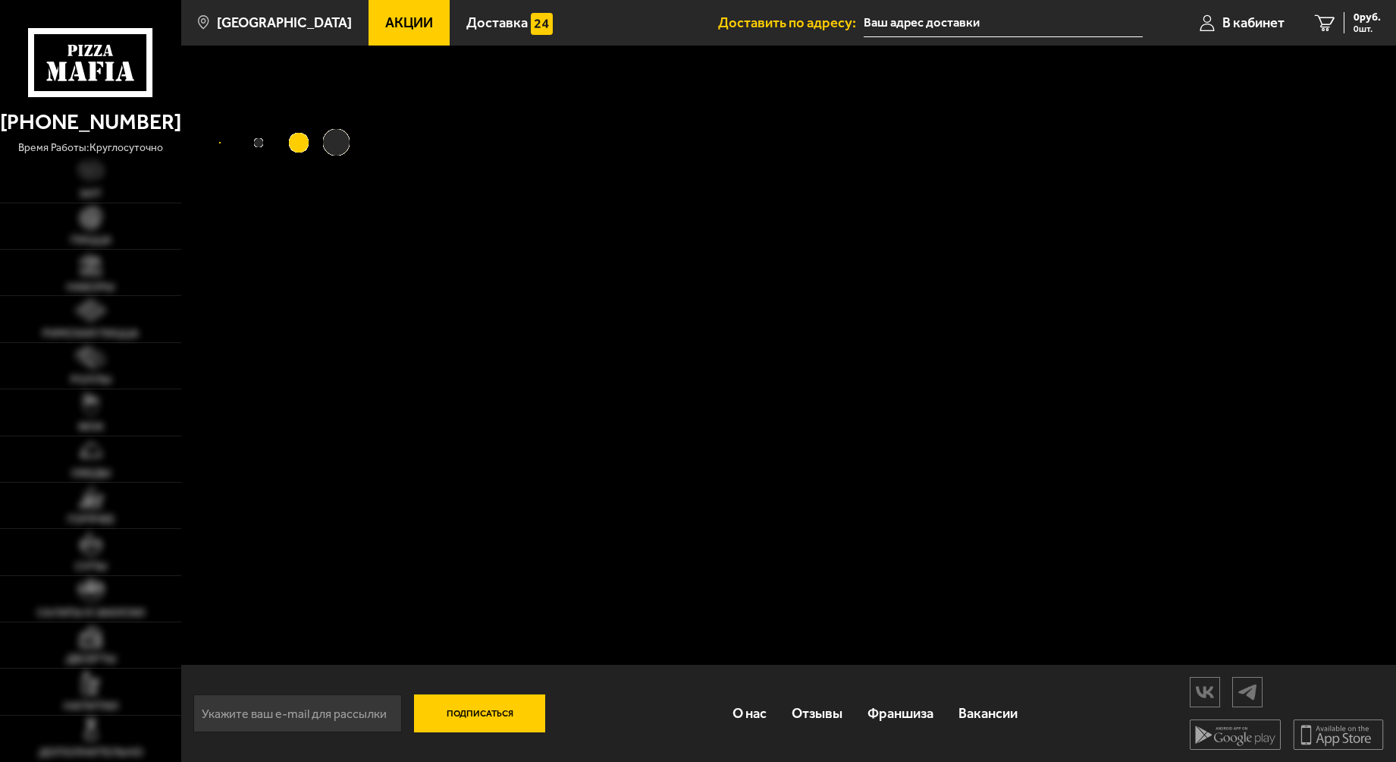
type input "[STREET_ADDRESS]"
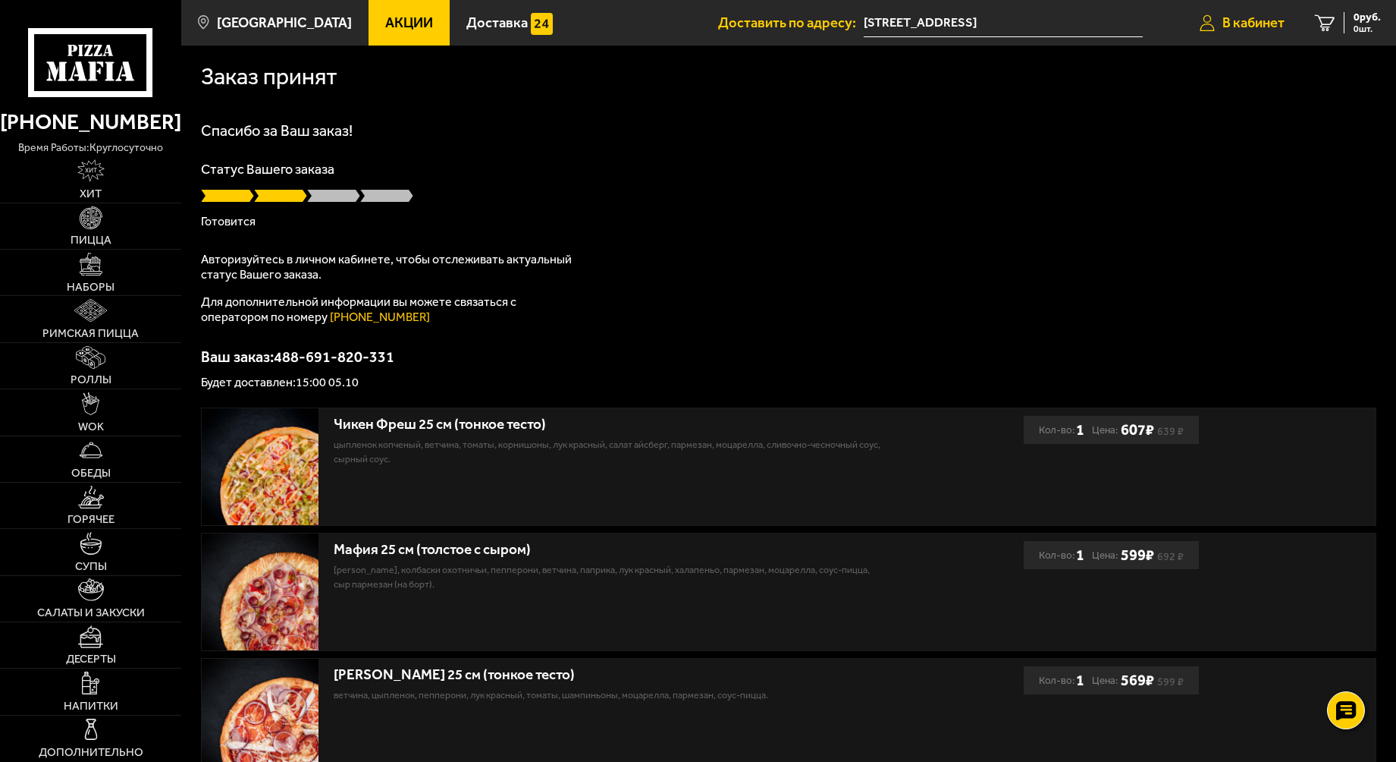
click at [1233, 26] on span "В кабинет" at bounding box center [1254, 23] width 62 height 14
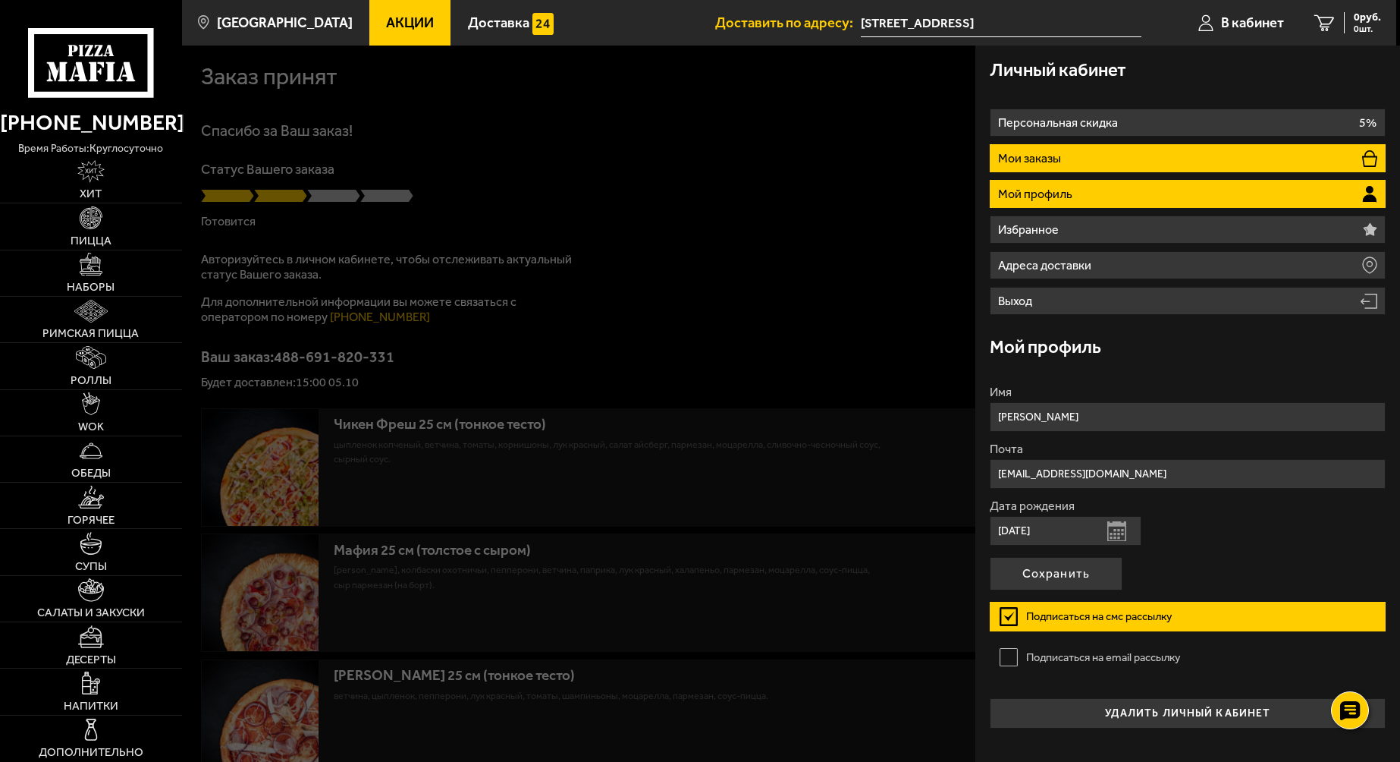
click at [1114, 155] on li "Мои заказы" at bounding box center [1188, 158] width 396 height 28
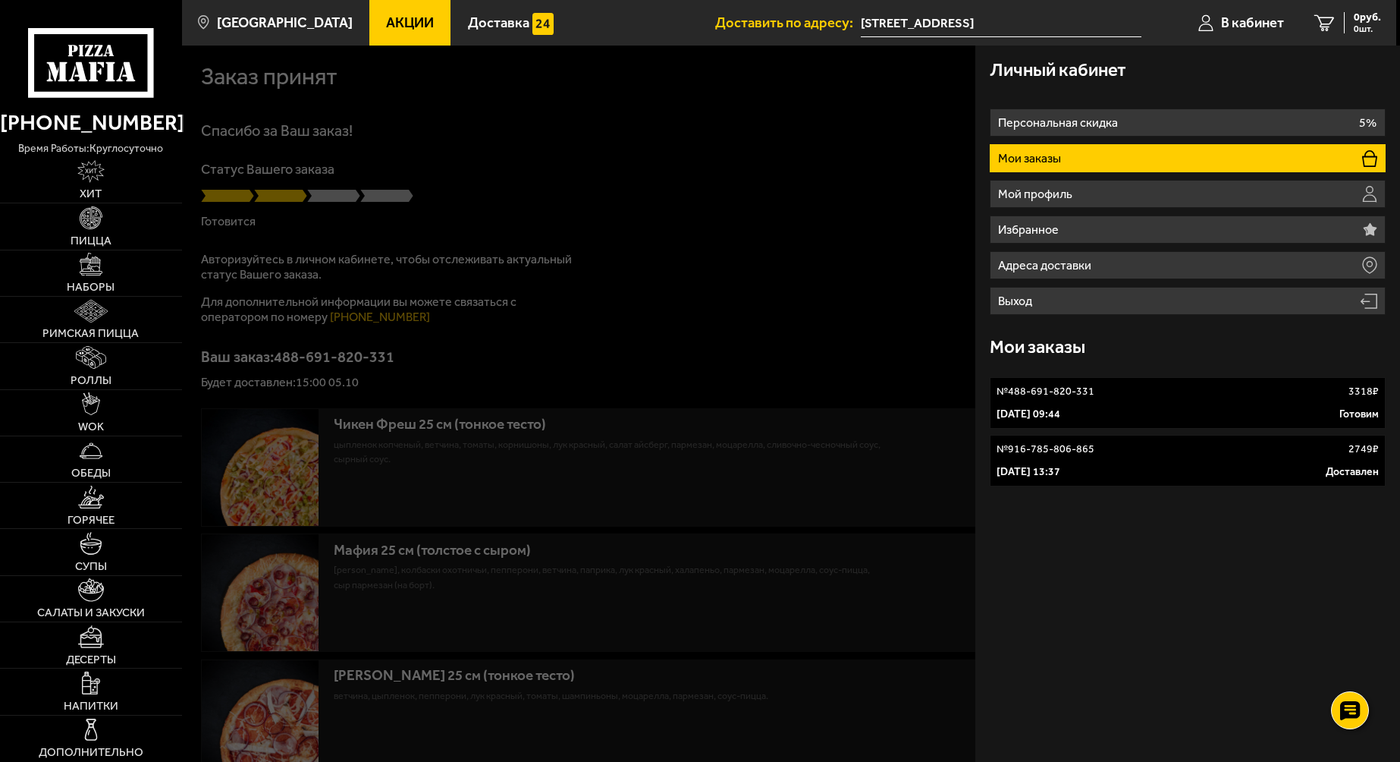
click at [1060, 410] on p "5 октября 2025 г. 09:44" at bounding box center [1029, 414] width 64 height 15
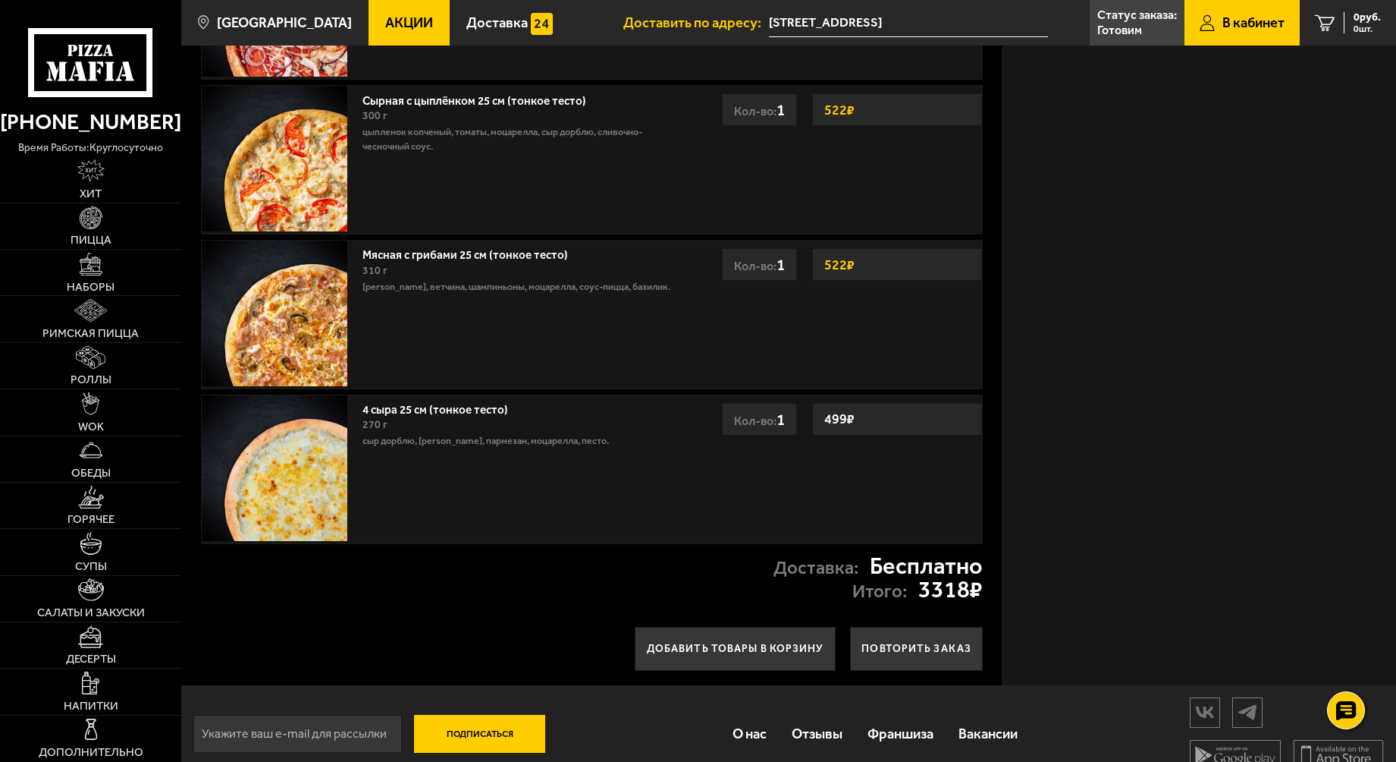
scroll to position [498, 0]
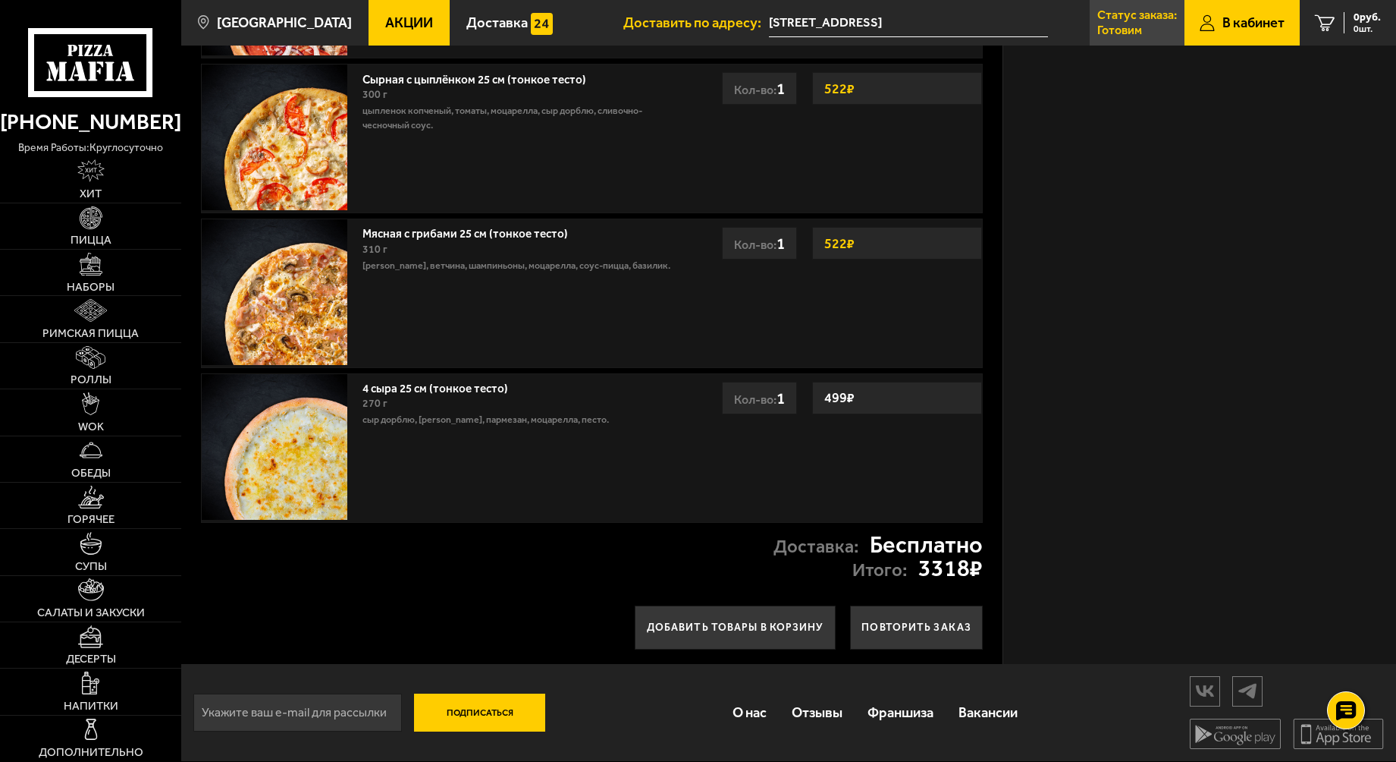
click at [1107, 9] on p "Статус заказа:" at bounding box center [1138, 15] width 80 height 12
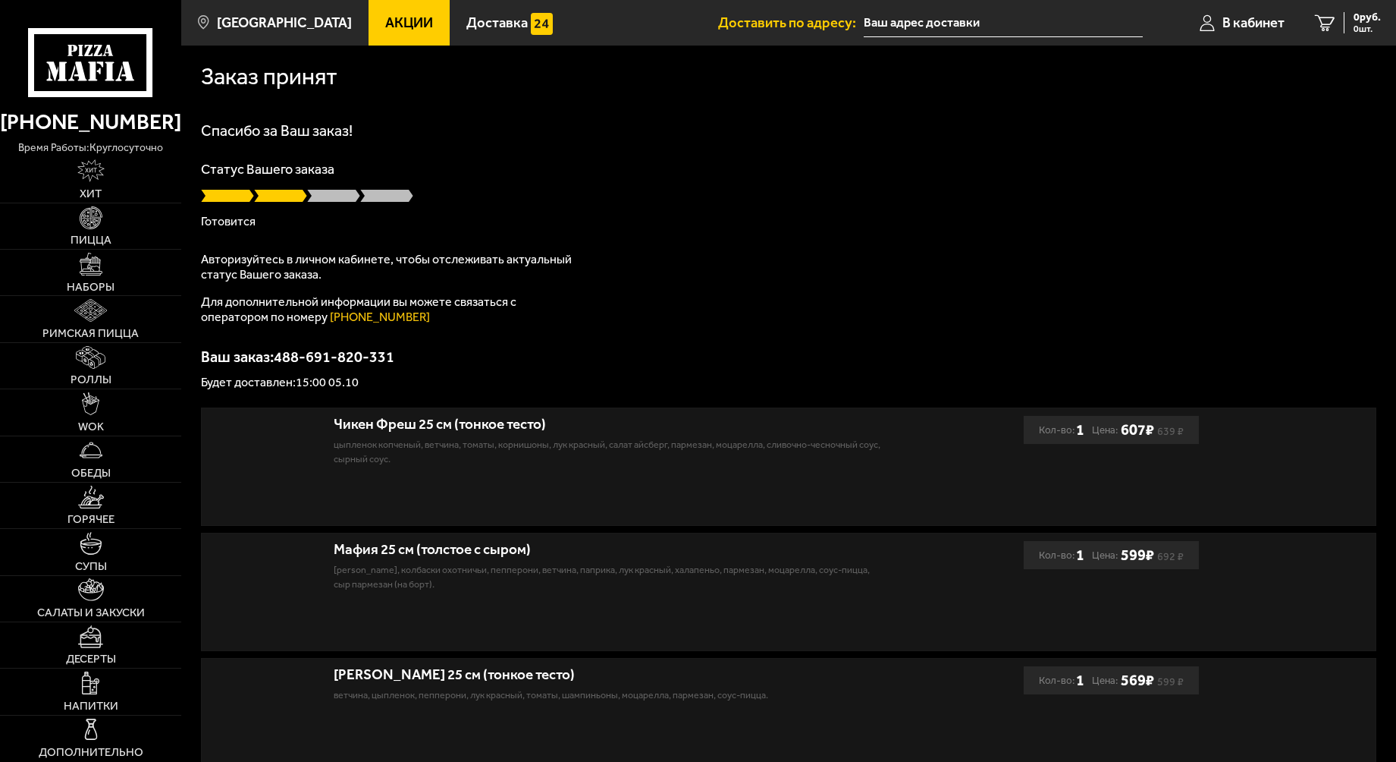
type input "[STREET_ADDRESS]"
